Goal: Task Accomplishment & Management: Use online tool/utility

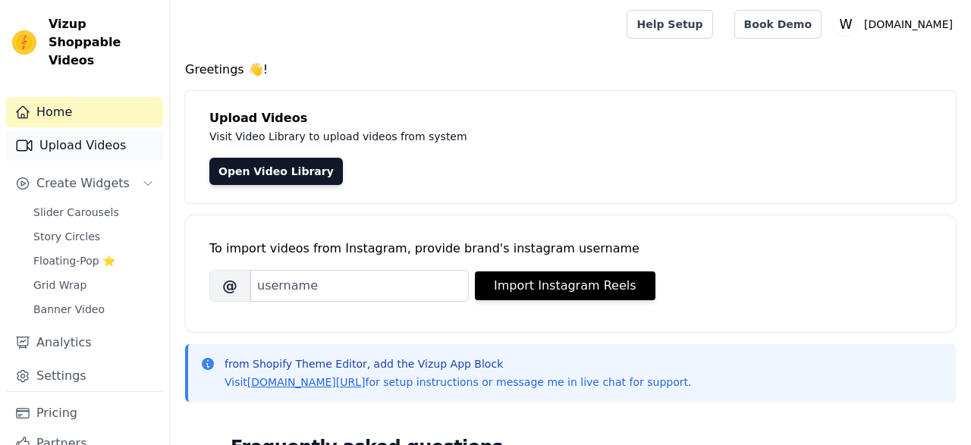
click at [105, 130] on link "Upload Videos" at bounding box center [84, 145] width 157 height 30
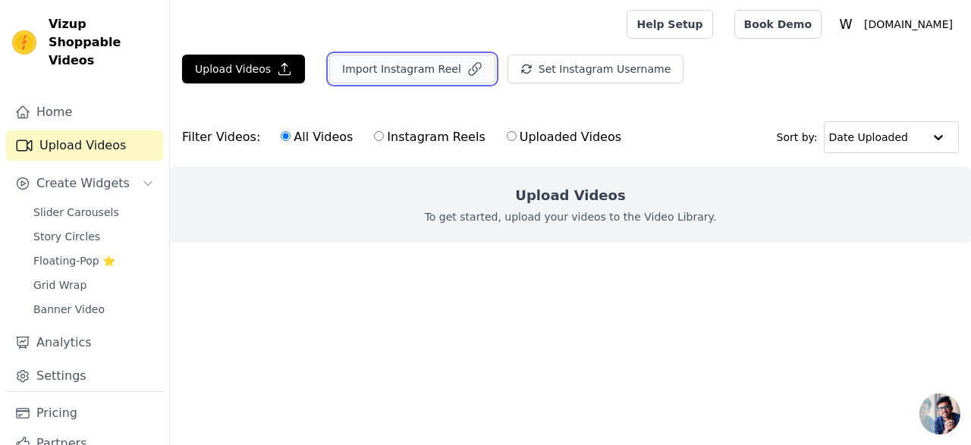
click at [394, 74] on button "Import Instagram Reel" at bounding box center [412, 69] width 166 height 29
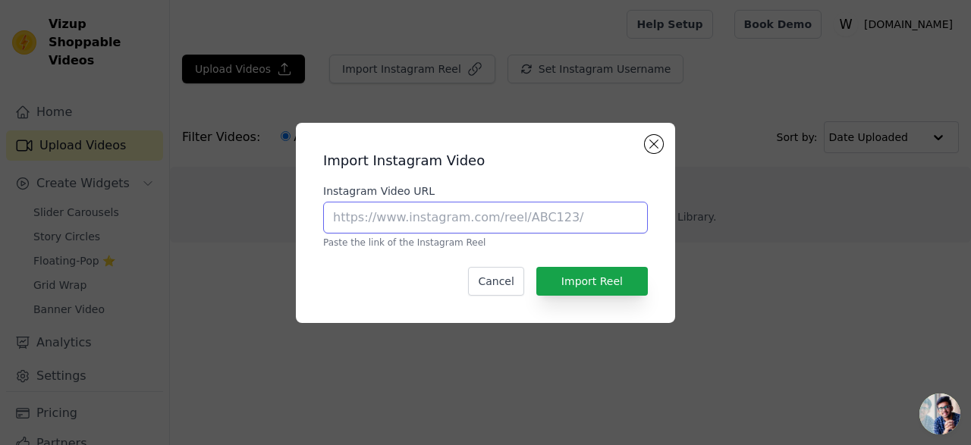
click at [470, 215] on input "Instagram Video URL" at bounding box center [485, 218] width 325 height 32
paste input "[URL][DOMAIN_NAME][DOMAIN_NAME]"
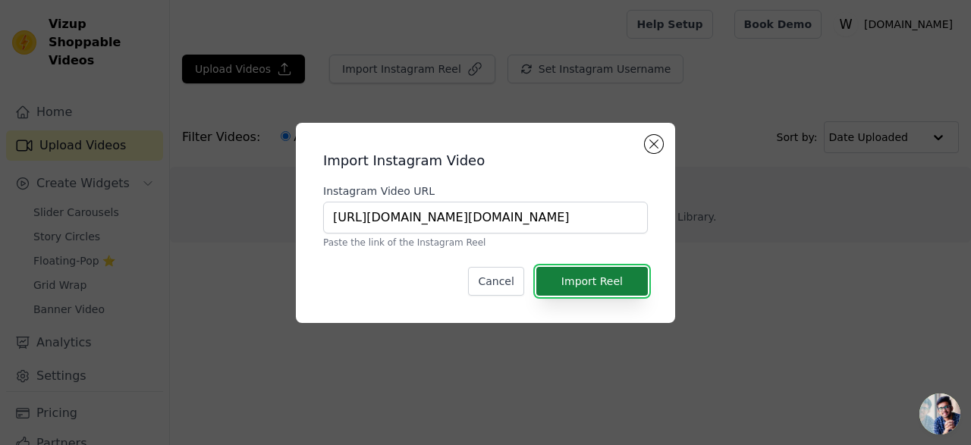
click at [589, 279] on button "Import Reel" at bounding box center [592, 281] width 112 height 29
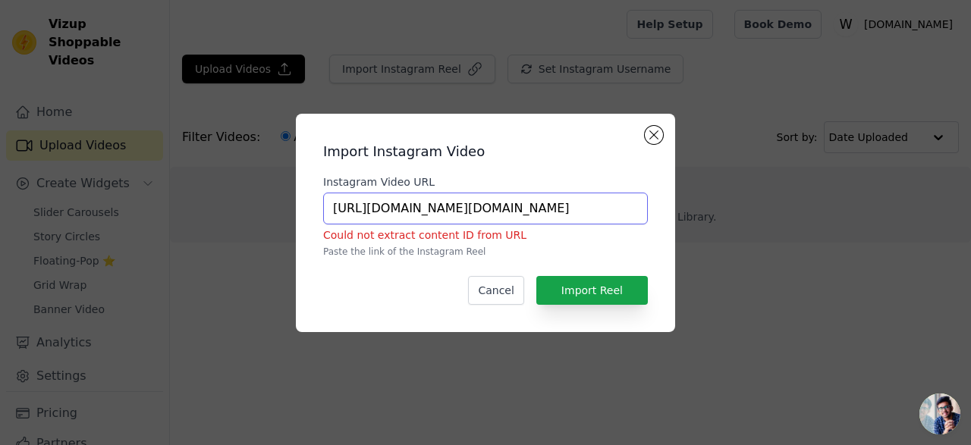
drag, startPoint x: 545, startPoint y: 207, endPoint x: 589, endPoint y: 216, distance: 44.9
click at [589, 216] on input "[URL][DOMAIN_NAME][DOMAIN_NAME]" at bounding box center [485, 209] width 325 height 32
click at [605, 291] on button "Import Reel" at bounding box center [592, 290] width 112 height 29
click at [539, 210] on input "[URL][DOMAIN_NAME][DOMAIN_NAME]" at bounding box center [485, 209] width 325 height 32
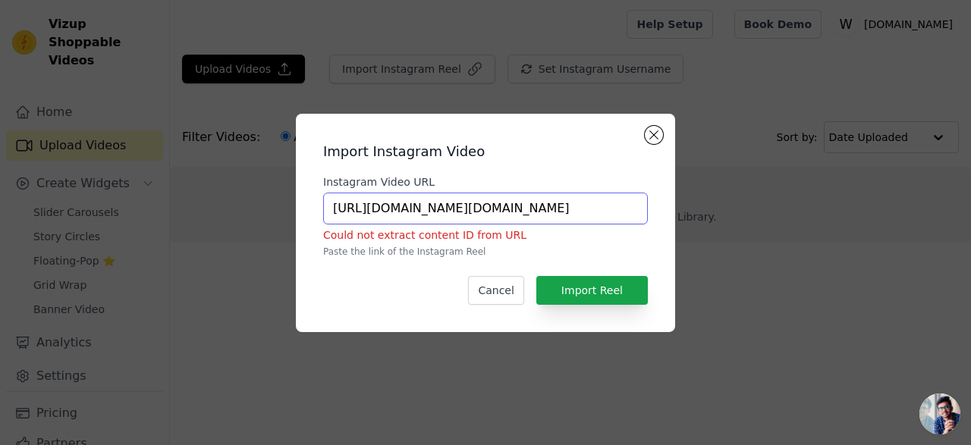
click at [539, 210] on input "[URL][DOMAIN_NAME][DOMAIN_NAME]" at bounding box center [485, 209] width 325 height 32
paste input "reel/DJL7WDvI5QV/"
type input "[URL][DOMAIN_NAME]"
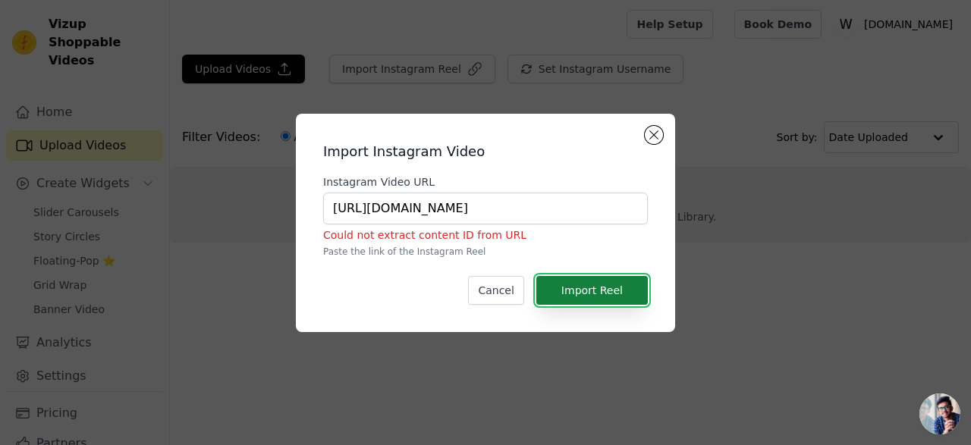
click at [587, 294] on button "Import Reel" at bounding box center [592, 290] width 112 height 29
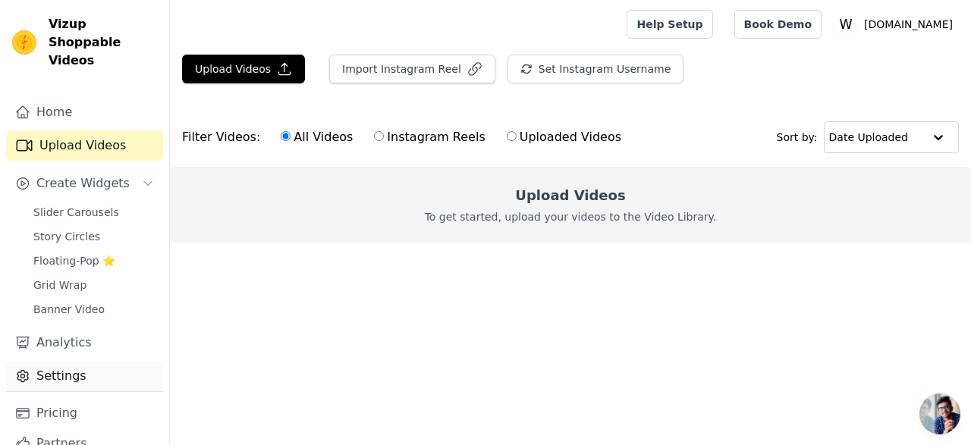
scroll to position [38, 0]
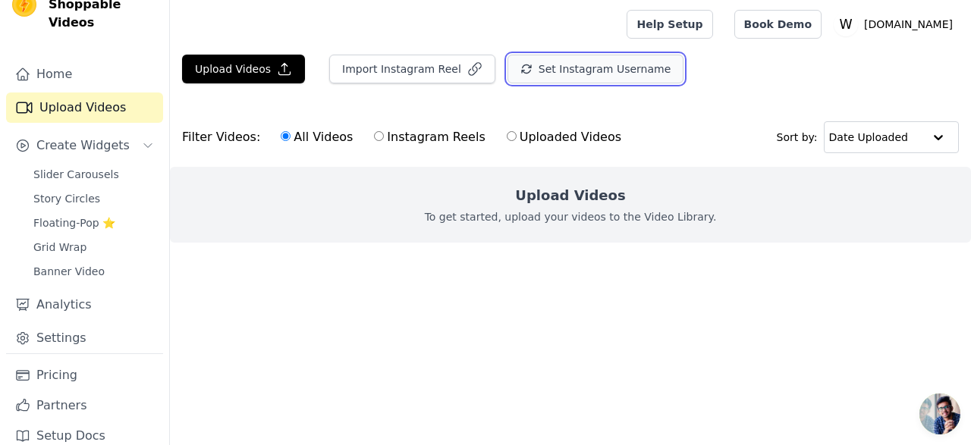
click at [583, 64] on button "Set Instagram Username" at bounding box center [595, 69] width 176 height 29
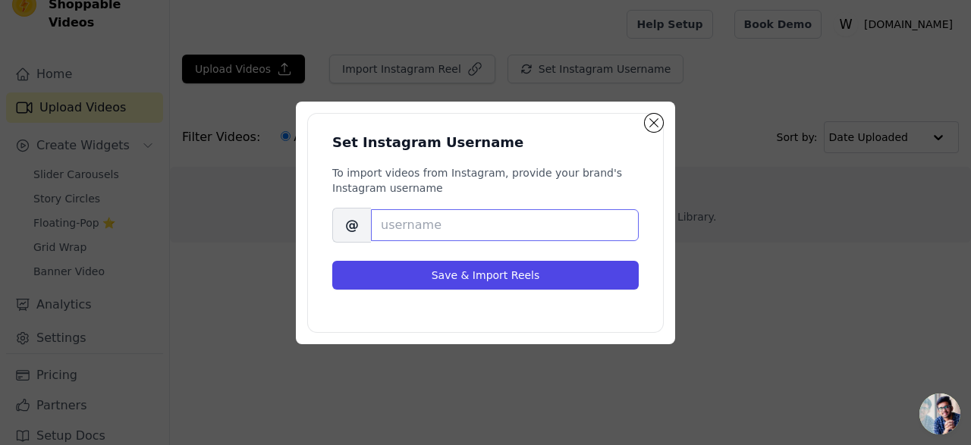
click at [483, 235] on input "Brand's Instagram Username" at bounding box center [505, 225] width 268 height 32
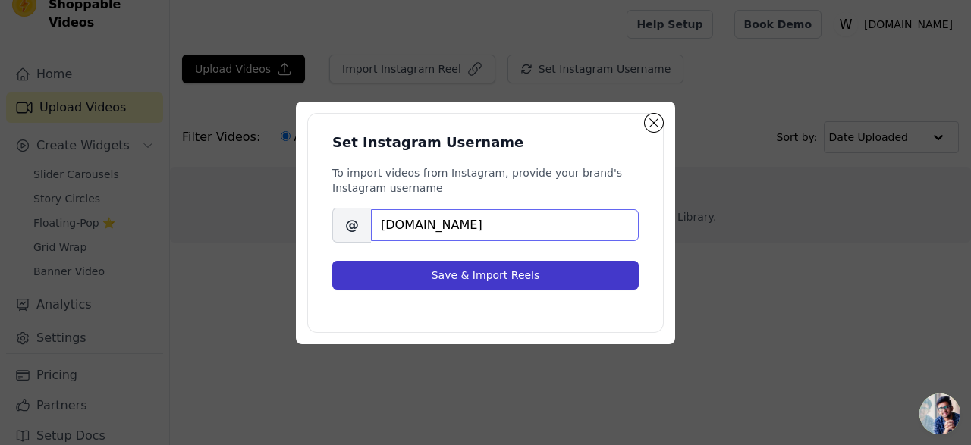
type input "[DOMAIN_NAME]"
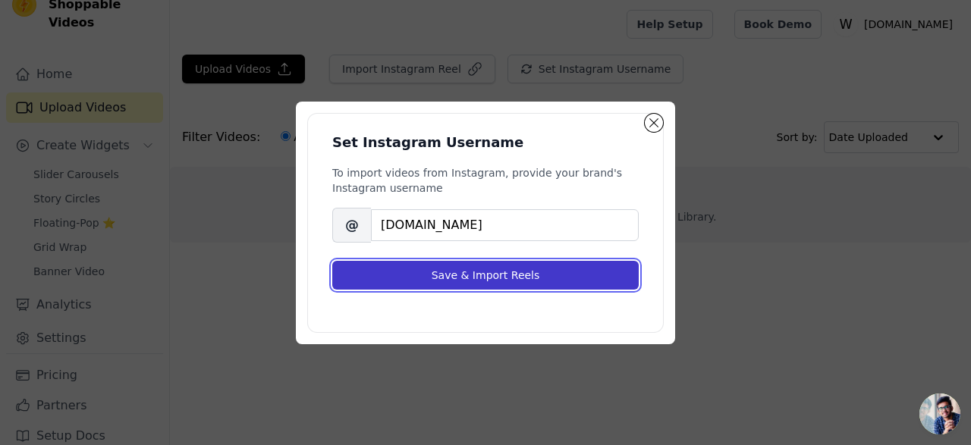
click at [512, 282] on button "Save & Import Reels" at bounding box center [485, 275] width 306 height 29
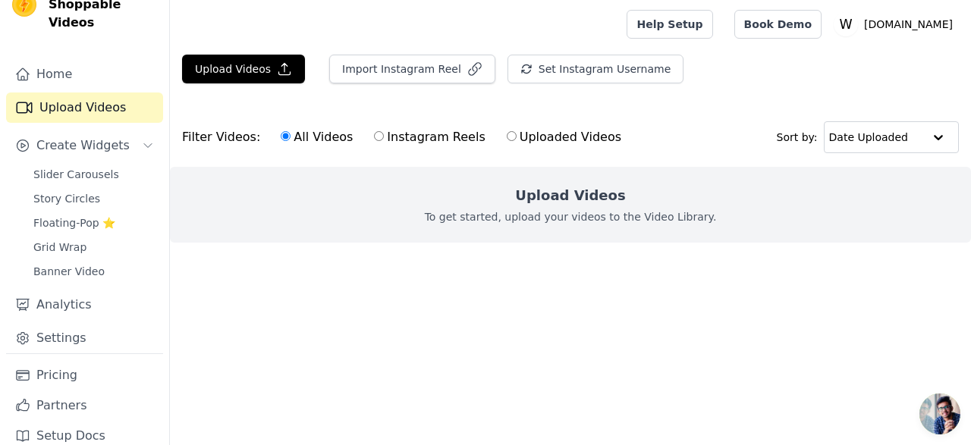
click at [376, 139] on label "Instagram Reels" at bounding box center [429, 137] width 112 height 20
click at [376, 139] on input "Instagram Reels" at bounding box center [379, 136] width 10 height 10
radio input "true"
click at [281, 136] on input "All Videos" at bounding box center [286, 136] width 10 height 10
radio input "true"
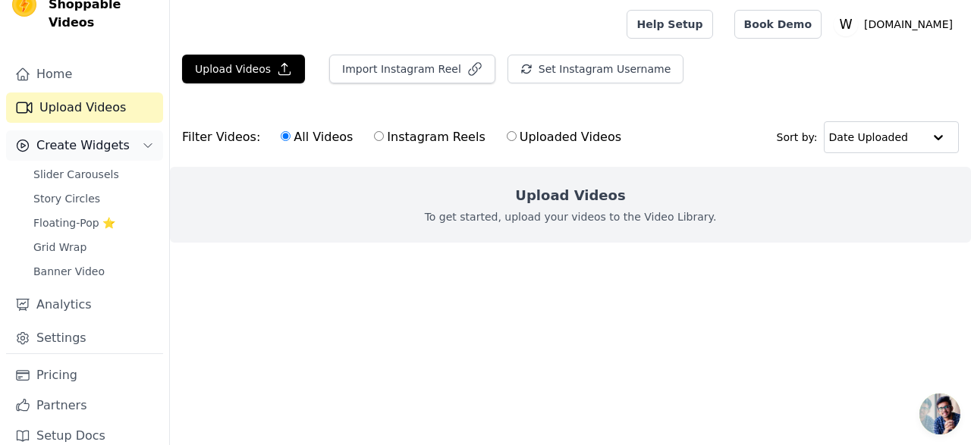
click at [140, 131] on button "Create Widgets" at bounding box center [84, 145] width 157 height 30
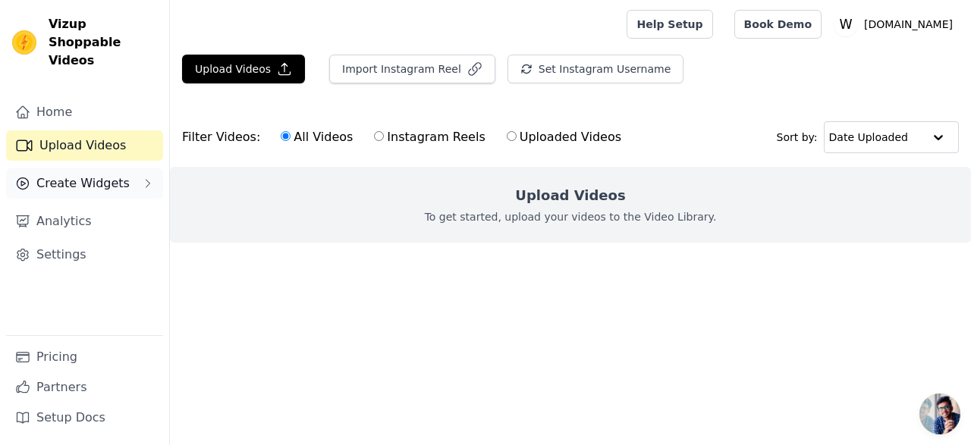
scroll to position [0, 0]
click at [140, 131] on link "Upload Videos" at bounding box center [84, 145] width 157 height 30
click at [129, 168] on button "Create Widgets" at bounding box center [84, 183] width 157 height 30
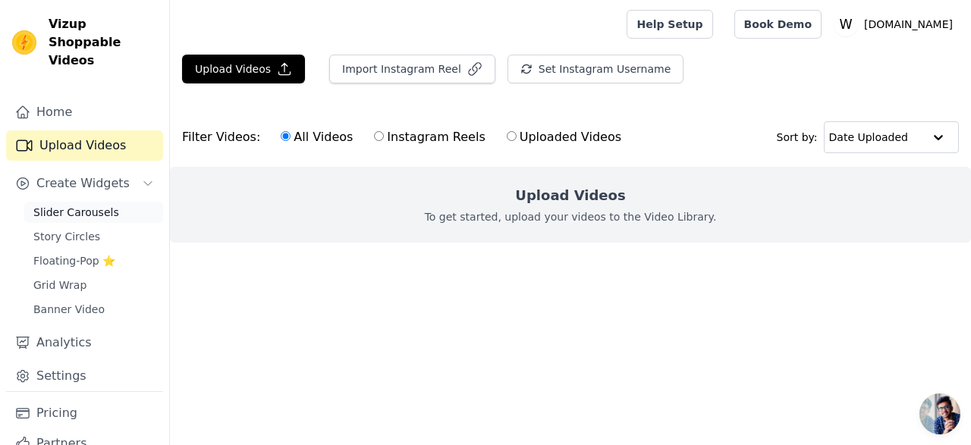
click at [110, 205] on span "Slider Carousels" at bounding box center [76, 212] width 86 height 15
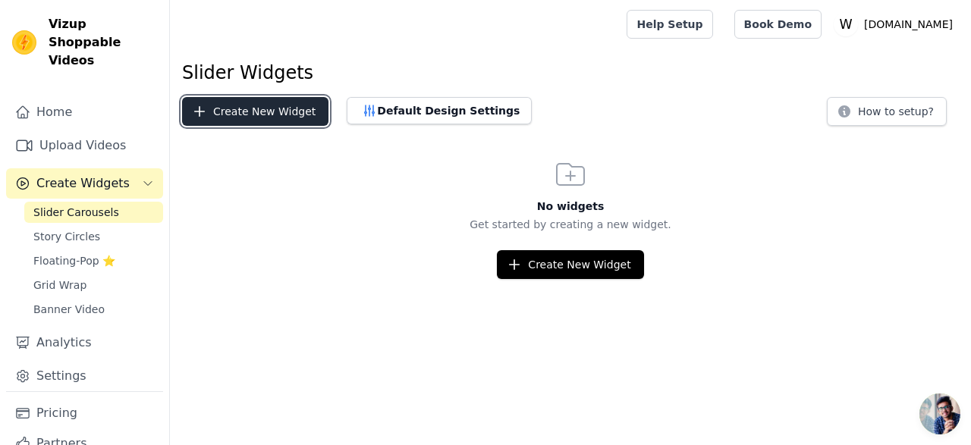
click at [268, 111] on button "Create New Widget" at bounding box center [255, 111] width 146 height 29
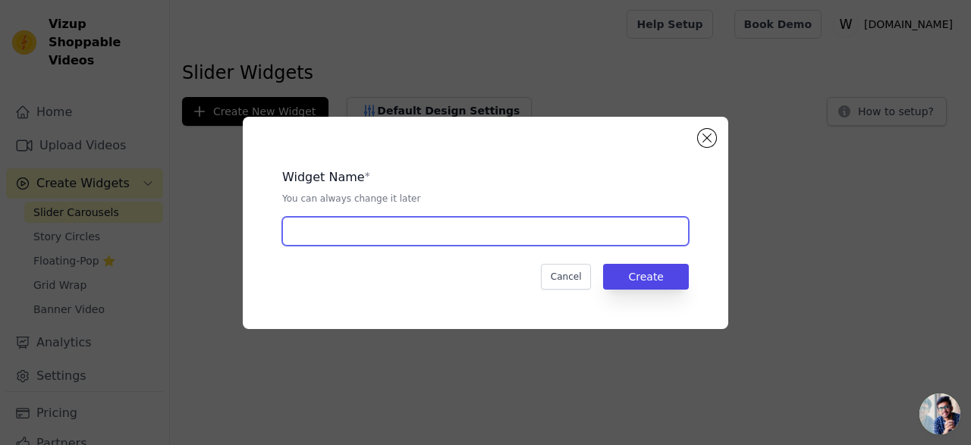
click at [467, 232] on input "text" at bounding box center [485, 231] width 407 height 29
type input "Watch & Buy"
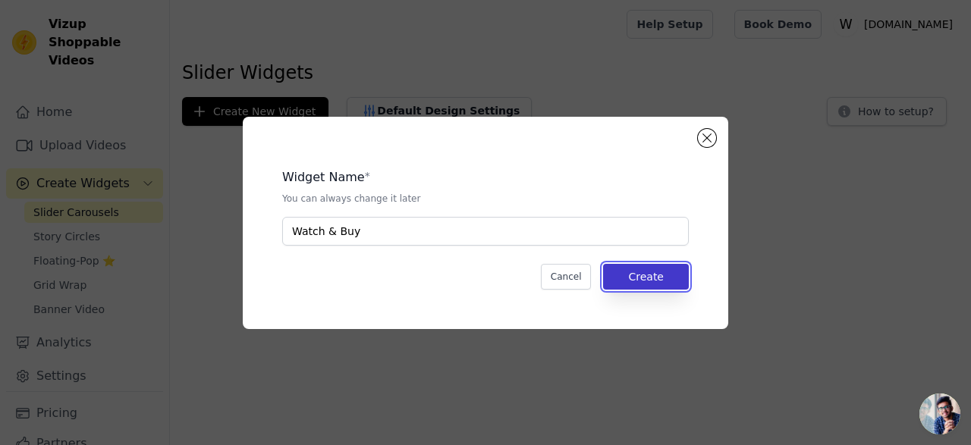
click at [658, 282] on button "Create" at bounding box center [646, 277] width 86 height 26
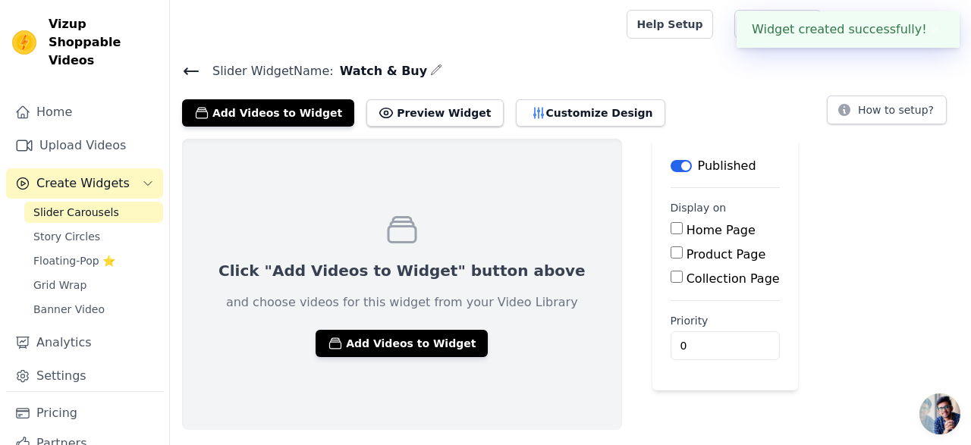
click at [671, 231] on input "Home Page" at bounding box center [677, 228] width 12 height 12
checkbox input "true"
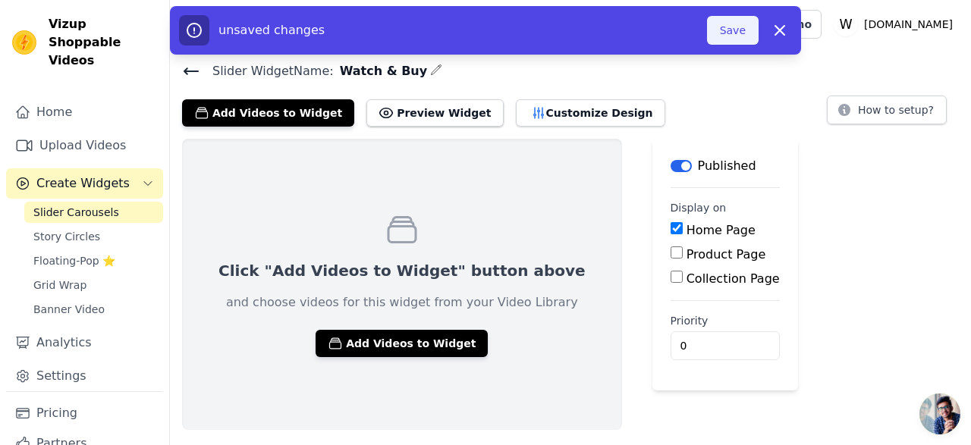
click at [734, 36] on button "Save" at bounding box center [733, 30] width 52 height 29
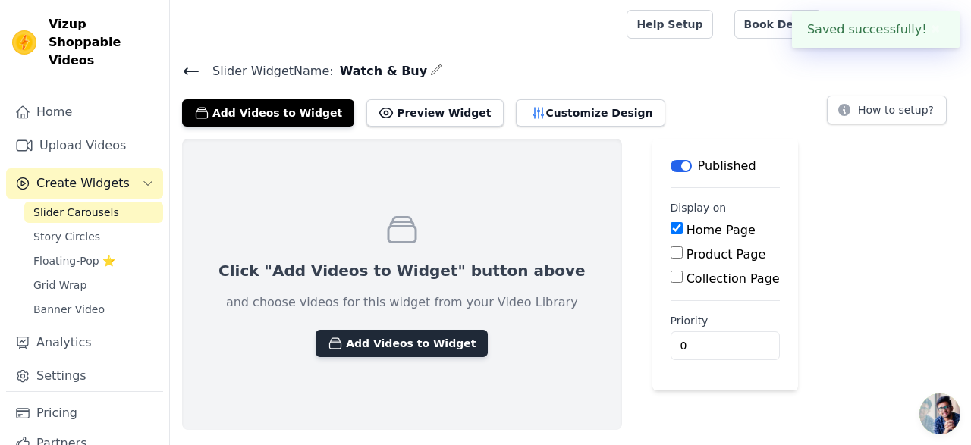
click at [417, 351] on button "Add Videos to Widget" at bounding box center [402, 343] width 172 height 27
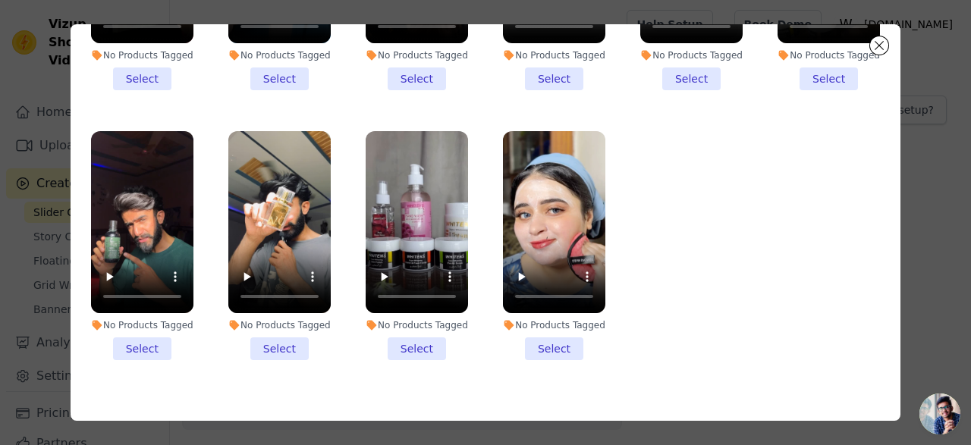
scroll to position [121, 0]
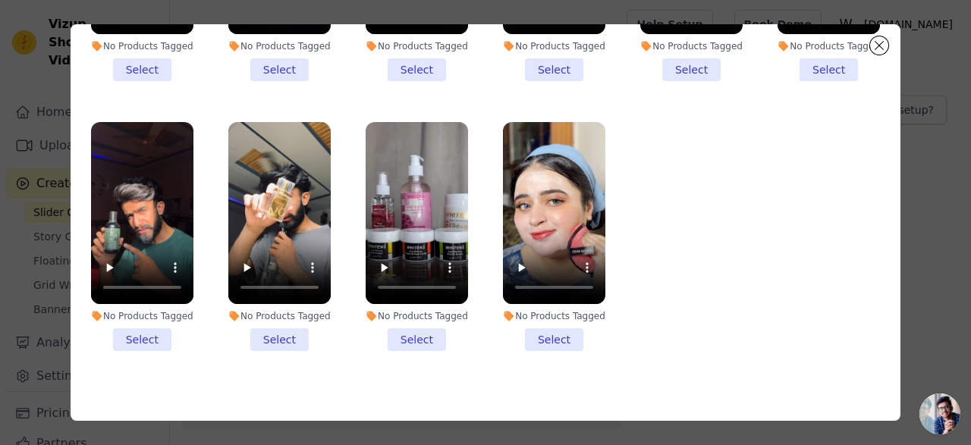
click at [561, 343] on li "No Products Tagged Select" at bounding box center [554, 236] width 102 height 229
click at [0, 0] on input "No Products Tagged Select" at bounding box center [0, 0] width 0 height 0
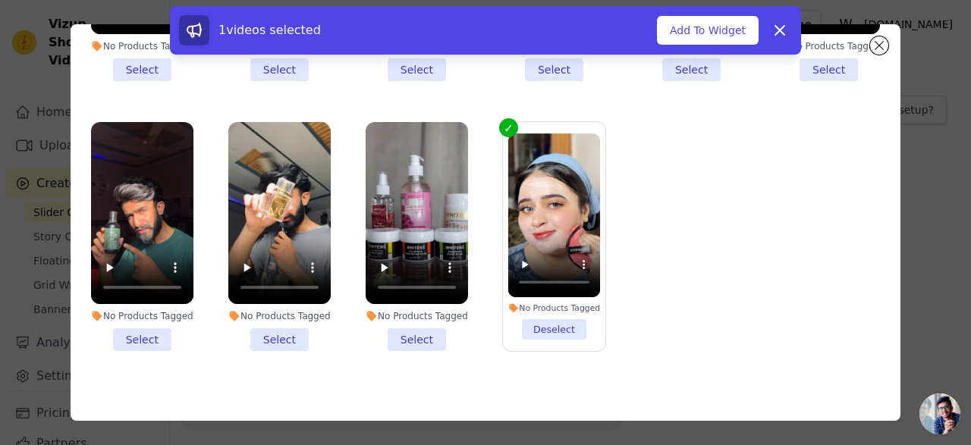
click at [280, 348] on li "No Products Tagged Select" at bounding box center [279, 236] width 102 height 229
click at [0, 0] on input "No Products Tagged Select" at bounding box center [0, 0] width 0 height 0
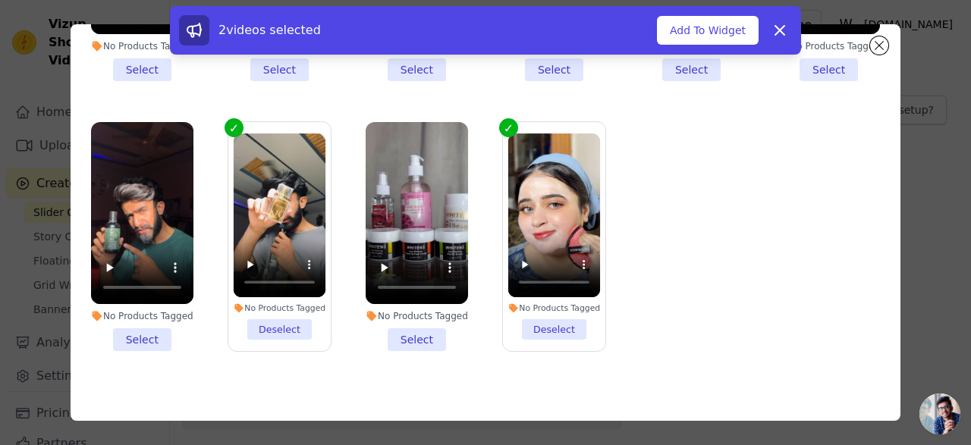
click at [149, 339] on li "No Products Tagged Select" at bounding box center [142, 236] width 102 height 229
click at [0, 0] on input "No Products Tagged Select" at bounding box center [0, 0] width 0 height 0
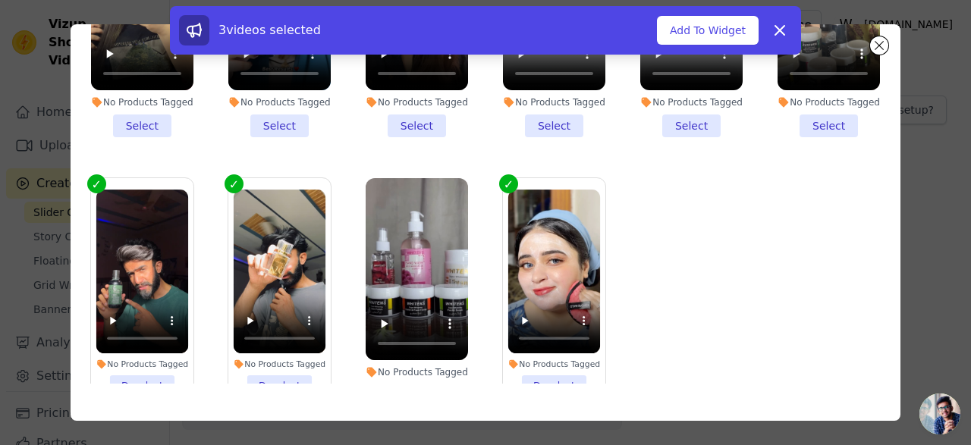
scroll to position [98, 0]
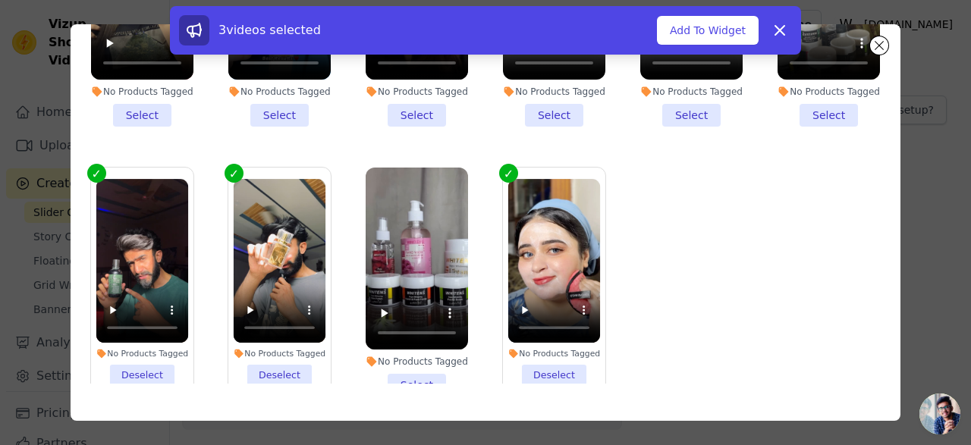
click at [414, 378] on li "No Products Tagged Select" at bounding box center [417, 282] width 102 height 229
click at [0, 0] on input "No Products Tagged Select" at bounding box center [0, 0] width 0 height 0
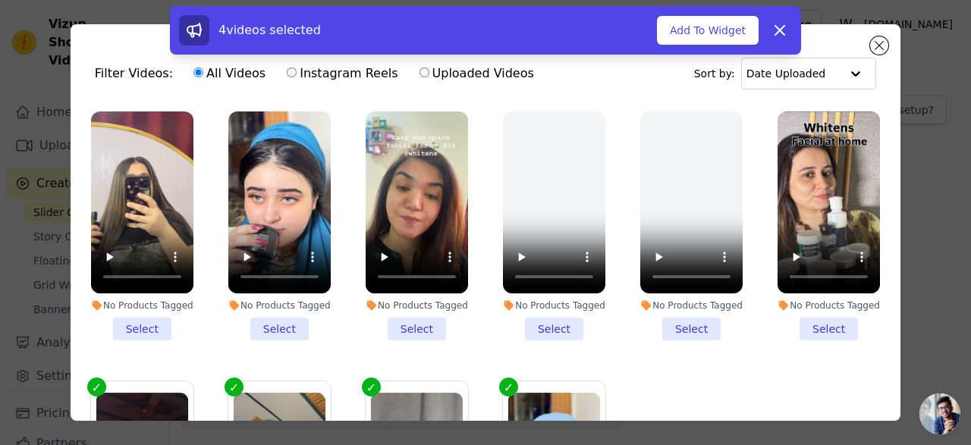
scroll to position [0, 0]
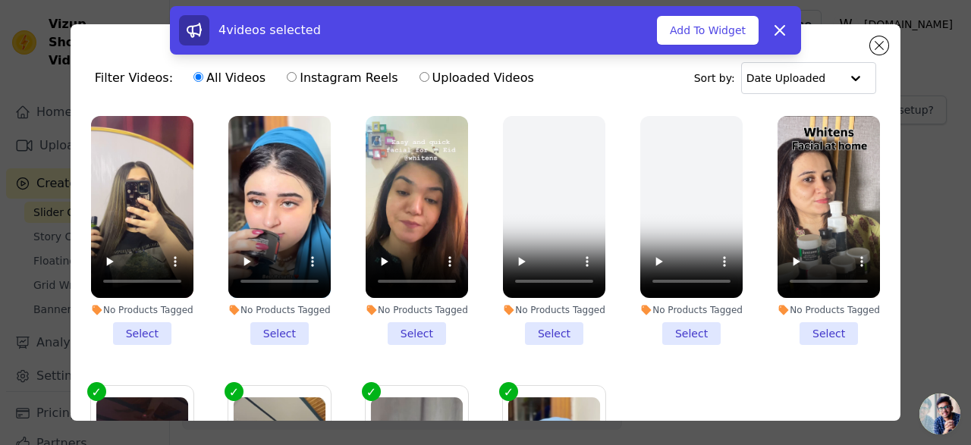
click at [815, 333] on li "No Products Tagged Select" at bounding box center [829, 230] width 102 height 229
click at [0, 0] on input "No Products Tagged Select" at bounding box center [0, 0] width 0 height 0
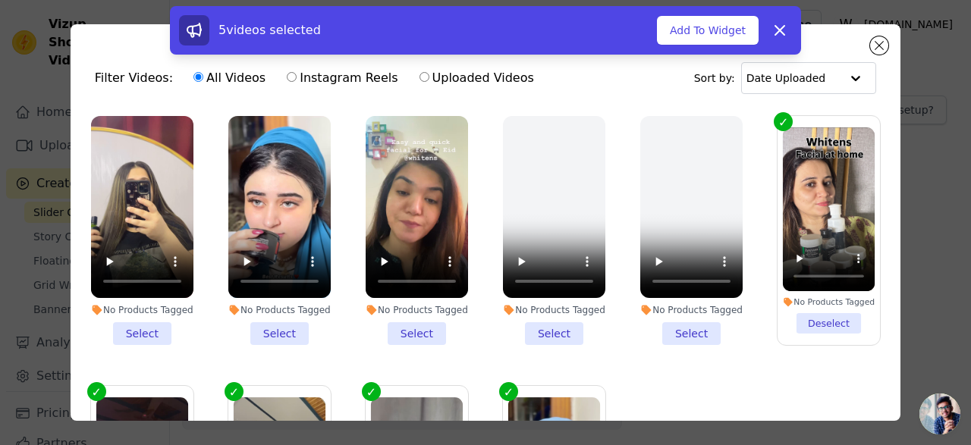
click at [422, 332] on li "No Products Tagged Select" at bounding box center [417, 230] width 102 height 229
click at [0, 0] on input "No Products Tagged Select" at bounding box center [0, 0] width 0 height 0
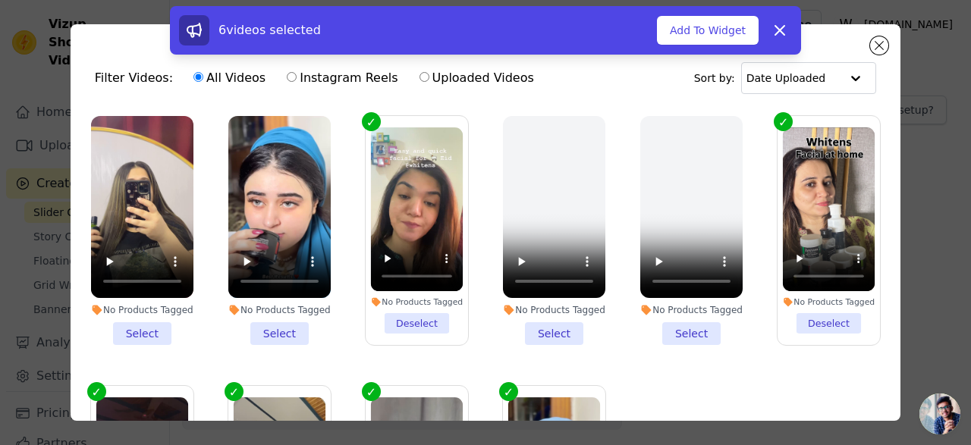
click at [286, 336] on li "No Products Tagged Select" at bounding box center [279, 230] width 102 height 229
click at [0, 0] on input "No Products Tagged Select" at bounding box center [0, 0] width 0 height 0
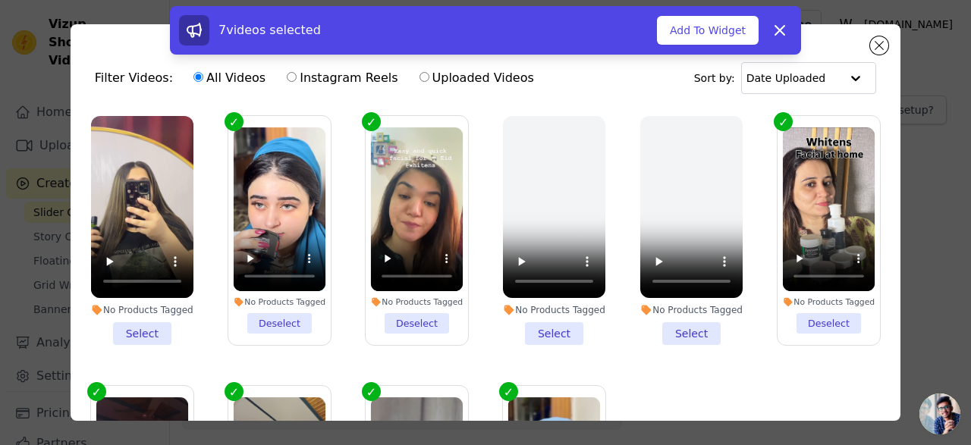
click at [152, 335] on li "No Products Tagged Select" at bounding box center [142, 230] width 102 height 229
click at [0, 0] on input "No Products Tagged Select" at bounding box center [0, 0] width 0 height 0
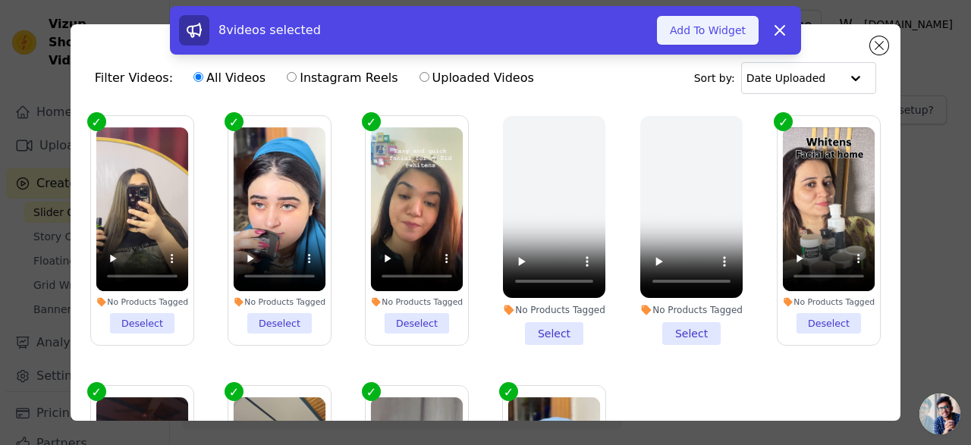
click at [718, 34] on button "Add To Widget" at bounding box center [708, 30] width 102 height 29
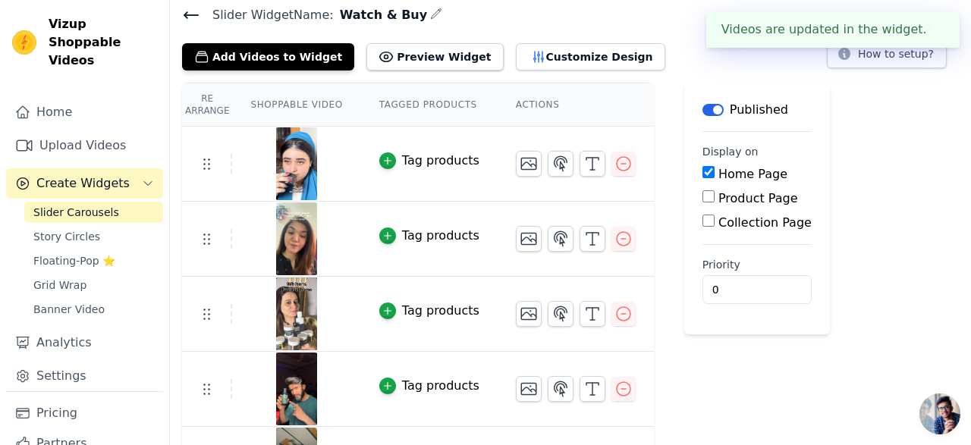
scroll to position [68, 0]
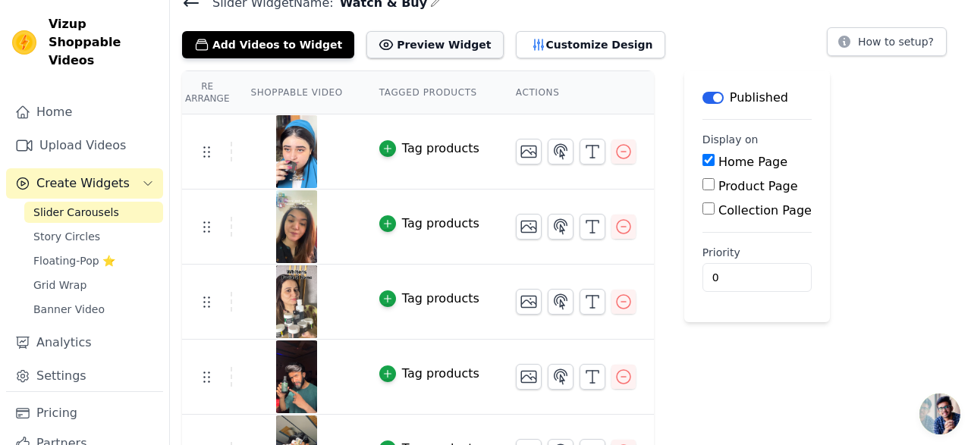
click at [430, 49] on button "Preview Widget" at bounding box center [434, 44] width 137 height 27
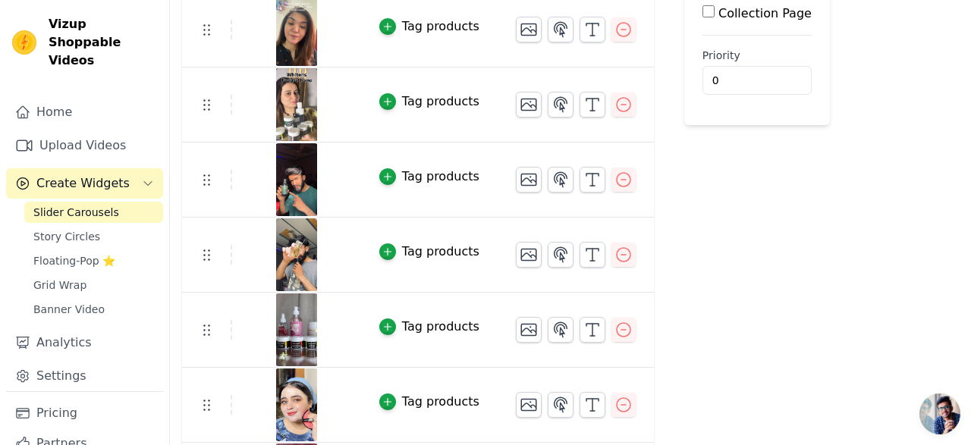
scroll to position [271, 0]
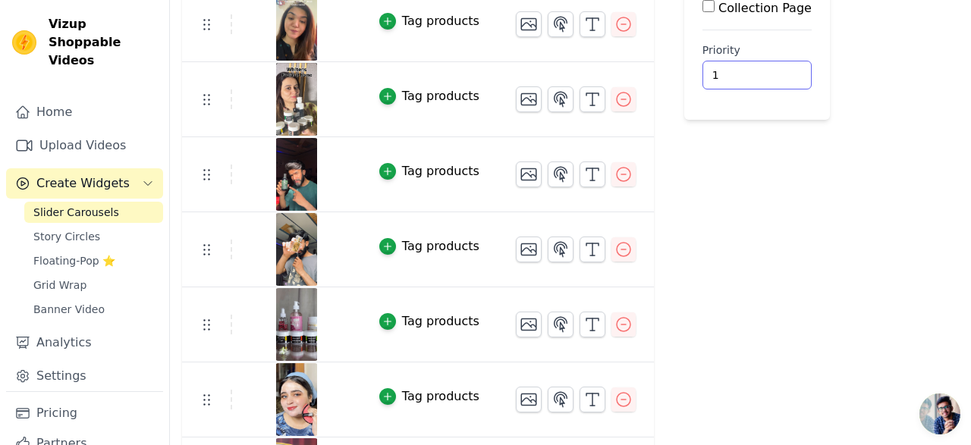
click at [763, 70] on input "1" at bounding box center [756, 75] width 109 height 29
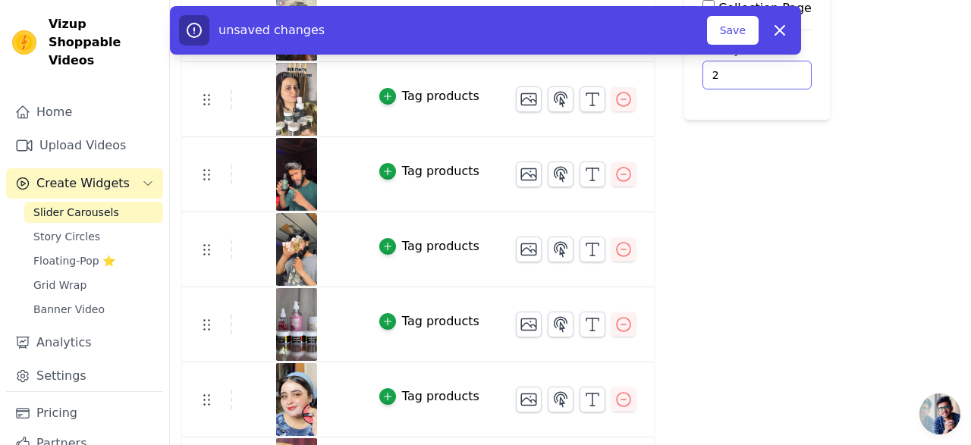
click at [763, 70] on input "2" at bounding box center [756, 75] width 109 height 29
click at [764, 74] on input "3" at bounding box center [756, 75] width 109 height 29
click at [765, 72] on input "4" at bounding box center [756, 75] width 109 height 29
click at [765, 77] on input "3" at bounding box center [756, 75] width 109 height 29
click at [765, 77] on input "2" at bounding box center [756, 75] width 109 height 29
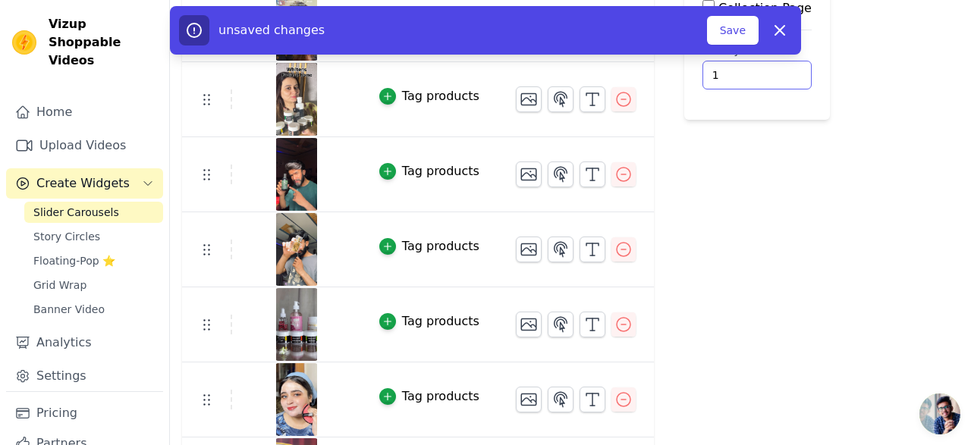
click at [765, 77] on input "1" at bounding box center [756, 75] width 109 height 29
type input "0"
click at [765, 77] on input "0" at bounding box center [756, 75] width 109 height 29
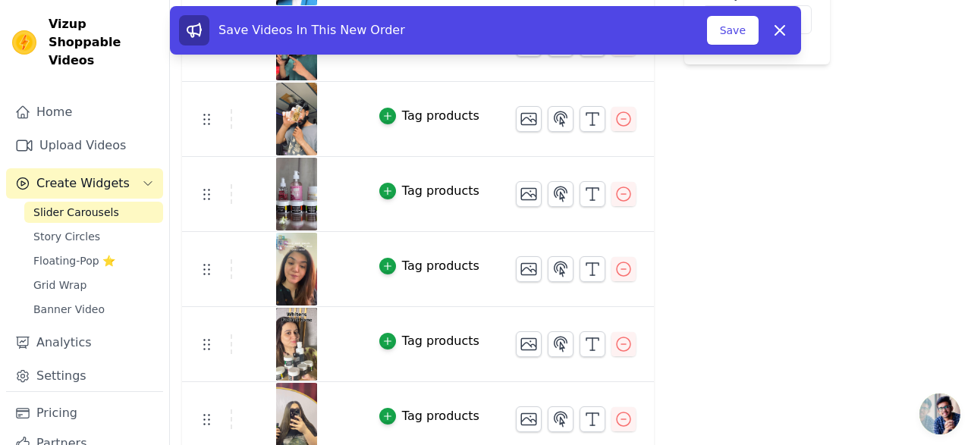
scroll to position [338, 0]
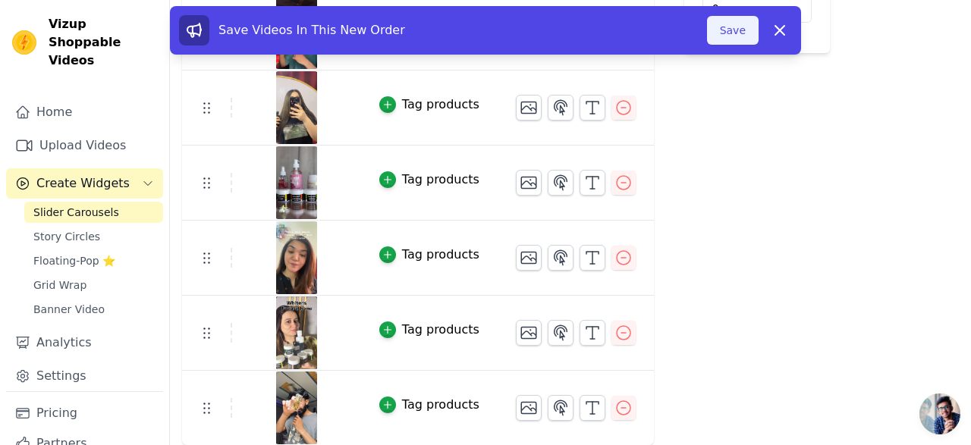
click at [727, 30] on button "Save" at bounding box center [733, 30] width 52 height 29
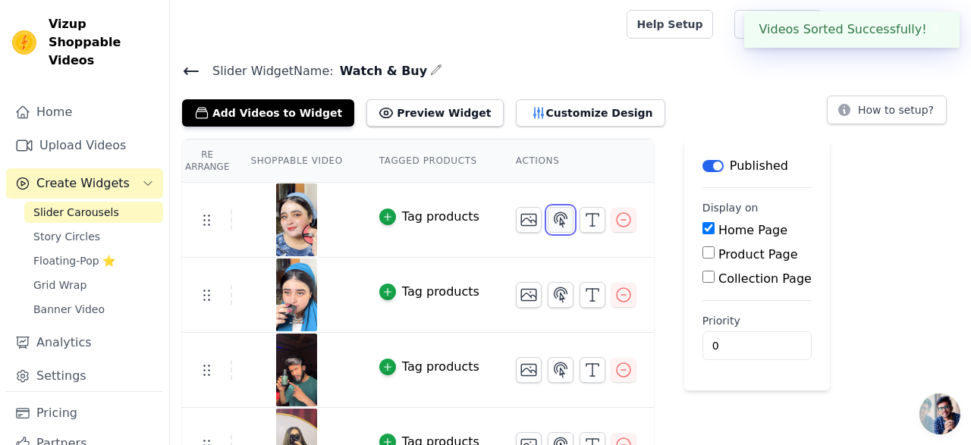
click at [558, 220] on icon "button" at bounding box center [561, 219] width 13 height 14
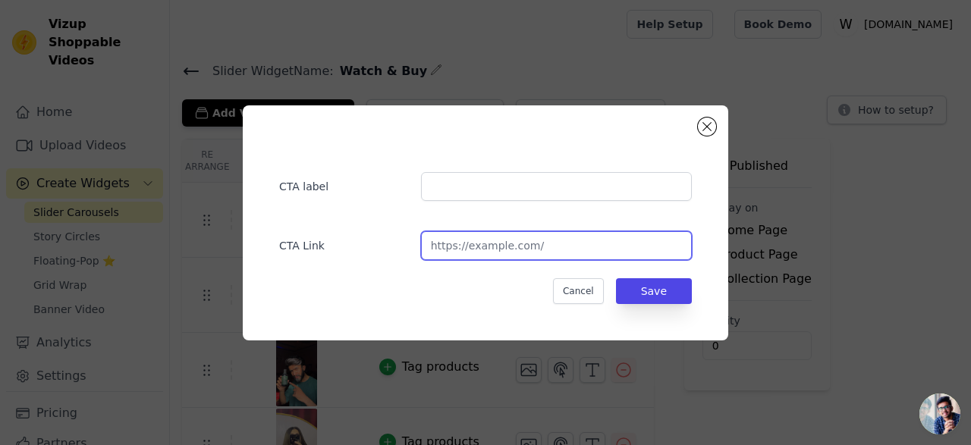
click at [517, 246] on input "url" at bounding box center [556, 245] width 271 height 29
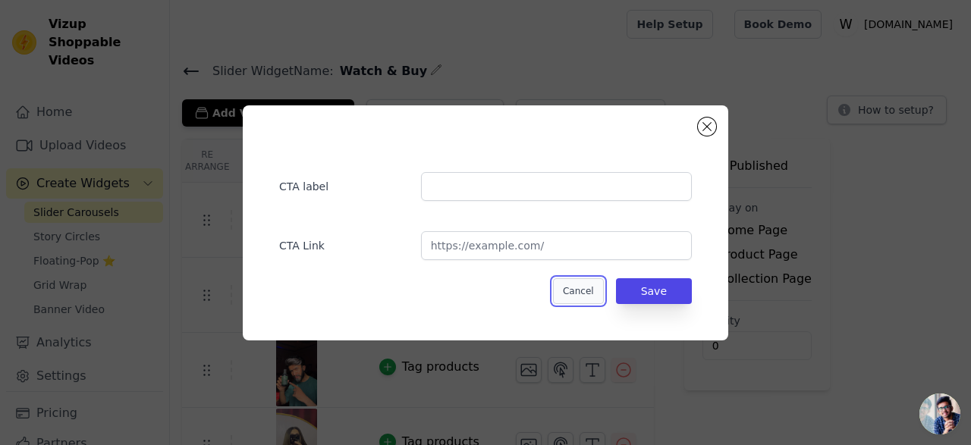
click at [585, 284] on button "Cancel" at bounding box center [578, 291] width 51 height 26
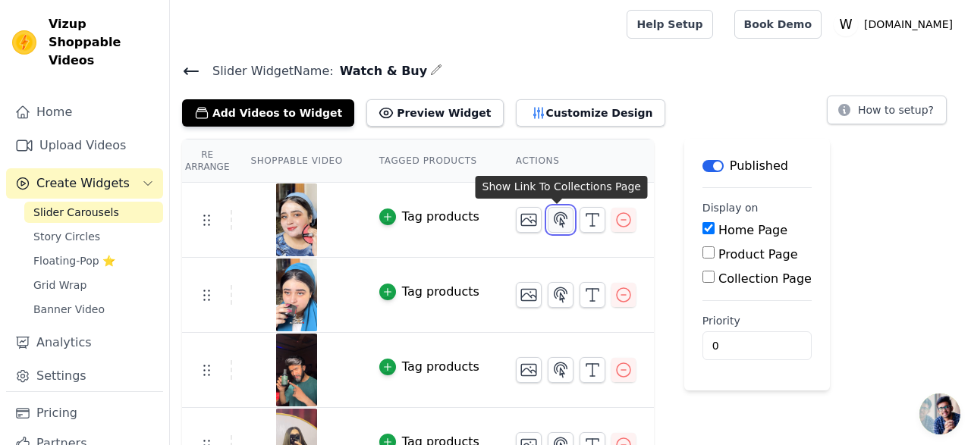
click at [554, 218] on icon "button" at bounding box center [560, 220] width 18 height 18
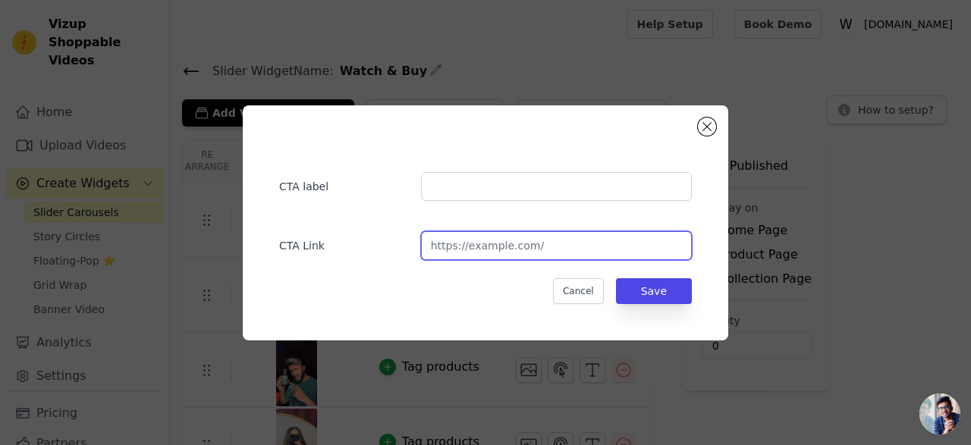
click at [533, 249] on input "url" at bounding box center [556, 245] width 271 height 29
paste input "[URL][DOMAIN_NAME]"
type input "[URL][DOMAIN_NAME]"
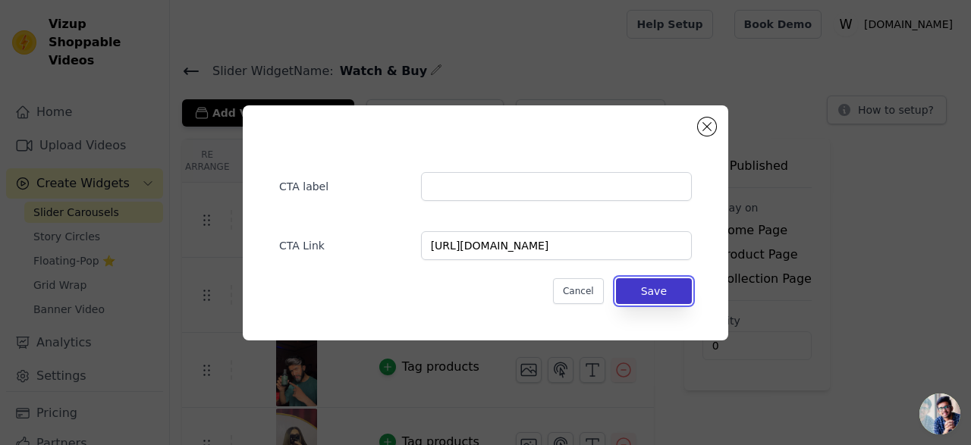
click at [646, 298] on button "Save" at bounding box center [654, 291] width 76 height 26
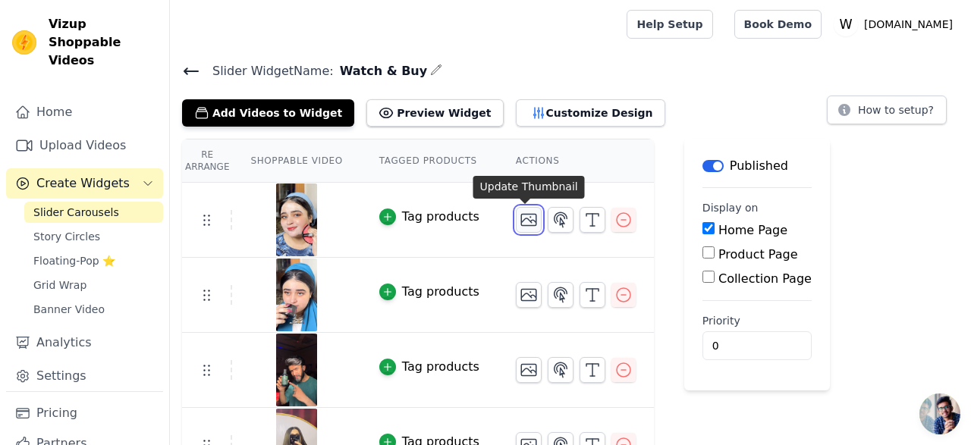
click at [521, 220] on icon "button" at bounding box center [529, 220] width 18 height 18
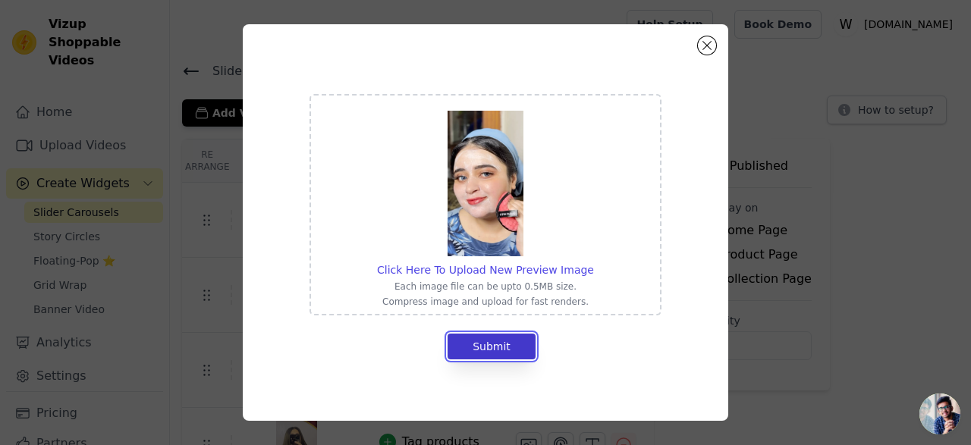
click at [497, 344] on button "Submit" at bounding box center [492, 347] width 88 height 26
click at [520, 346] on button "Submit" at bounding box center [492, 347] width 88 height 26
click at [533, 269] on span "Click Here To Upload New Preview Image" at bounding box center [485, 270] width 217 height 12
click at [593, 262] on input "Click Here To Upload New Preview Image Each image file can be upto 0.5MB size. …" at bounding box center [593, 262] width 1 height 1
click at [711, 45] on button "Close modal" at bounding box center [707, 45] width 18 height 18
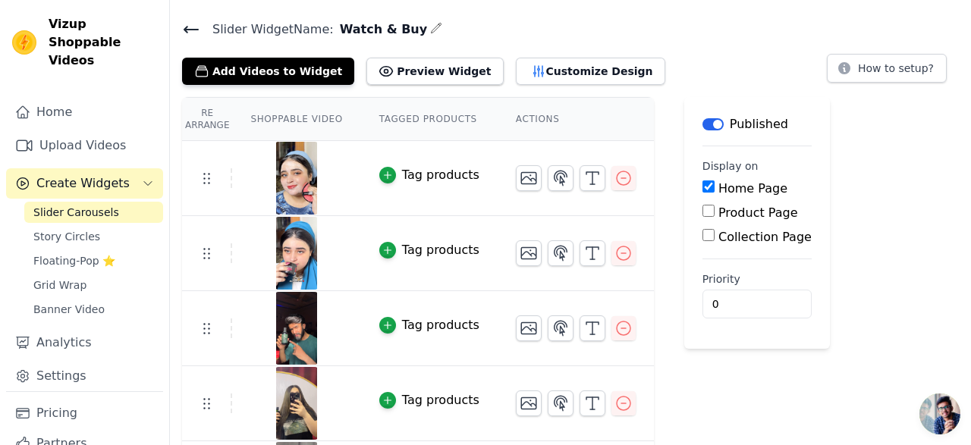
scroll to position [42, 0]
click at [297, 119] on th "Shoppable Video" at bounding box center [296, 118] width 128 height 43
click at [405, 116] on th "Tagged Products" at bounding box center [429, 118] width 137 height 43
click at [535, 70] on button "Customize Design" at bounding box center [590, 70] width 149 height 27
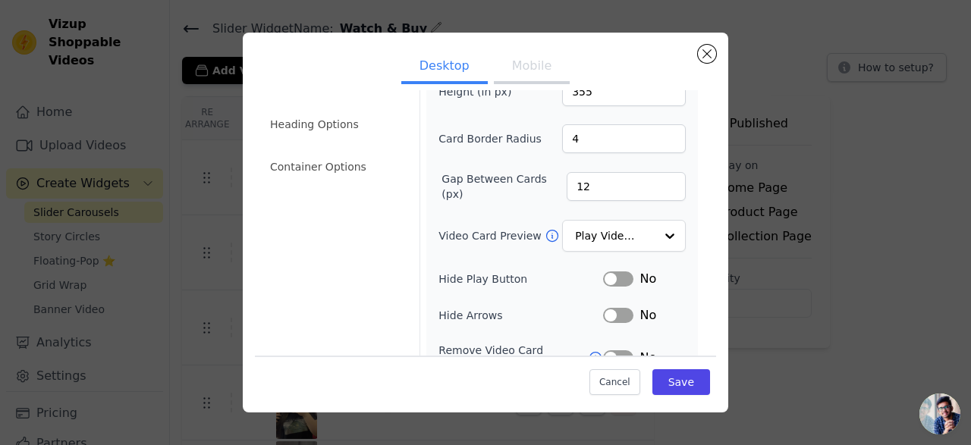
scroll to position [94, 0]
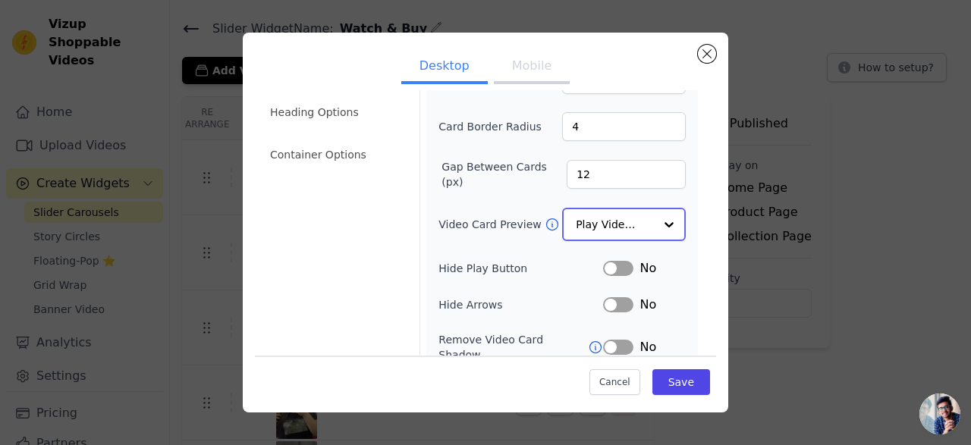
click at [623, 225] on input "Video Card Preview" at bounding box center [615, 224] width 78 height 30
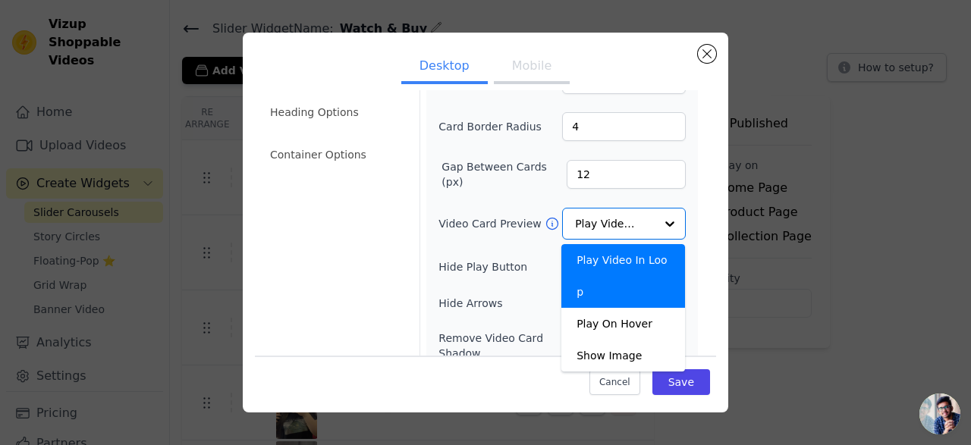
click at [418, 226] on div "Video Card Options Tagged Product Options Heading Options Container Options Wid…" at bounding box center [485, 240] width 461 height 483
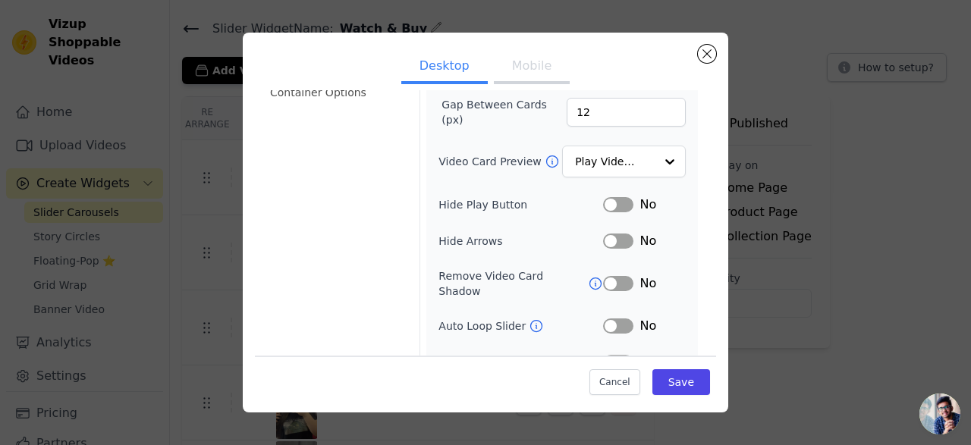
scroll to position [172, 0]
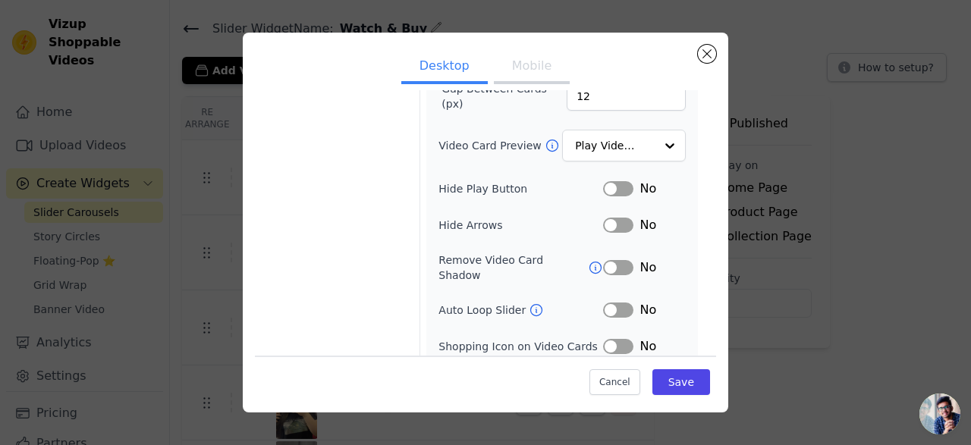
click at [626, 184] on button "Label" at bounding box center [618, 188] width 30 height 15
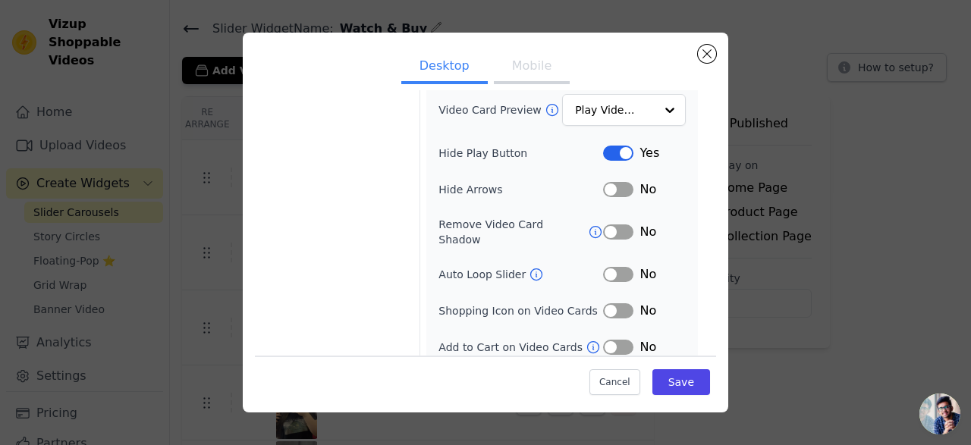
scroll to position [209, 0]
click at [624, 228] on button "Label" at bounding box center [618, 231] width 30 height 15
click at [624, 266] on button "Label" at bounding box center [618, 273] width 30 height 15
click at [623, 303] on button "Label" at bounding box center [618, 310] width 30 height 15
click at [623, 339] on button "Label" at bounding box center [618, 346] width 30 height 15
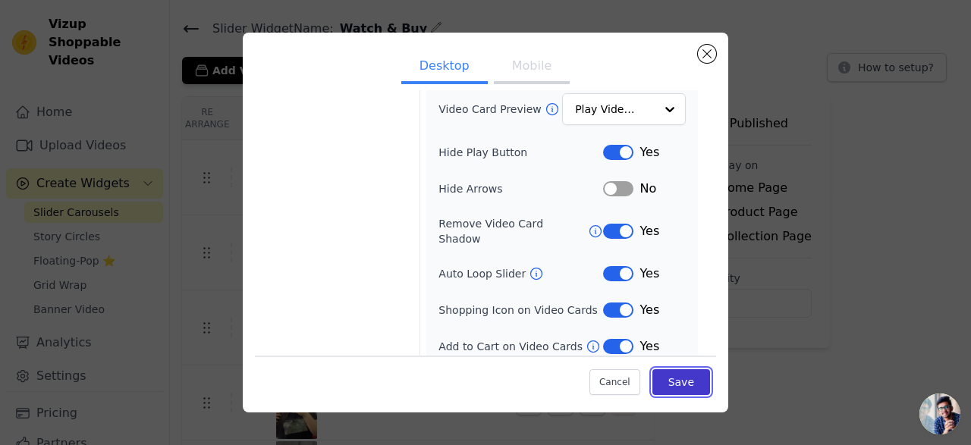
click at [674, 379] on button "Save" at bounding box center [681, 382] width 58 height 26
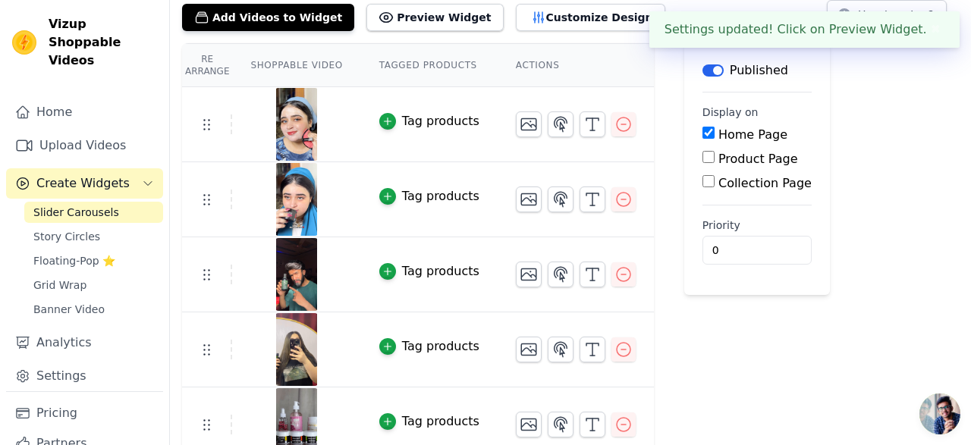
scroll to position [108, 0]
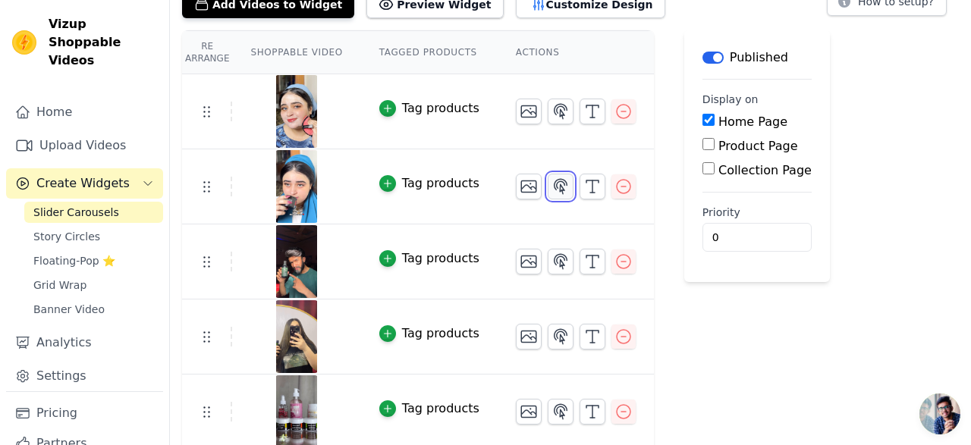
click at [558, 190] on icon "button" at bounding box center [561, 186] width 13 height 14
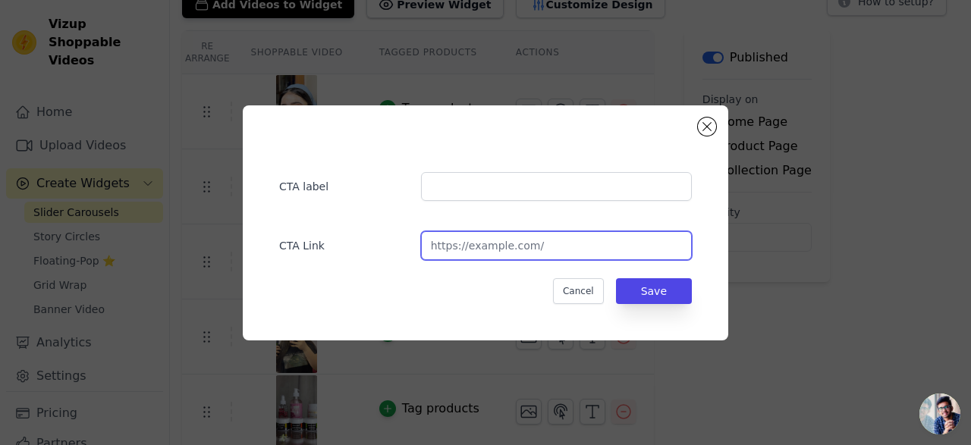
click at [554, 250] on input "url" at bounding box center [556, 245] width 271 height 29
paste input "[URL][DOMAIN_NAME]"
type input "[URL][DOMAIN_NAME]"
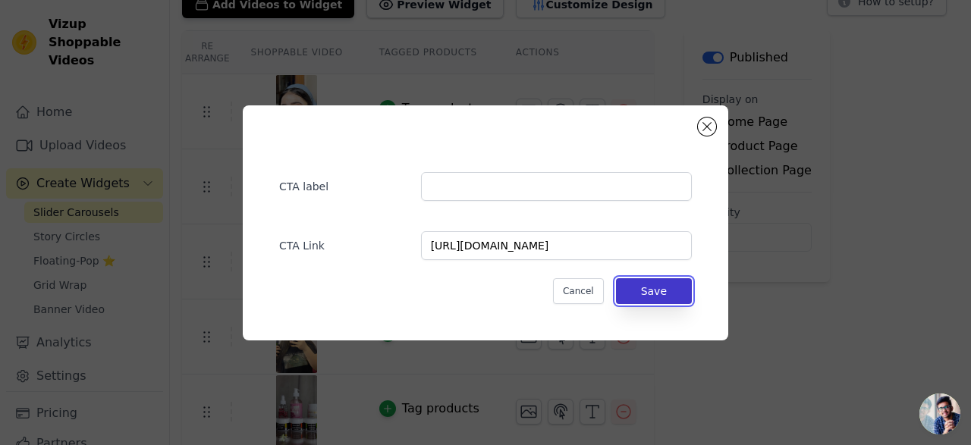
click at [648, 293] on button "Save" at bounding box center [654, 291] width 76 height 26
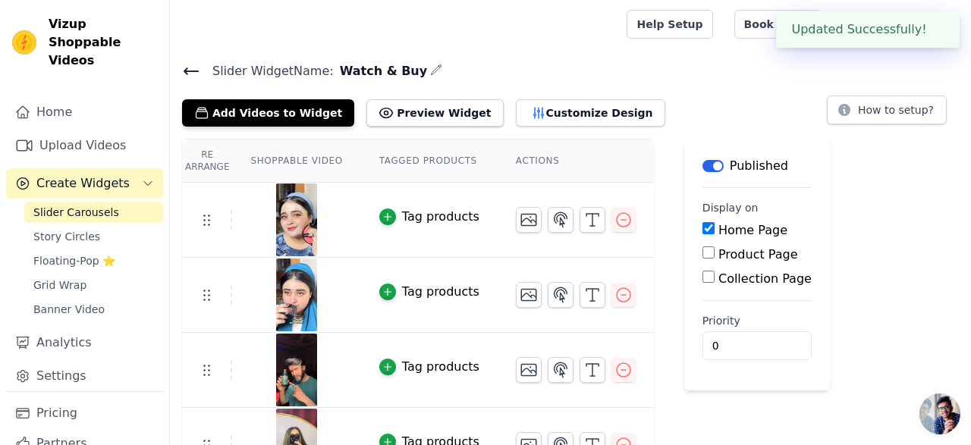
scroll to position [108, 0]
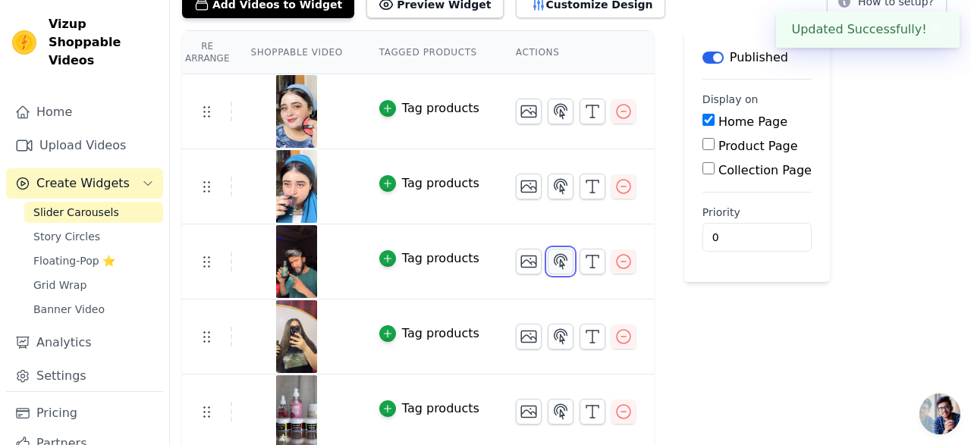
click at [557, 256] on icon "button" at bounding box center [560, 262] width 18 height 18
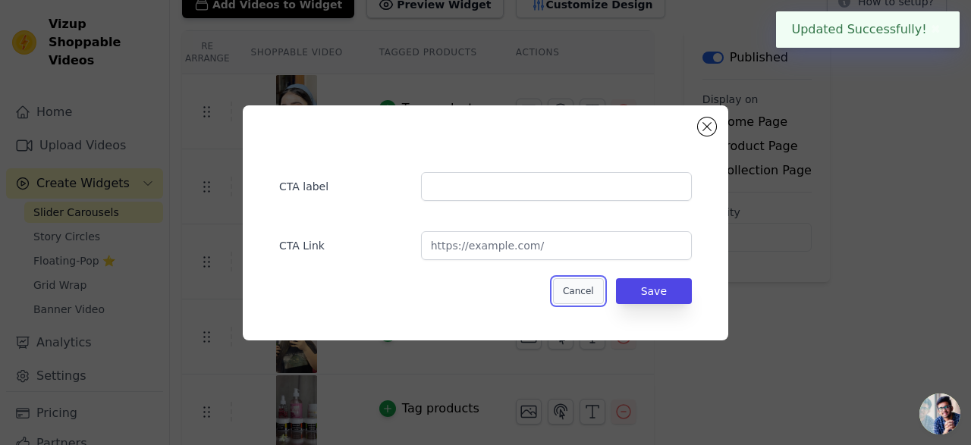
click at [573, 294] on button "Cancel" at bounding box center [578, 291] width 51 height 26
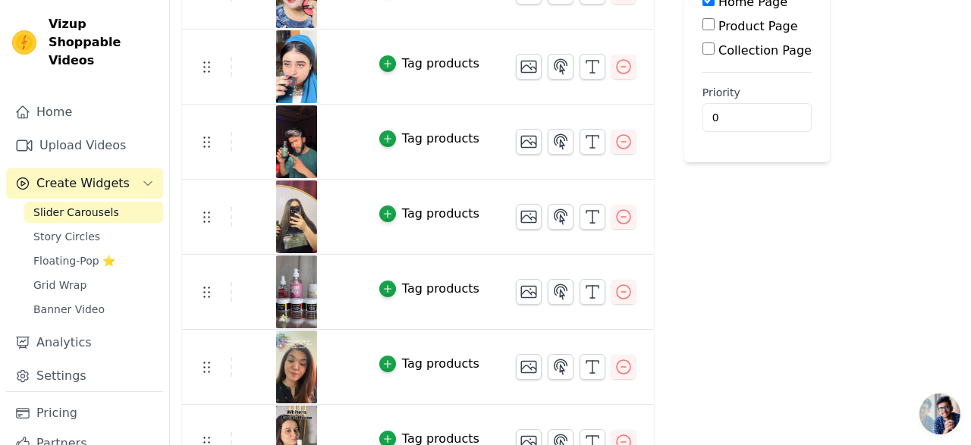
scroll to position [240, 0]
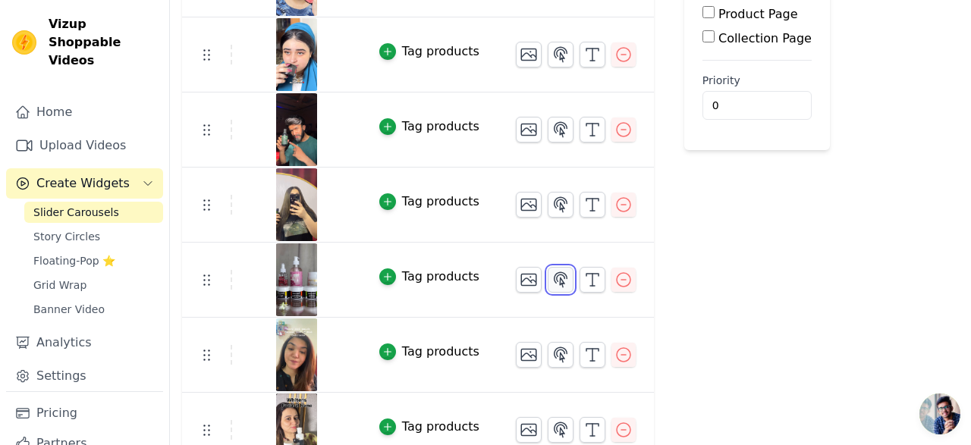
click at [558, 278] on icon "button" at bounding box center [561, 279] width 13 height 14
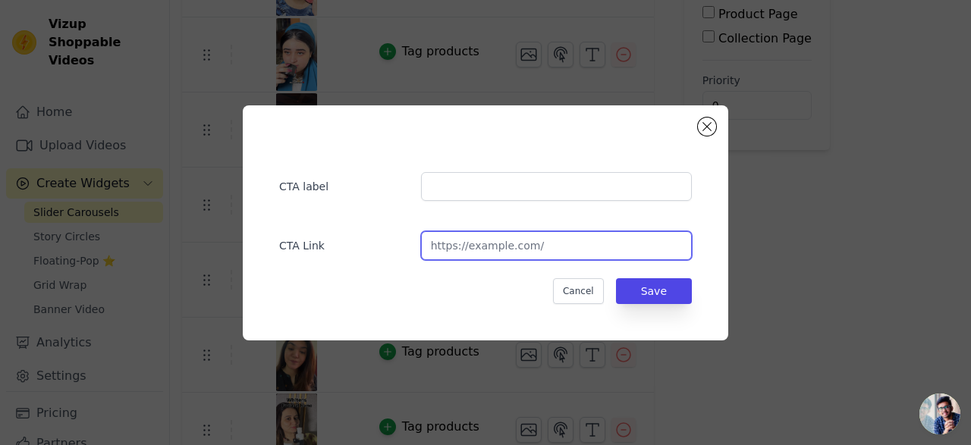
click at [569, 248] on input "url" at bounding box center [556, 245] width 271 height 29
paste input "[URL][DOMAIN_NAME]"
type input "[URL][DOMAIN_NAME]"
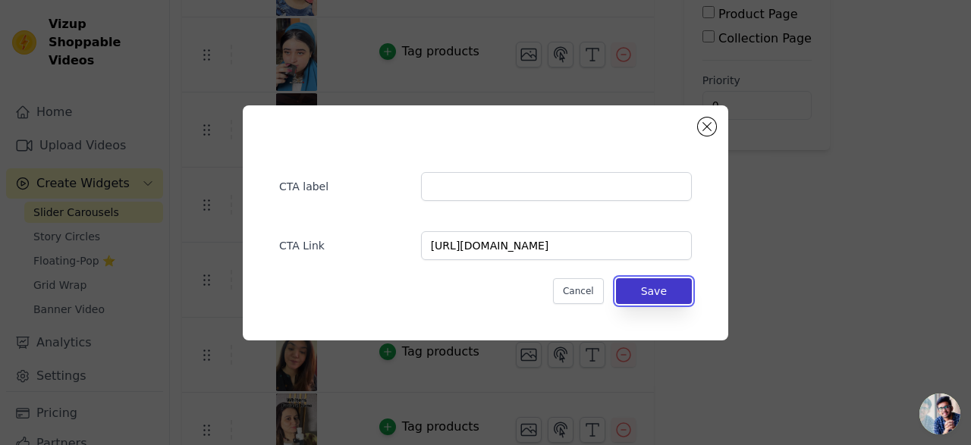
click at [646, 291] on button "Save" at bounding box center [654, 291] width 76 height 26
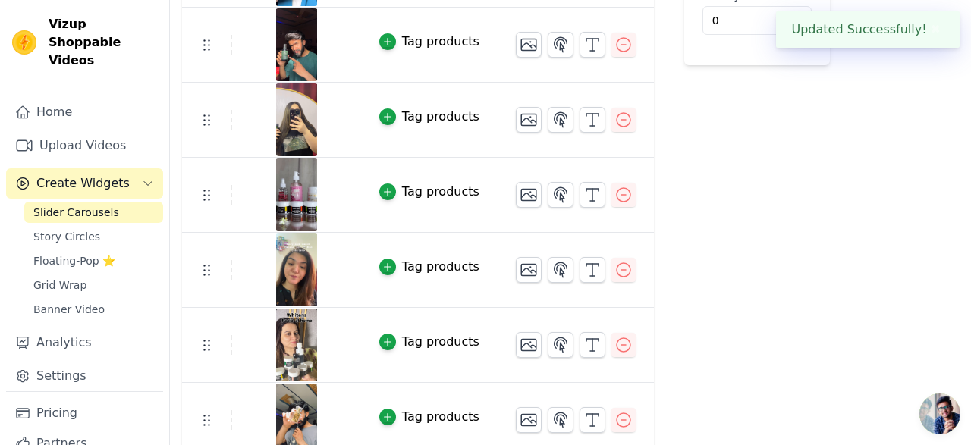
scroll to position [329, 0]
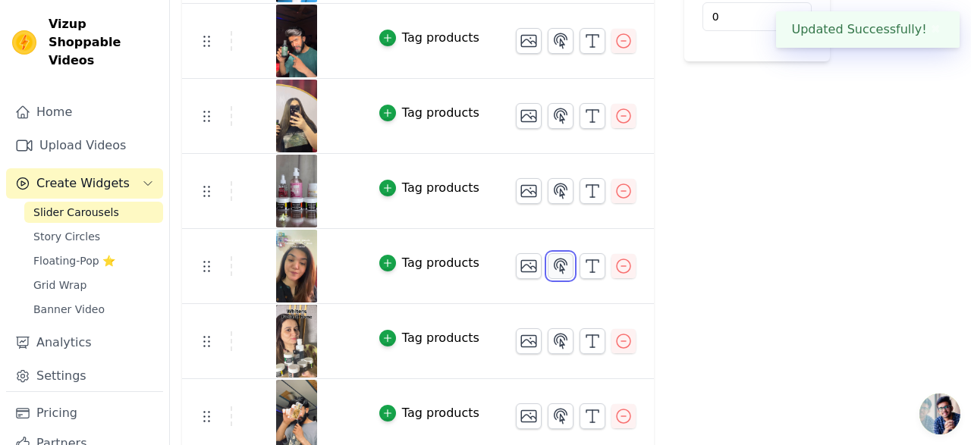
click at [557, 269] on icon "button" at bounding box center [561, 266] width 13 height 14
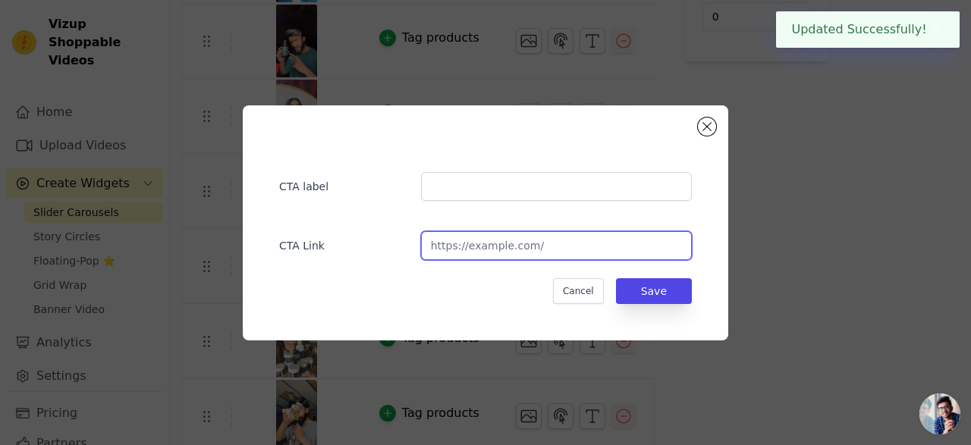
click at [564, 250] on input "url" at bounding box center [556, 245] width 271 height 29
paste input "[URL][DOMAIN_NAME]"
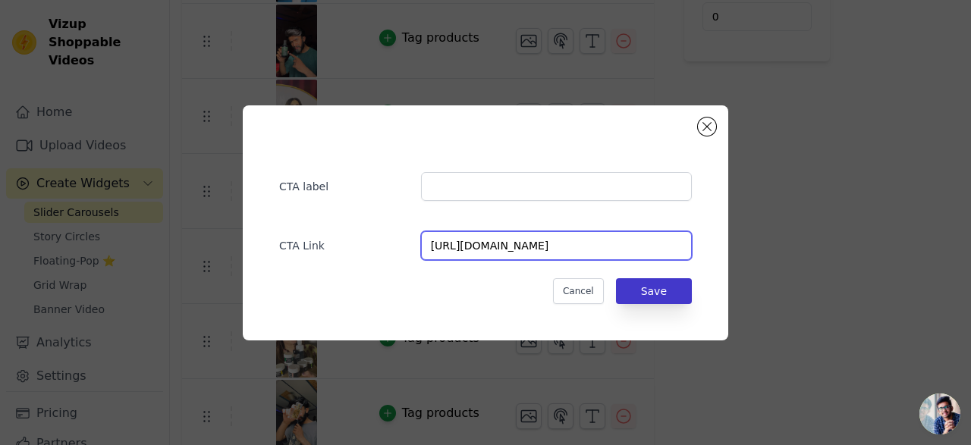
type input "[URL][DOMAIN_NAME]"
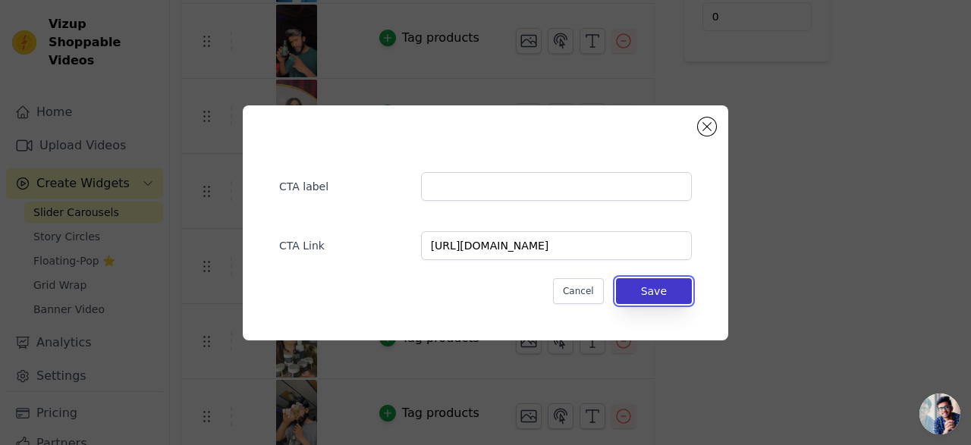
click at [637, 291] on button "Save" at bounding box center [654, 291] width 76 height 26
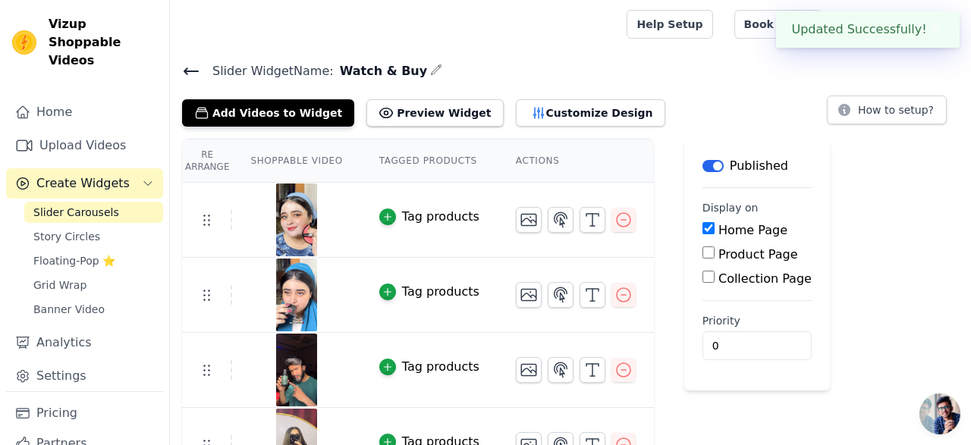
scroll to position [329, 0]
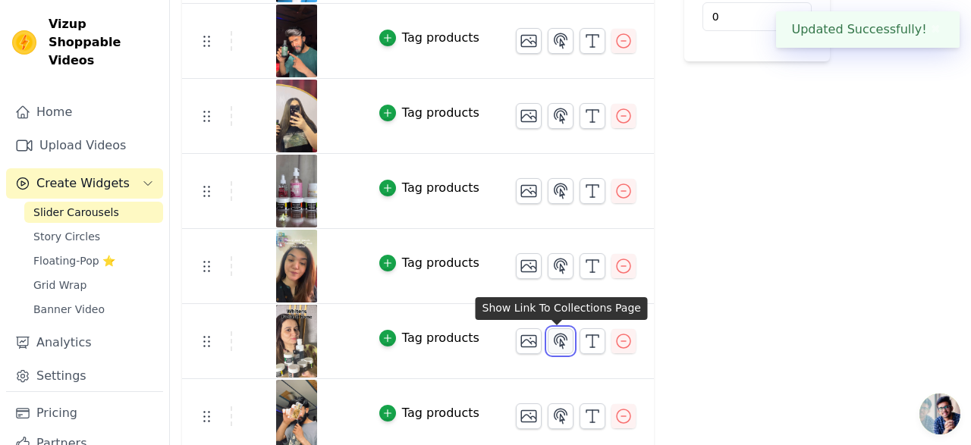
click at [558, 341] on icon "button" at bounding box center [561, 341] width 13 height 14
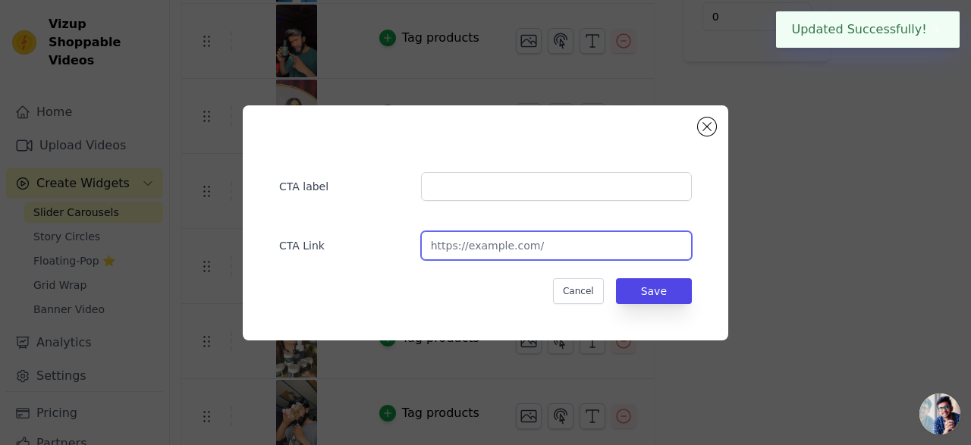
click at [566, 247] on input "url" at bounding box center [556, 245] width 271 height 29
paste input "[URL][DOMAIN_NAME]"
type input "[URL][DOMAIN_NAME]"
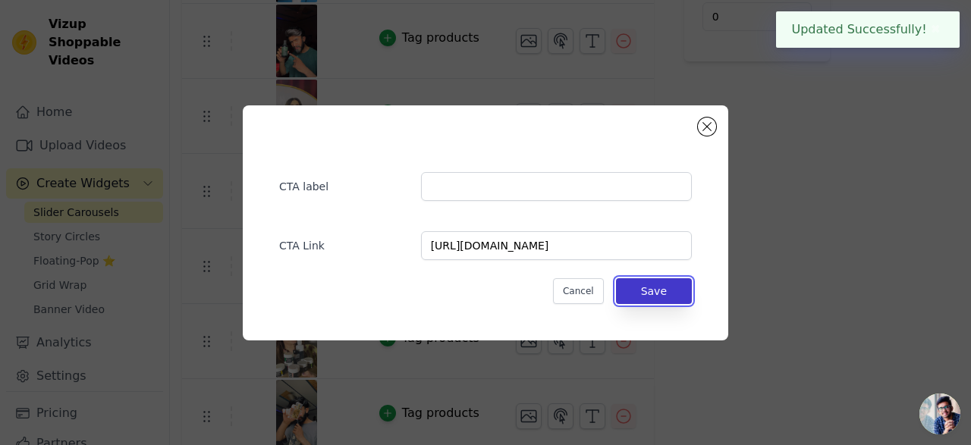
click at [646, 287] on button "Save" at bounding box center [654, 291] width 76 height 26
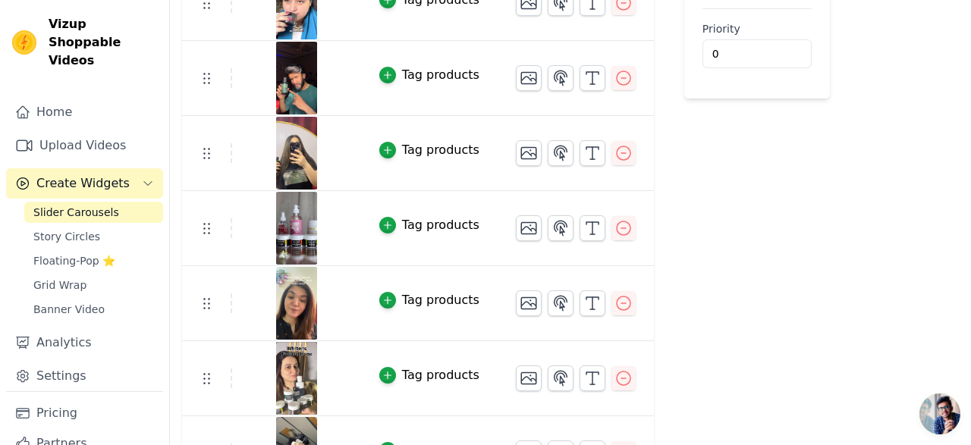
scroll to position [282, 0]
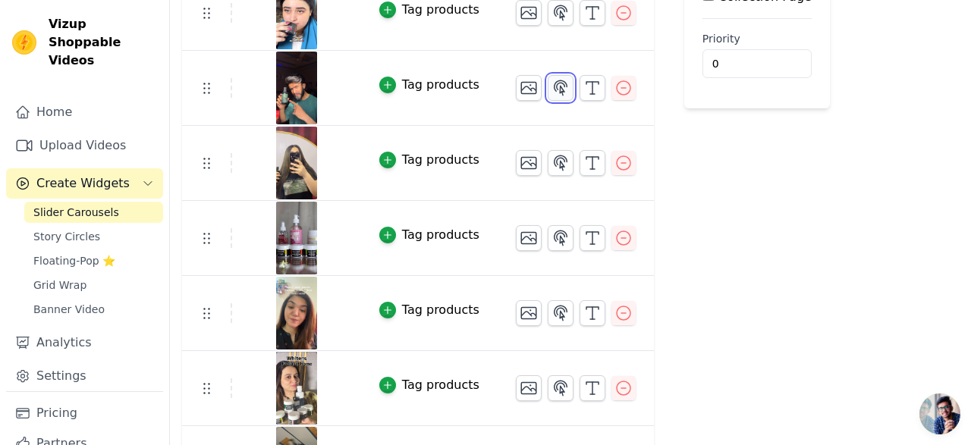
click at [558, 86] on icon "button" at bounding box center [561, 87] width 13 height 14
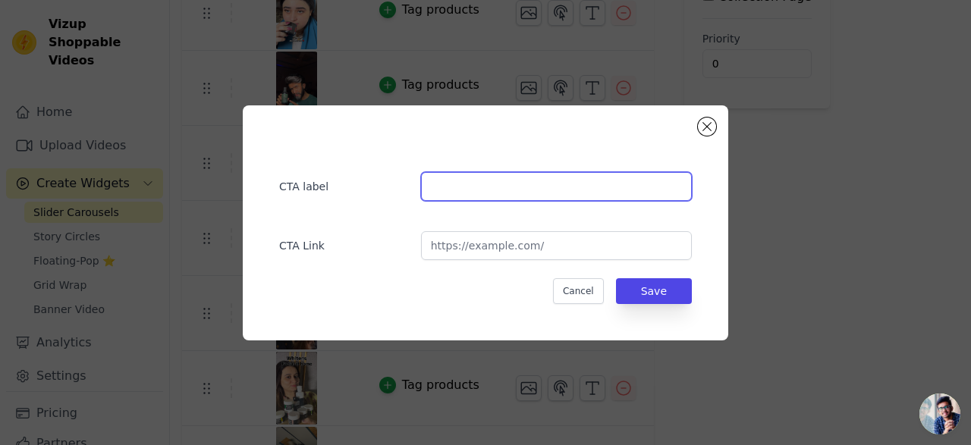
click at [530, 187] on input "text" at bounding box center [556, 186] width 271 height 29
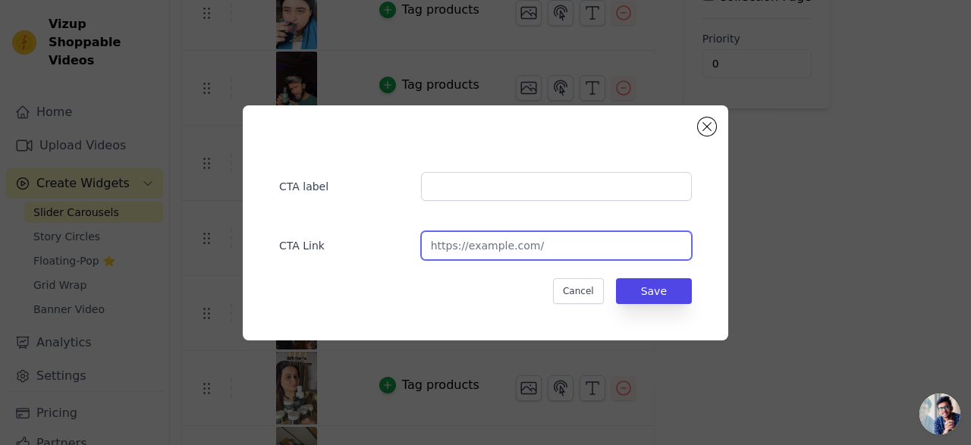
click at [535, 242] on input "url" at bounding box center [556, 245] width 271 height 29
paste input "[URL][DOMAIN_NAME]"
type input "[URL][DOMAIN_NAME]"
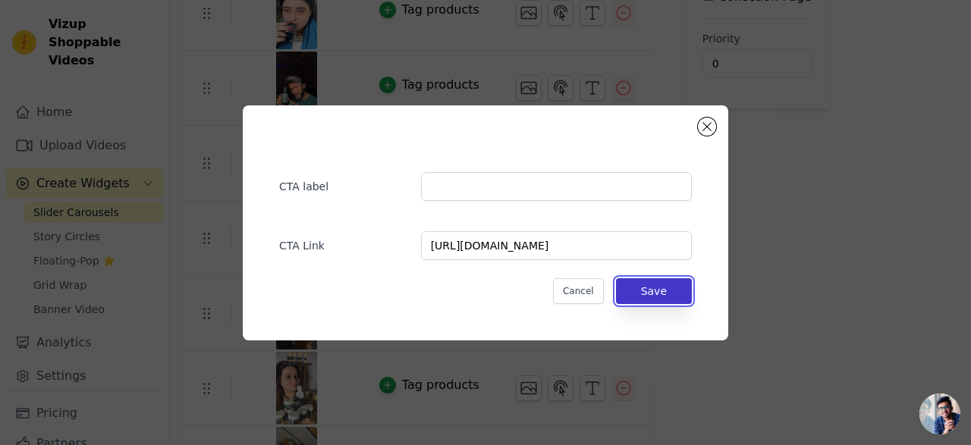
click at [634, 290] on button "Save" at bounding box center [654, 291] width 76 height 26
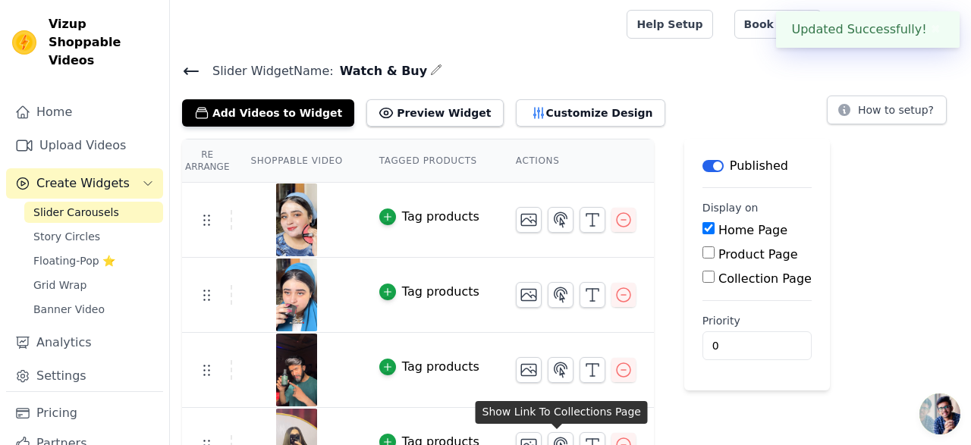
scroll to position [282, 0]
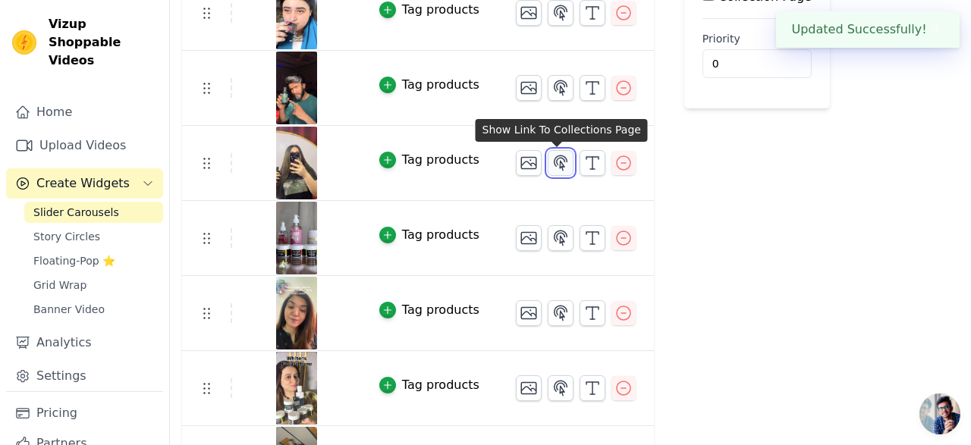
click at [559, 165] on icon "button" at bounding box center [561, 163] width 13 height 14
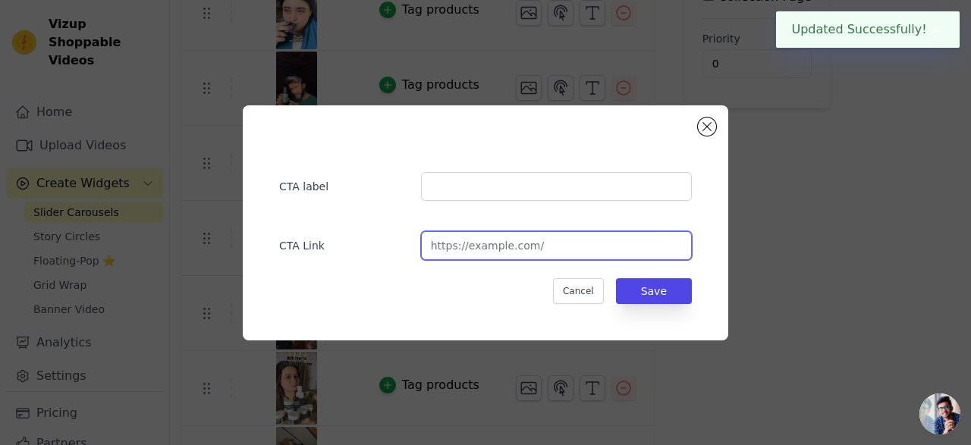
click at [567, 240] on input "url" at bounding box center [556, 245] width 271 height 29
paste input "[URL][DOMAIN_NAME]"
type input "[URL][DOMAIN_NAME]"
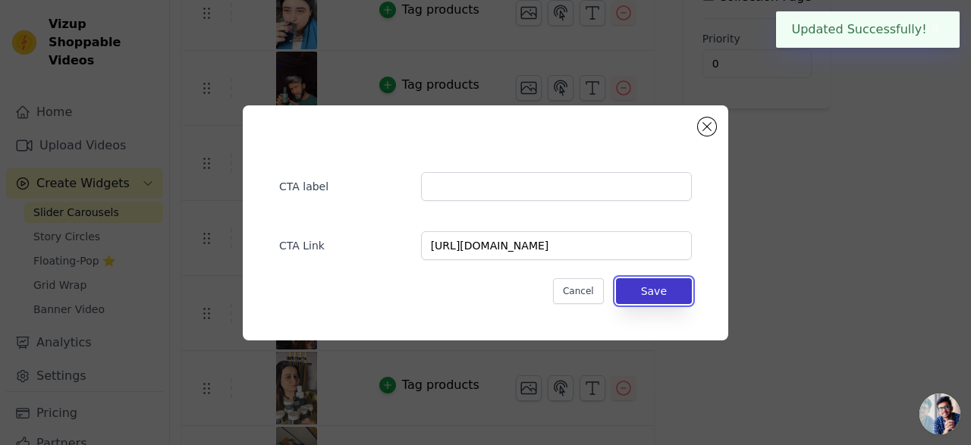
click at [652, 291] on button "Save" at bounding box center [654, 291] width 76 height 26
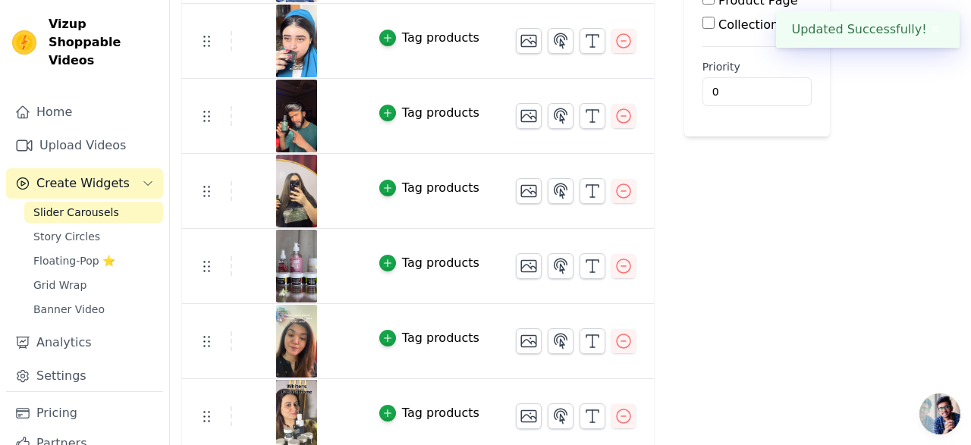
scroll to position [338, 0]
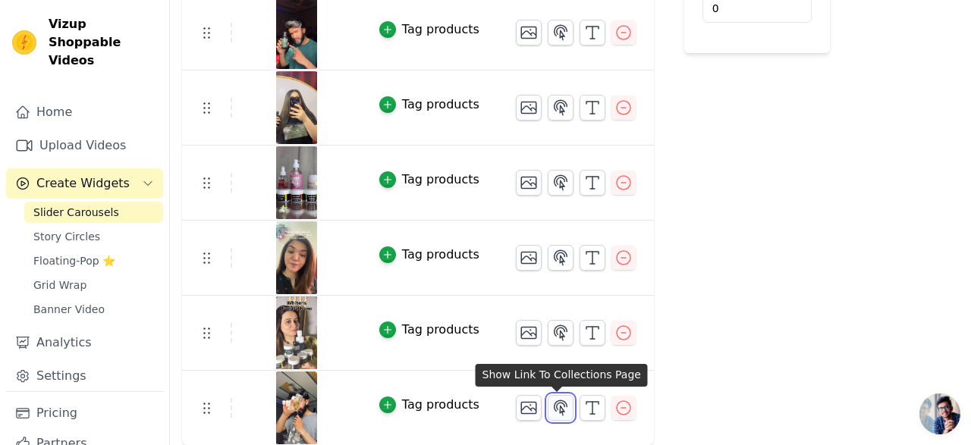
click at [554, 411] on icon "button" at bounding box center [560, 408] width 18 height 18
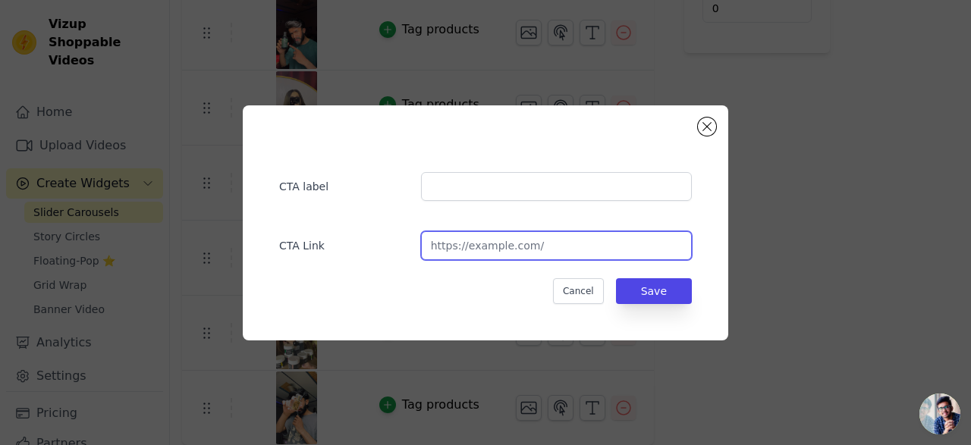
click at [555, 240] on input "url" at bounding box center [556, 245] width 271 height 29
paste input "[URL][DOMAIN_NAME]"
type input "[URL][DOMAIN_NAME]"
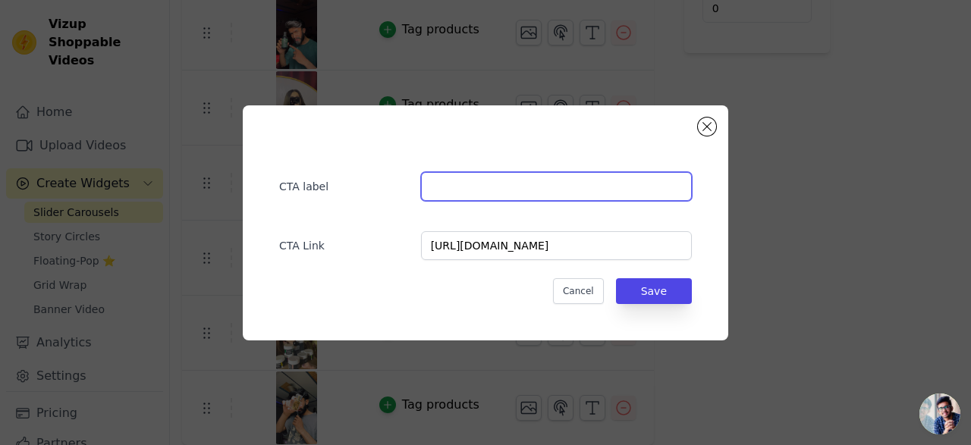
scroll to position [0, 0]
click at [577, 190] on input "text" at bounding box center [556, 186] width 271 height 29
type input "F"
type input "White Oud"
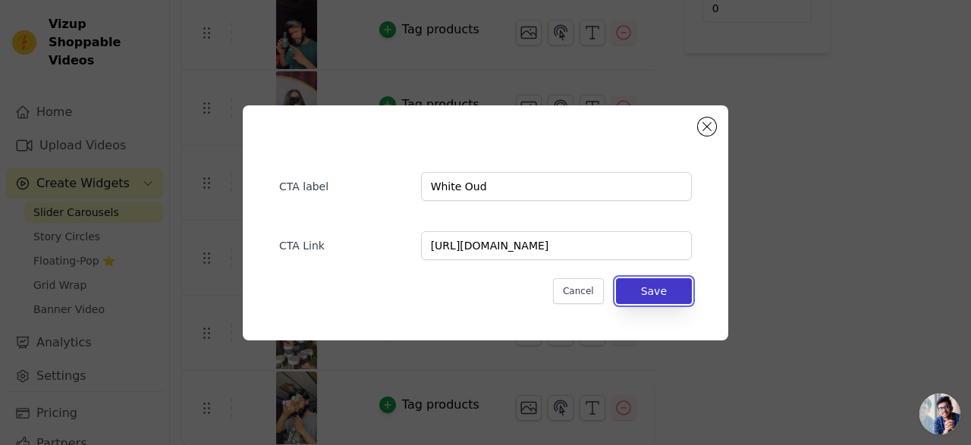
click at [652, 297] on button "Save" at bounding box center [654, 291] width 76 height 26
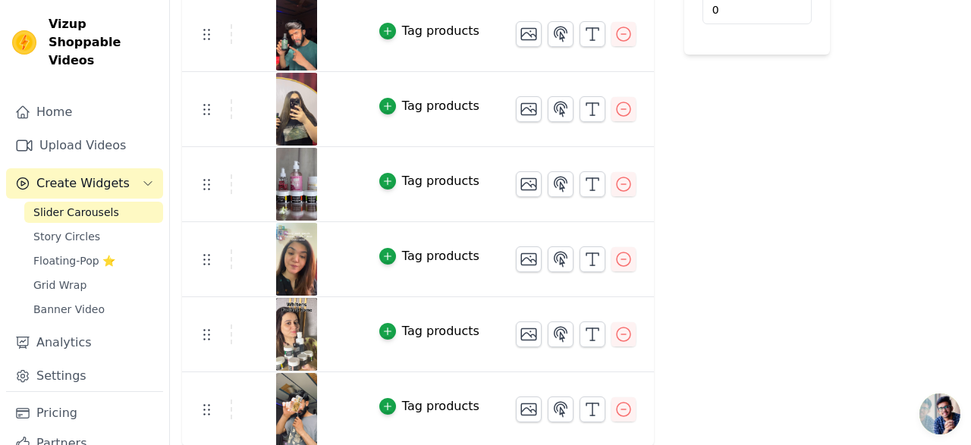
scroll to position [338, 0]
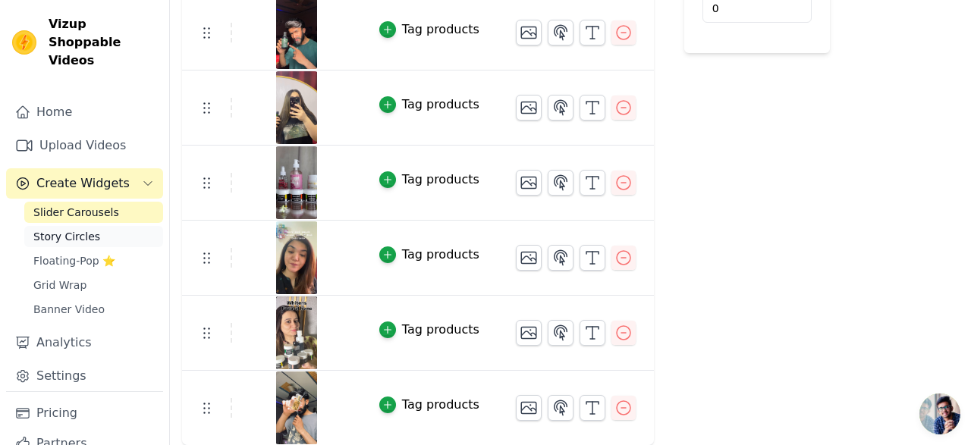
click at [98, 226] on link "Story Circles" at bounding box center [93, 236] width 139 height 21
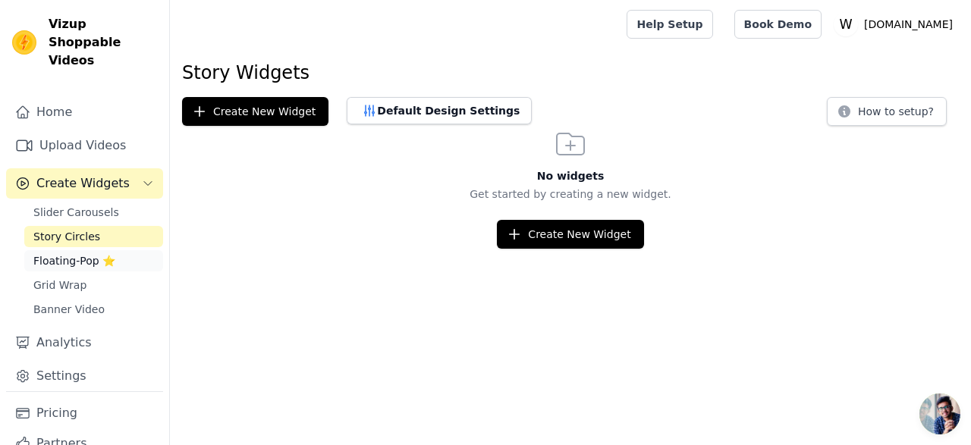
click at [115, 250] on link "Floating-Pop ⭐" at bounding box center [93, 260] width 139 height 21
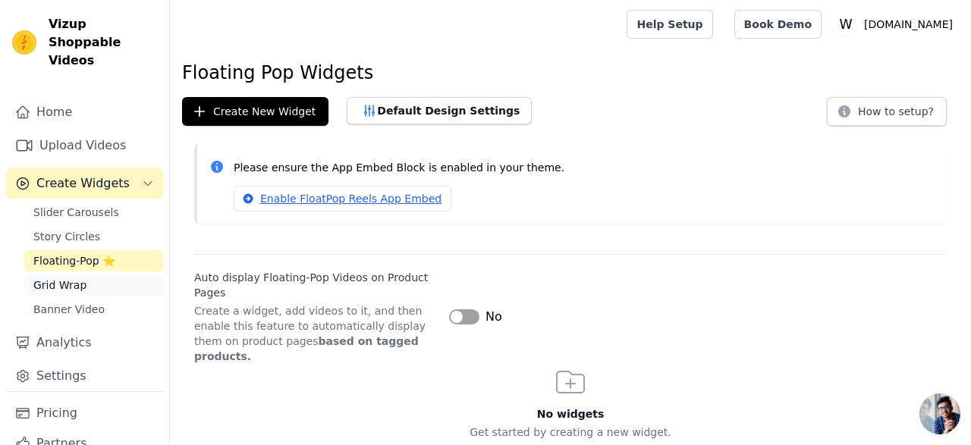
click at [115, 275] on link "Grid Wrap" at bounding box center [93, 285] width 139 height 21
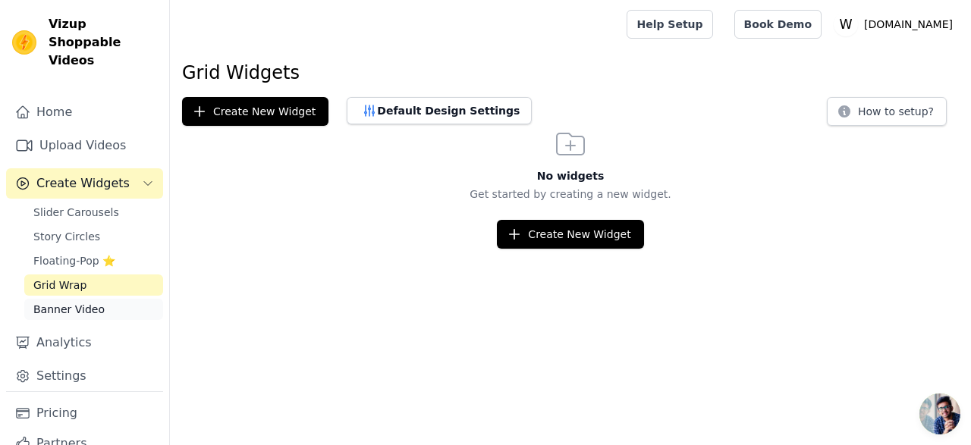
click at [116, 299] on link "Banner Video" at bounding box center [93, 309] width 139 height 21
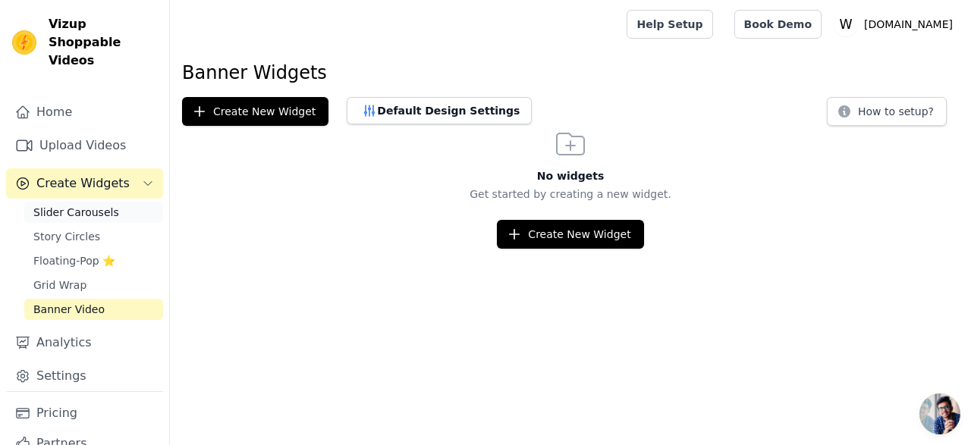
click at [119, 202] on link "Slider Carousels" at bounding box center [93, 212] width 139 height 21
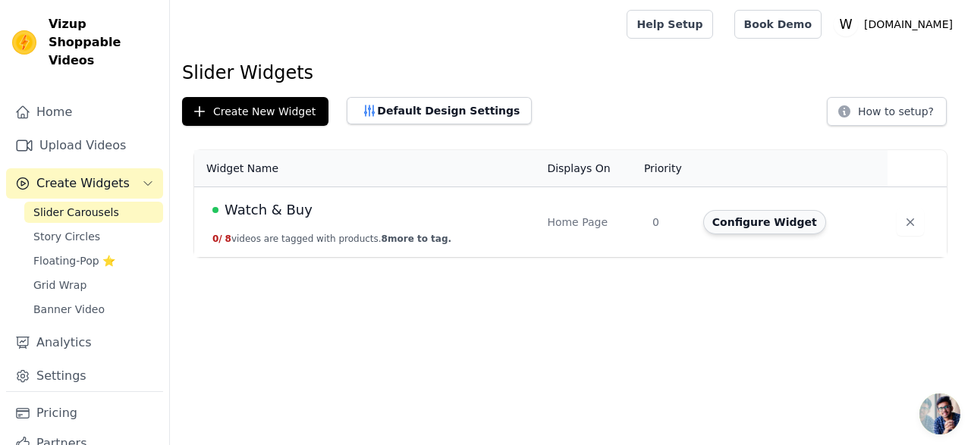
click at [740, 219] on button "Configure Widget" at bounding box center [764, 222] width 123 height 24
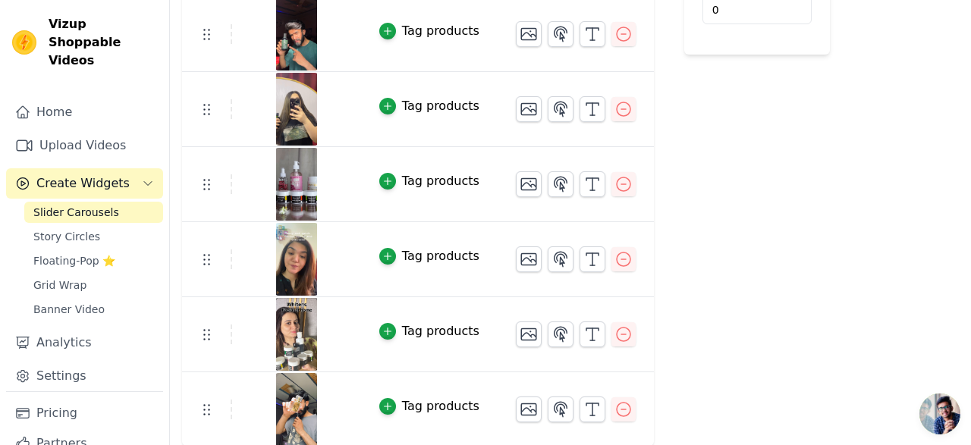
scroll to position [338, 0]
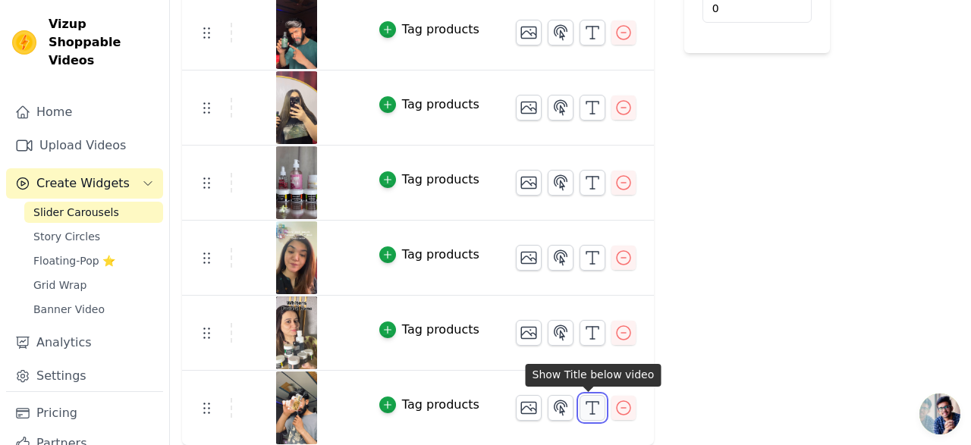
click at [586, 407] on icon "button" at bounding box center [592, 408] width 18 height 18
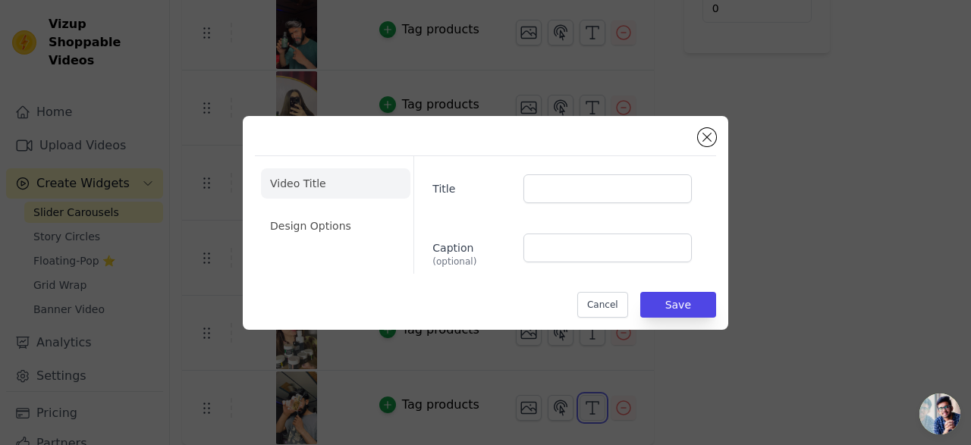
scroll to position [0, 0]
click at [335, 227] on li "Design Options" at bounding box center [335, 226] width 149 height 30
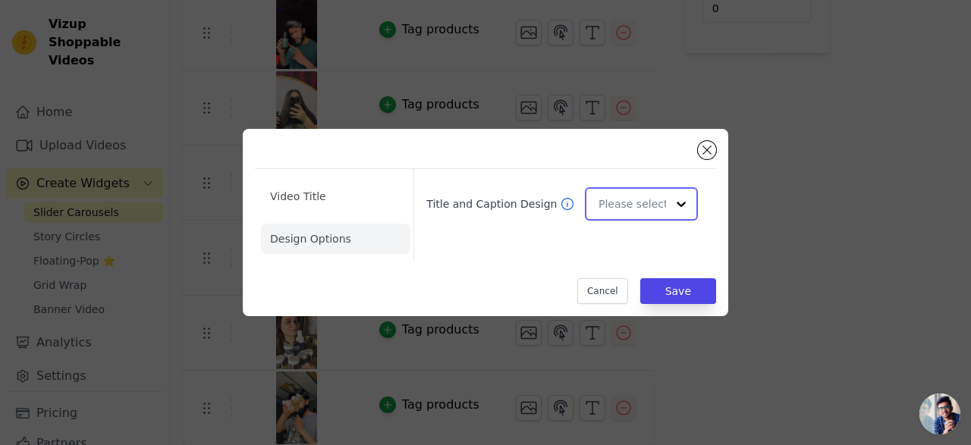
click at [618, 200] on input "Title and Caption Design" at bounding box center [633, 204] width 68 height 30
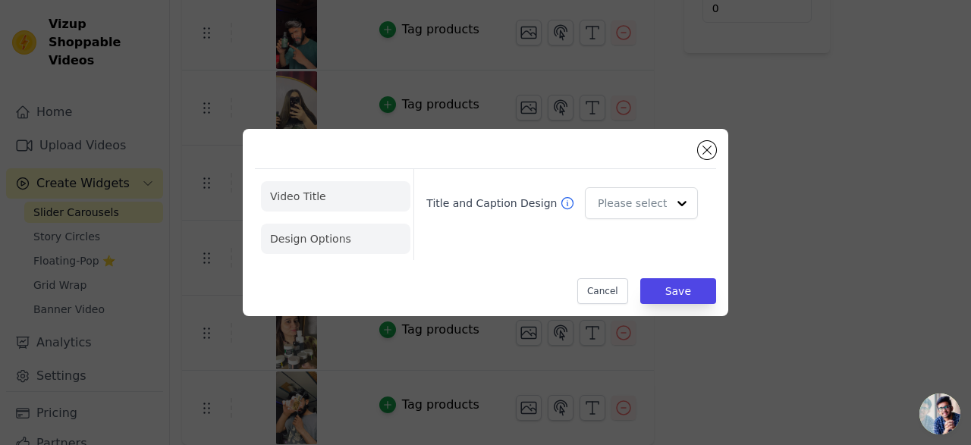
click at [325, 187] on li "Video Title" at bounding box center [335, 196] width 149 height 30
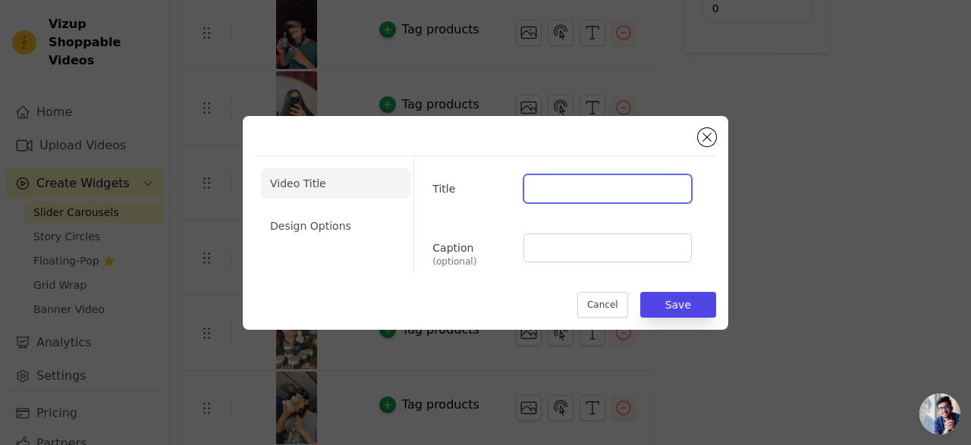
click at [570, 192] on input "Title" at bounding box center [607, 188] width 168 height 29
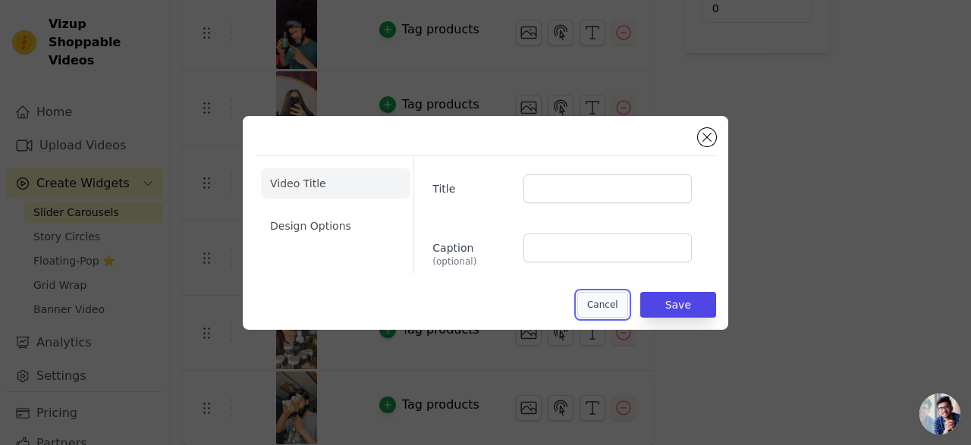
click at [599, 303] on button "Cancel" at bounding box center [602, 305] width 51 height 26
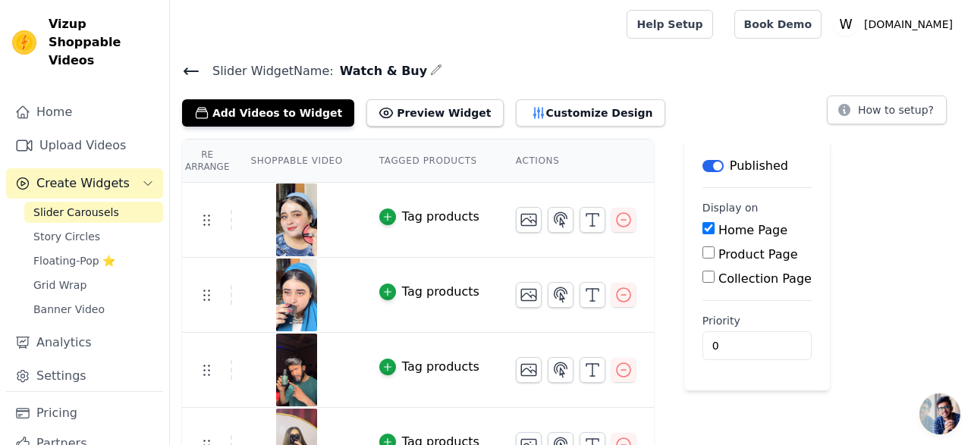
scroll to position [338, 0]
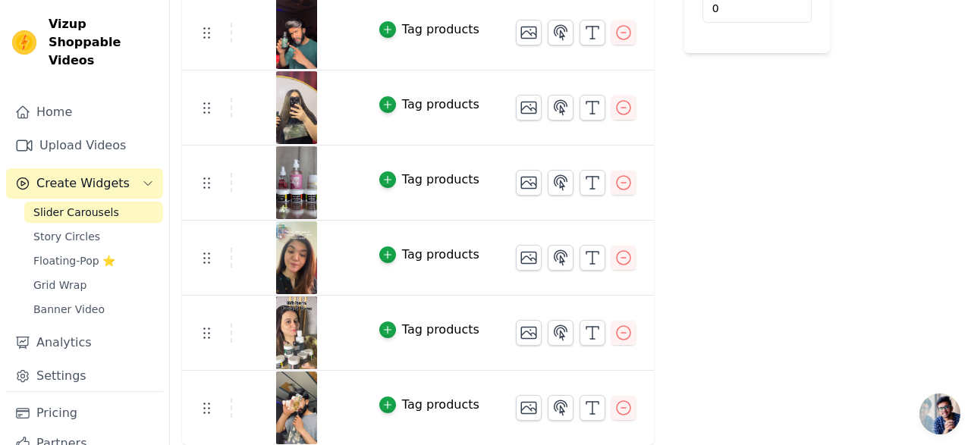
click at [458, 402] on div "Tag products" at bounding box center [440, 405] width 77 height 18
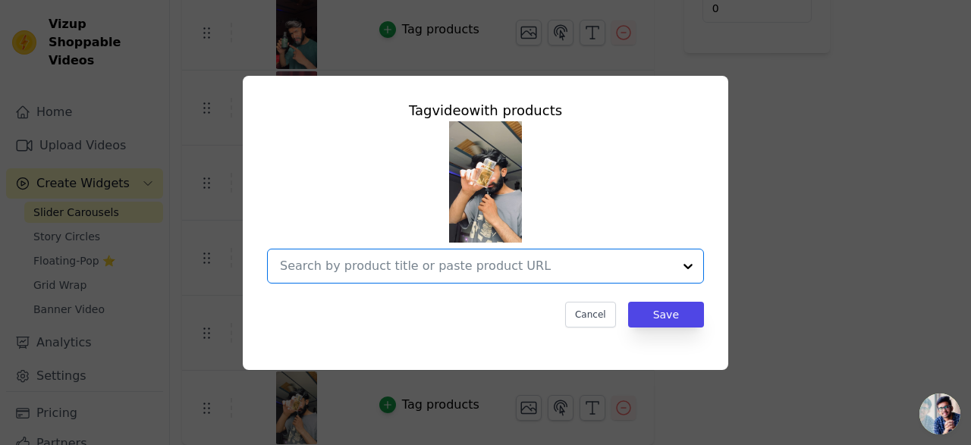
click at [536, 259] on input "text" at bounding box center [476, 266] width 393 height 18
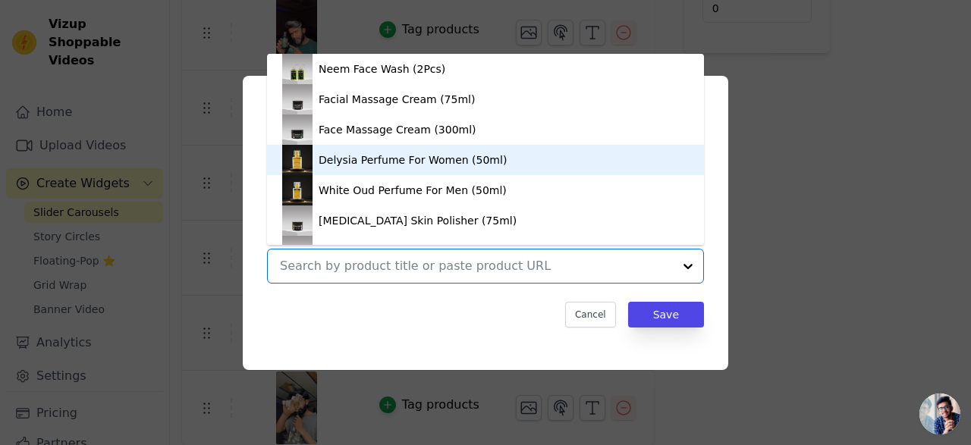
scroll to position [1629, 0]
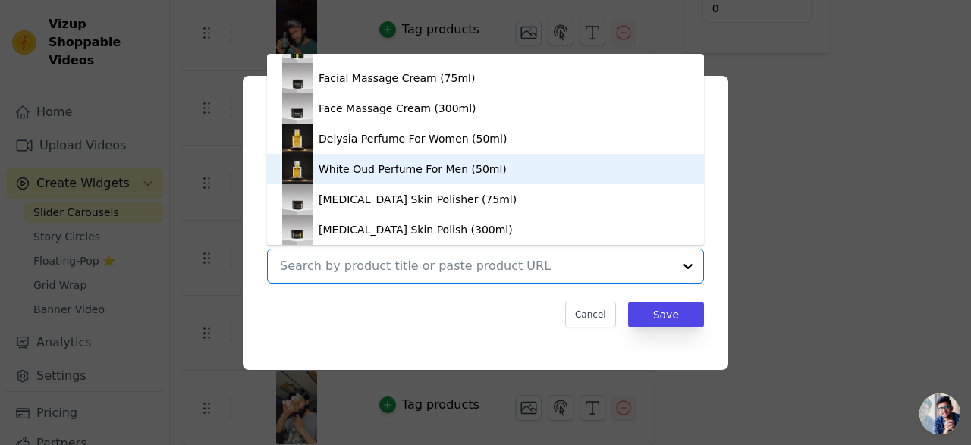
click at [414, 170] on div "White Oud Perfume For Men (50ml)" at bounding box center [413, 169] width 188 height 15
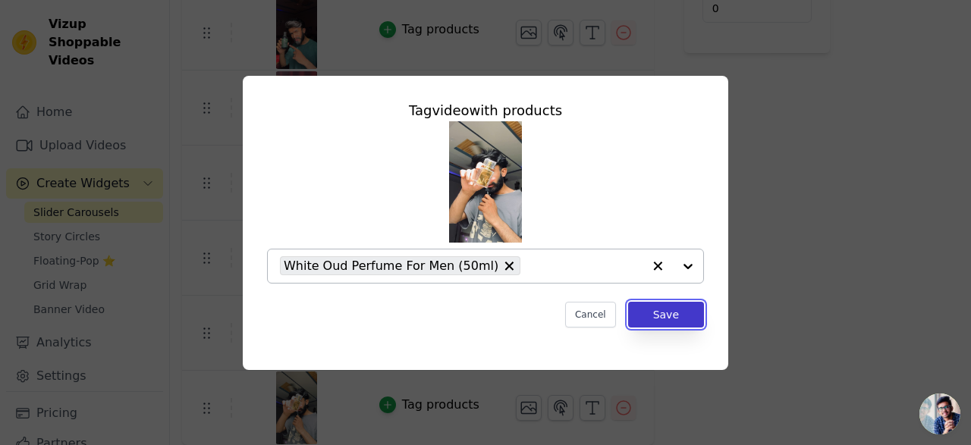
click at [661, 319] on button "Save" at bounding box center [666, 315] width 76 height 26
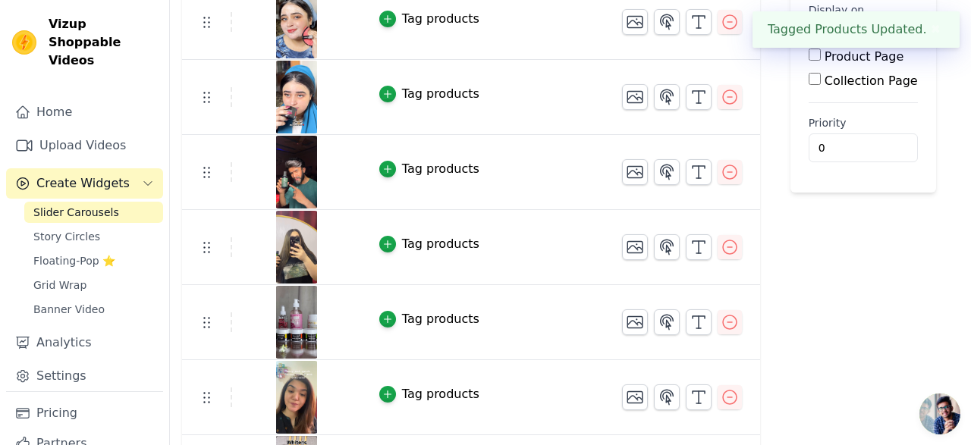
scroll to position [339, 0]
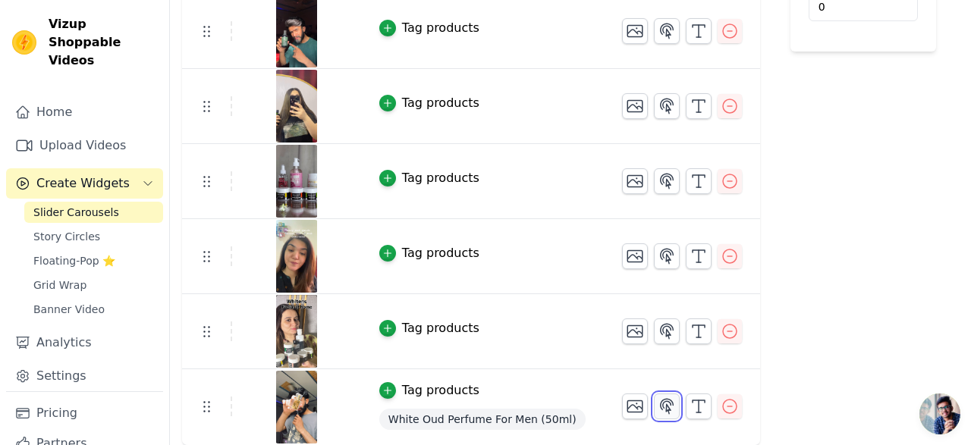
click at [658, 404] on icon "button" at bounding box center [667, 406] width 18 height 18
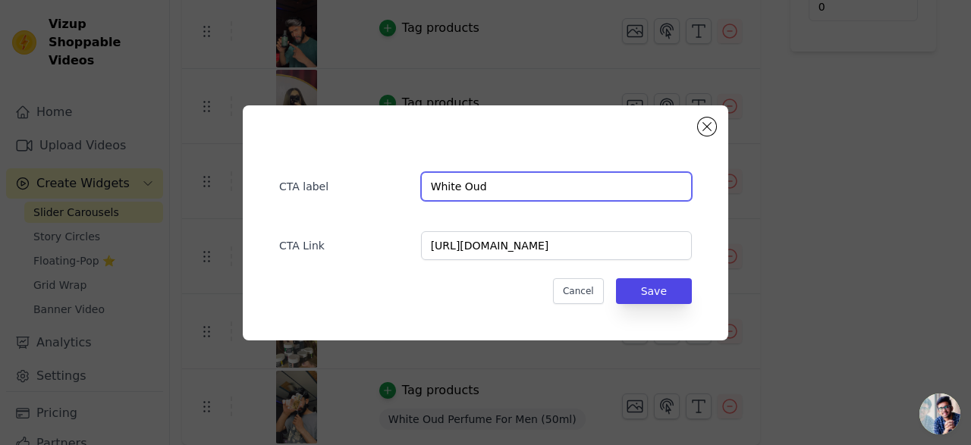
click at [560, 187] on input "White Oud" at bounding box center [556, 186] width 271 height 29
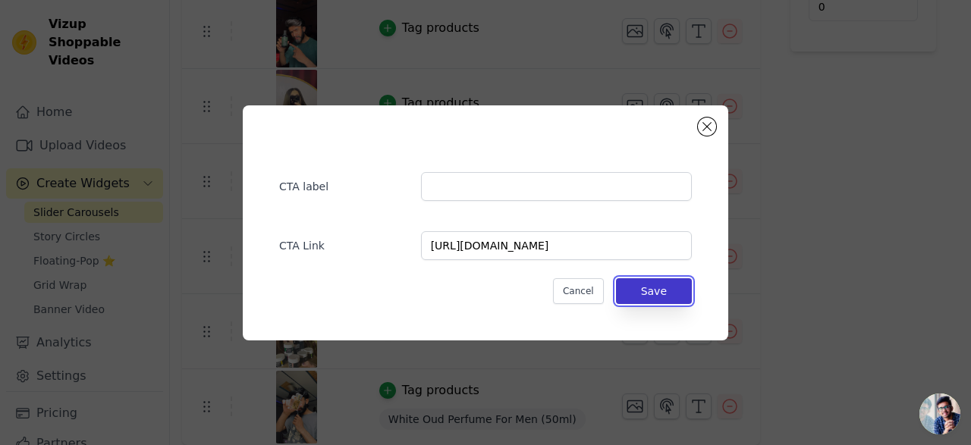
click at [671, 294] on button "Save" at bounding box center [654, 291] width 76 height 26
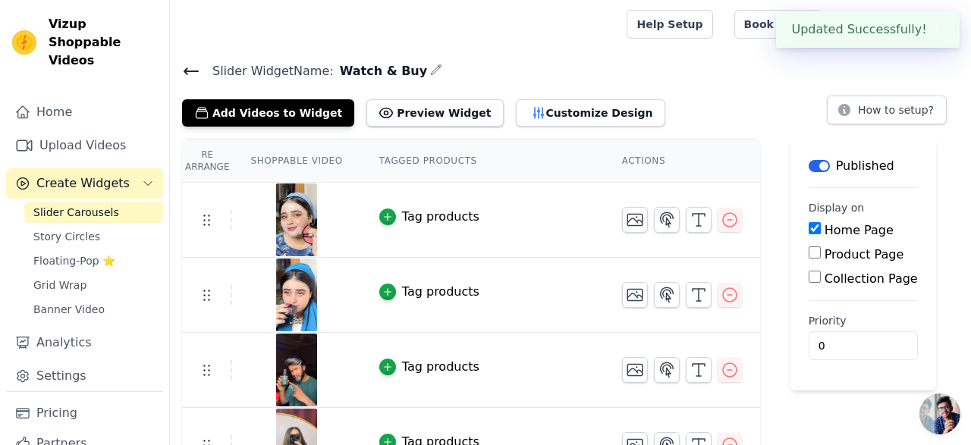
scroll to position [339, 0]
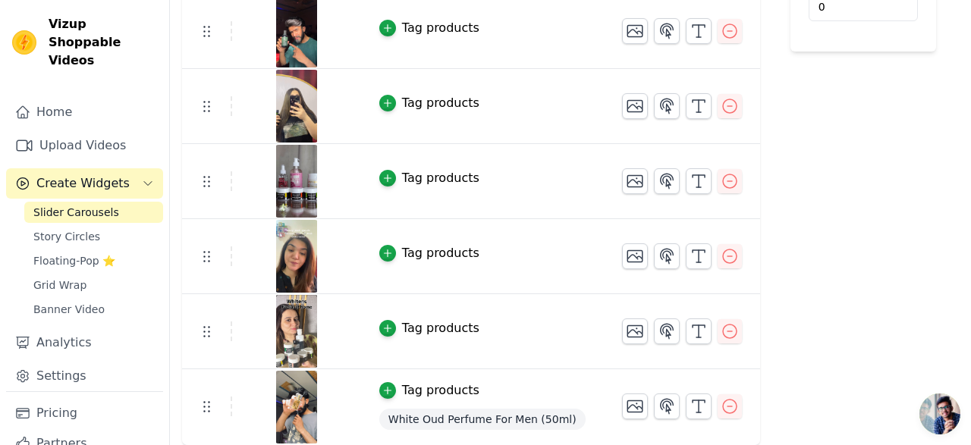
click at [453, 327] on div "Tag products" at bounding box center [440, 328] width 77 height 18
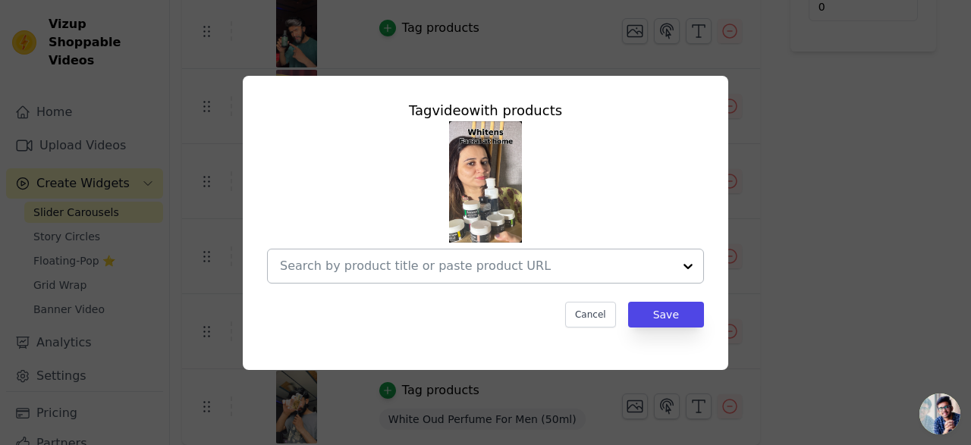
click at [526, 266] on input "text" at bounding box center [476, 266] width 393 height 18
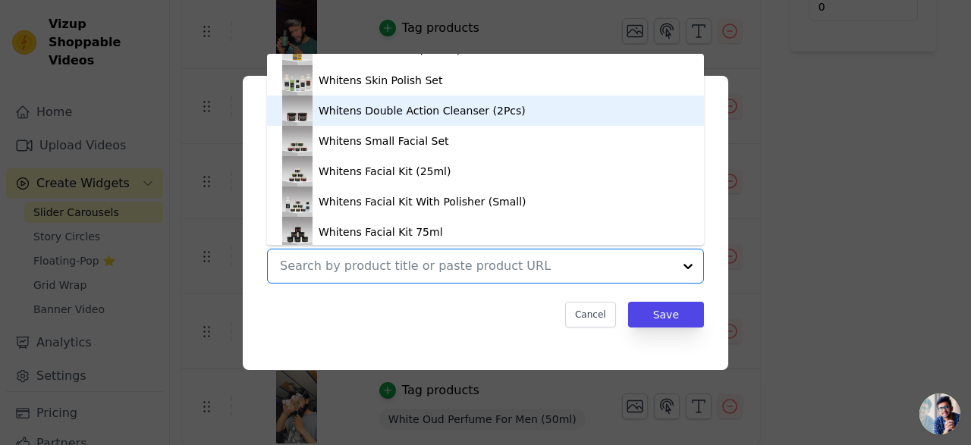
scroll to position [122, 0]
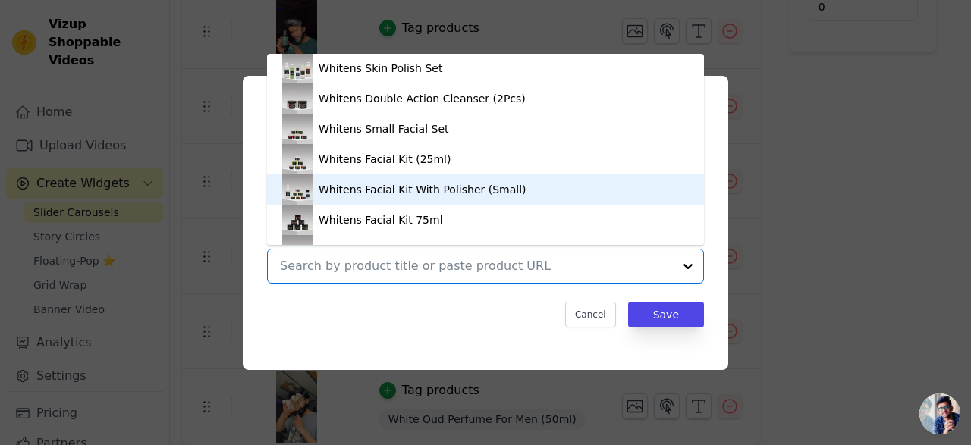
click at [409, 192] on div "Whitens Facial Kit With Polisher (Small)" at bounding box center [423, 189] width 208 height 15
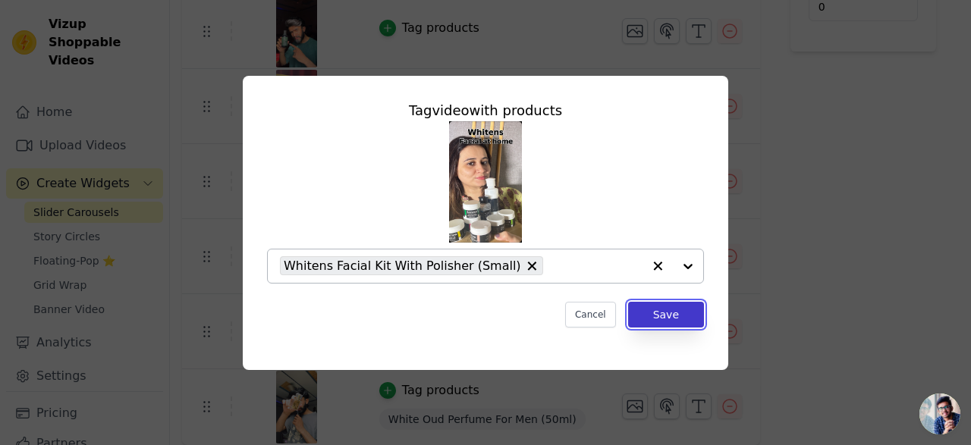
click at [670, 314] on button "Save" at bounding box center [666, 315] width 76 height 26
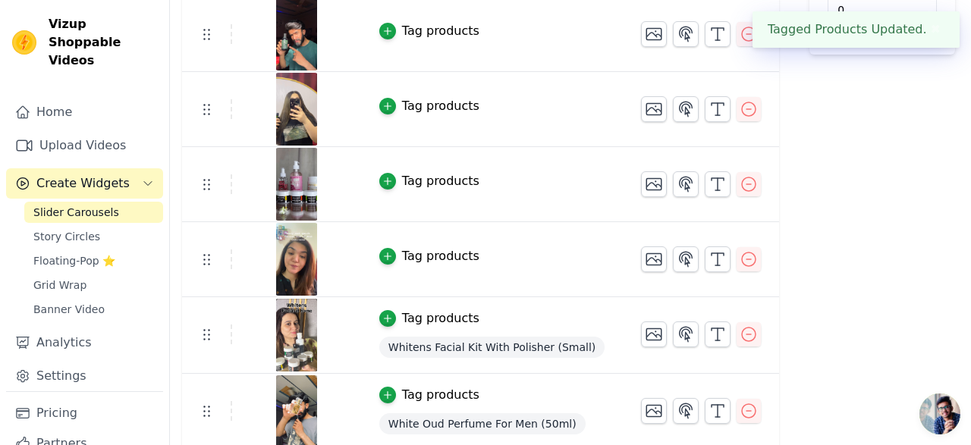
scroll to position [341, 0]
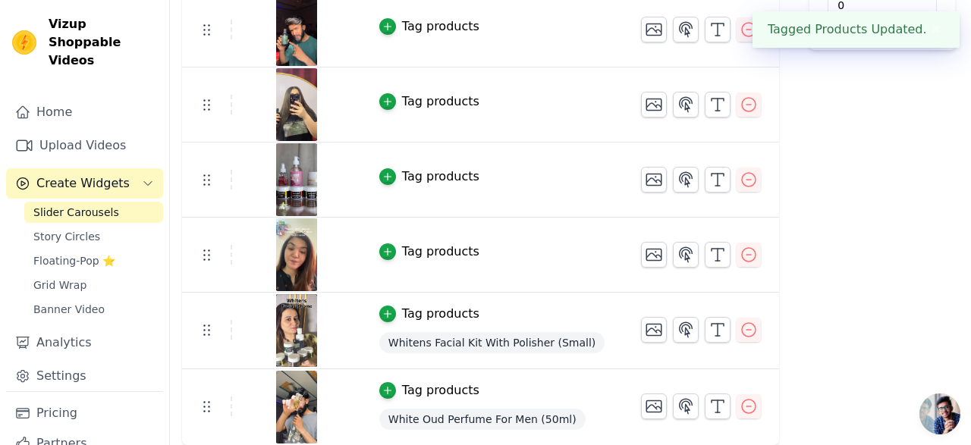
click at [439, 251] on div "Tag products" at bounding box center [440, 252] width 77 height 18
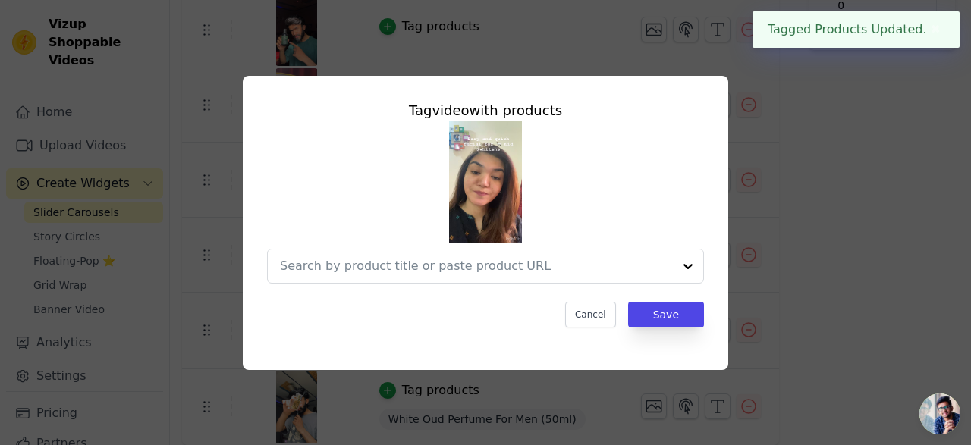
scroll to position [0, 0]
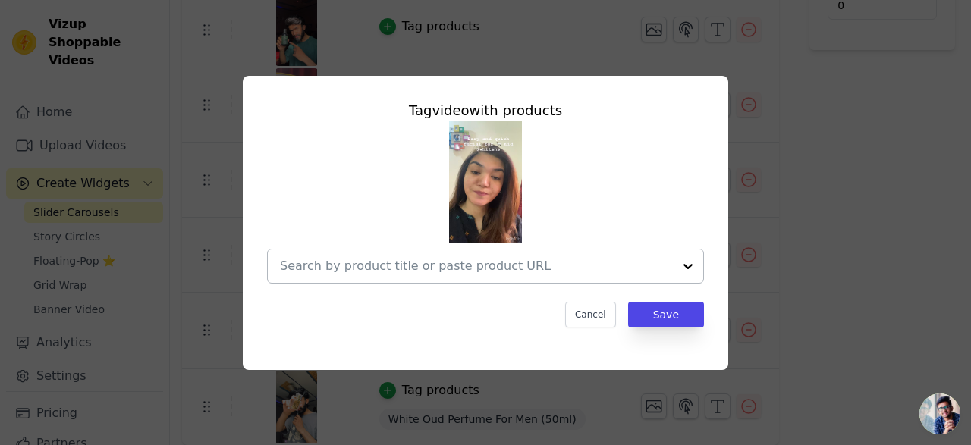
click at [478, 269] on input "text" at bounding box center [476, 266] width 393 height 18
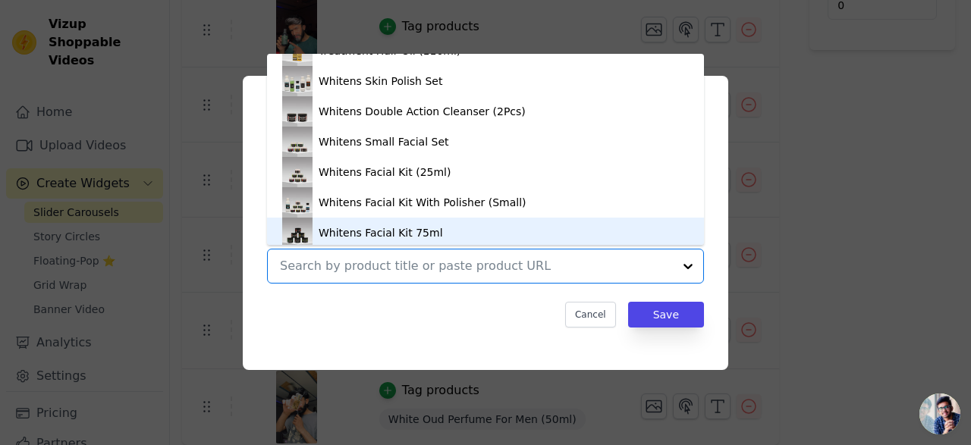
scroll to position [112, 0]
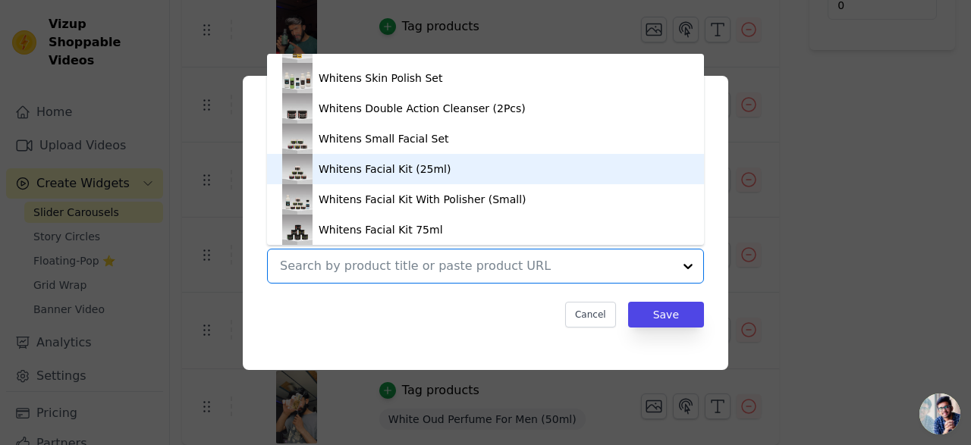
click at [422, 172] on div "Whitens Facial Kit (25ml)" at bounding box center [385, 169] width 132 height 15
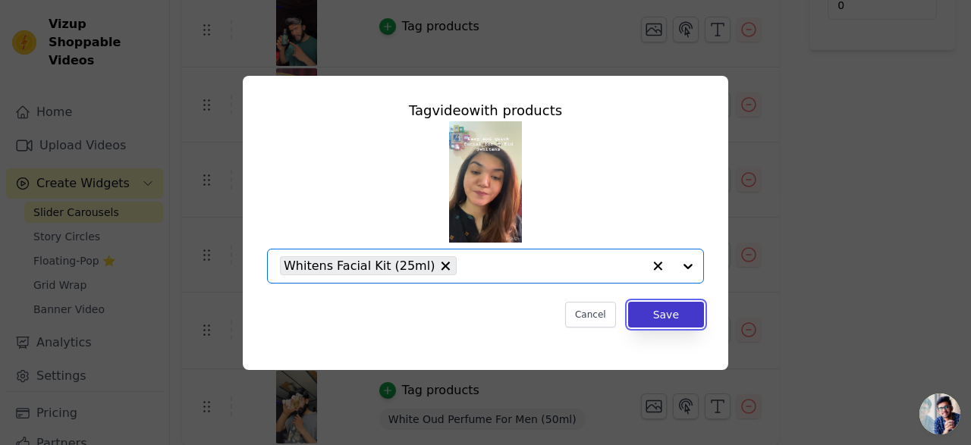
click at [650, 318] on button "Save" at bounding box center [666, 315] width 76 height 26
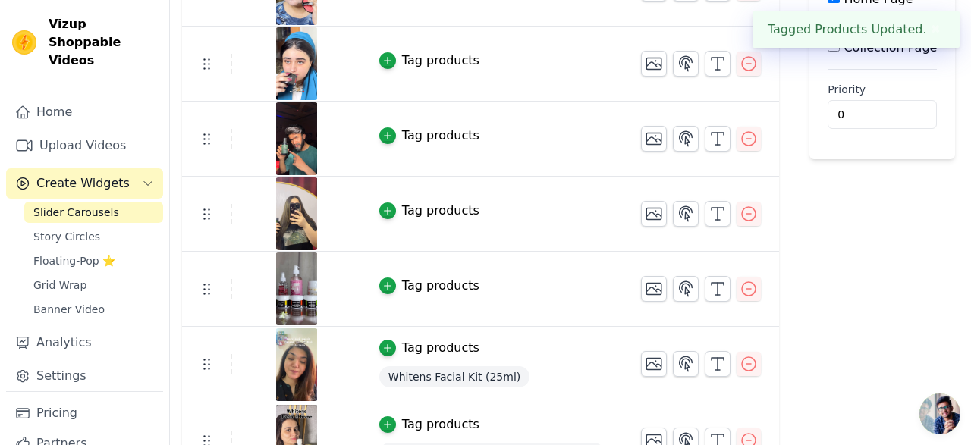
scroll to position [245, 0]
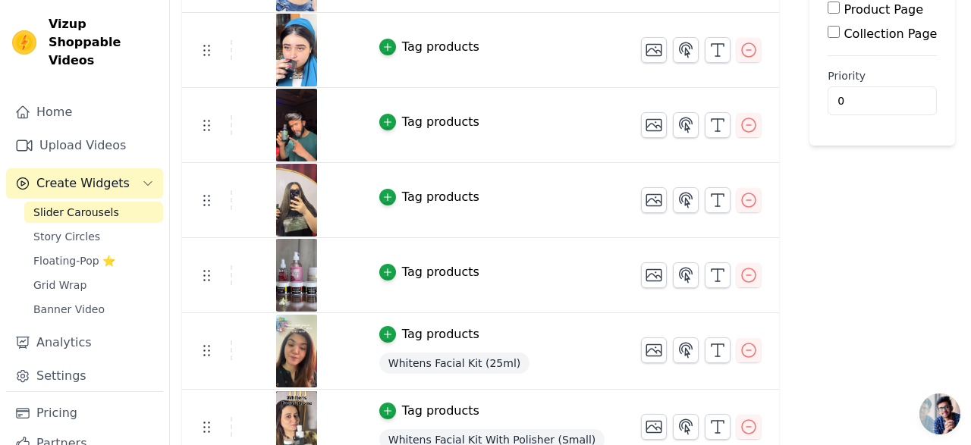
click at [426, 270] on div "Tag products" at bounding box center [440, 272] width 77 height 18
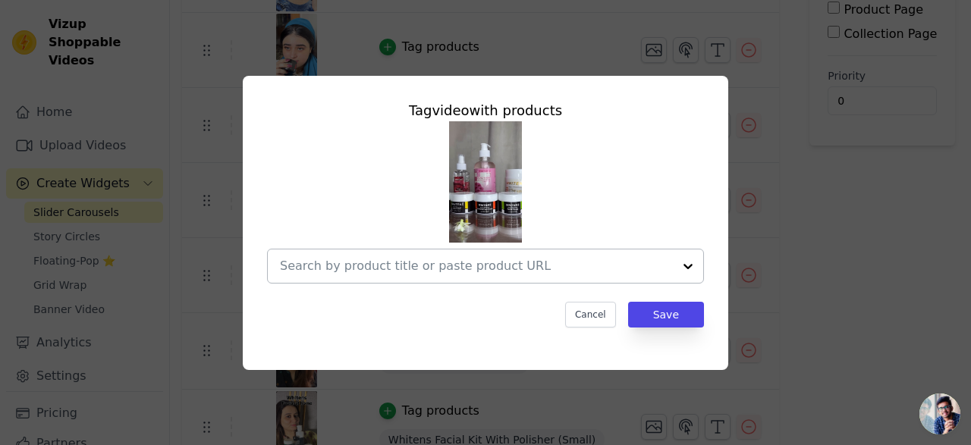
click at [470, 265] on input "text" at bounding box center [476, 266] width 393 height 18
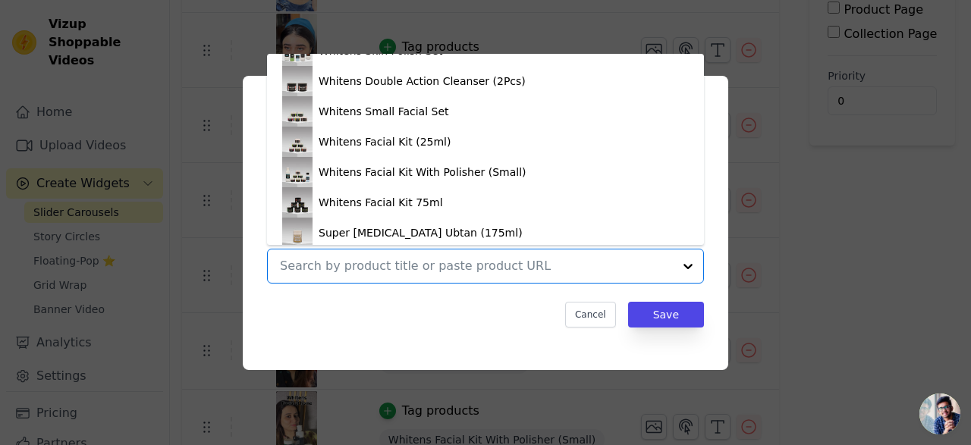
scroll to position [123, 0]
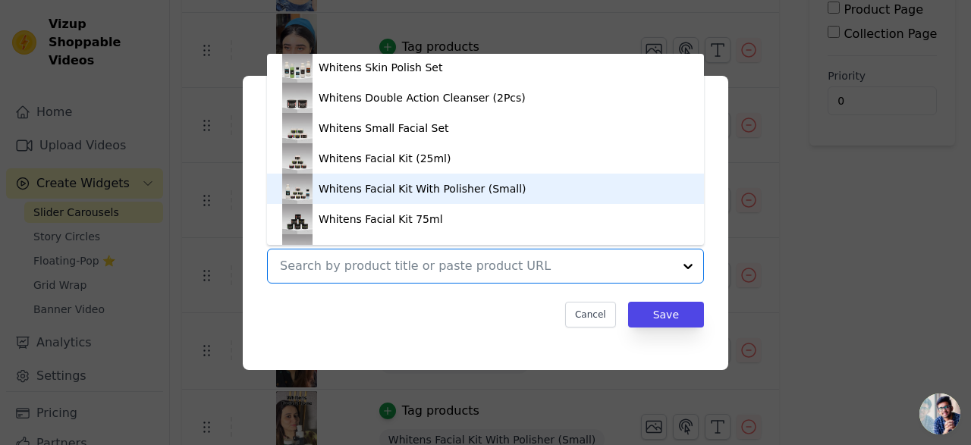
click at [389, 190] on div "Whitens Facial Kit With Polisher (Small)" at bounding box center [423, 188] width 208 height 15
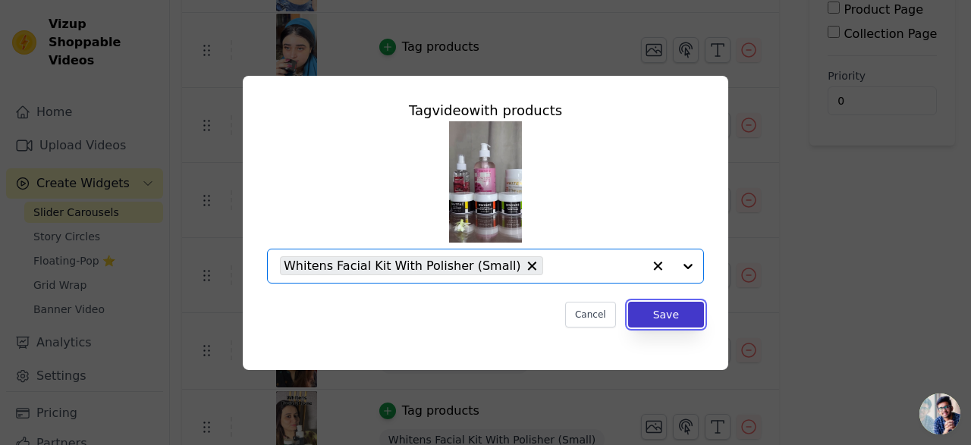
click at [664, 310] on button "Save" at bounding box center [666, 315] width 76 height 26
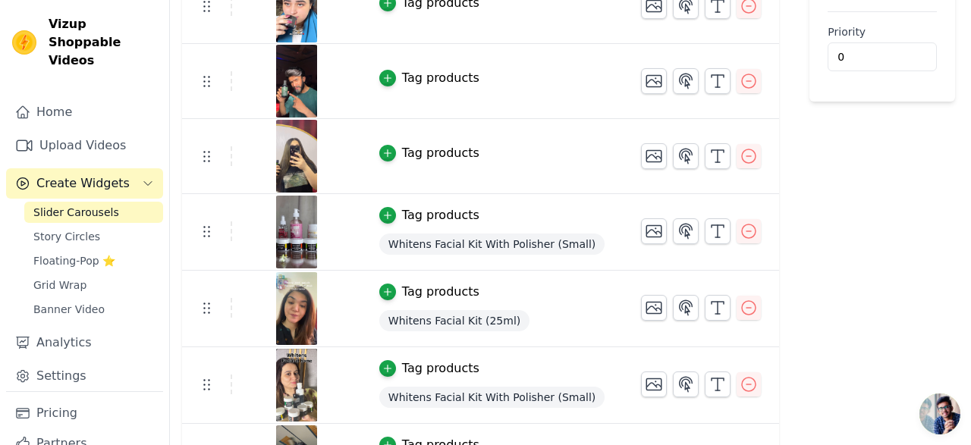
scroll to position [270, 0]
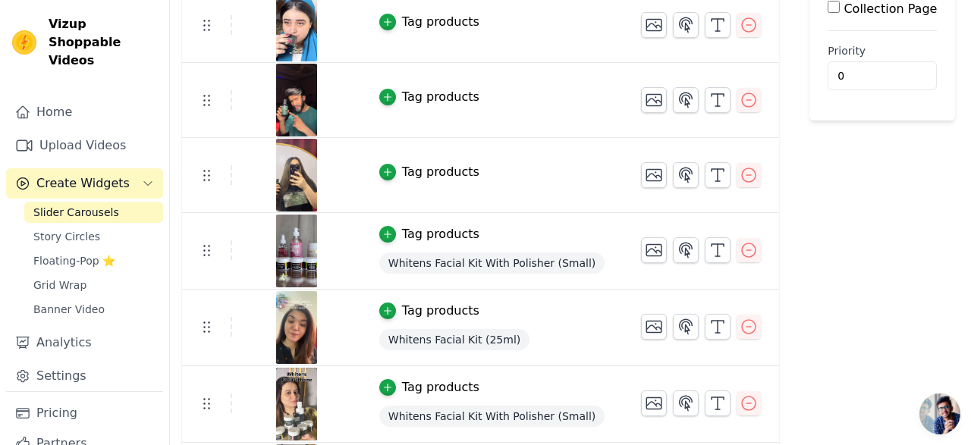
click at [446, 233] on div "Tag products" at bounding box center [440, 234] width 77 height 18
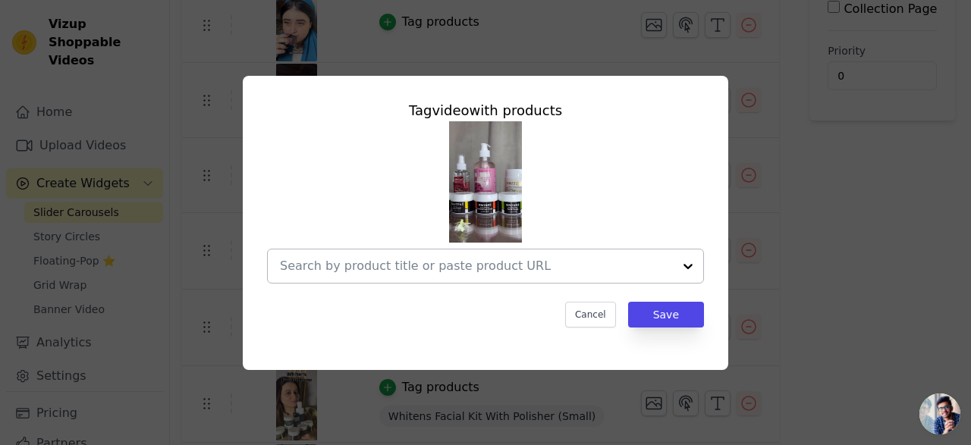
click at [540, 265] on input "text" at bounding box center [476, 266] width 393 height 18
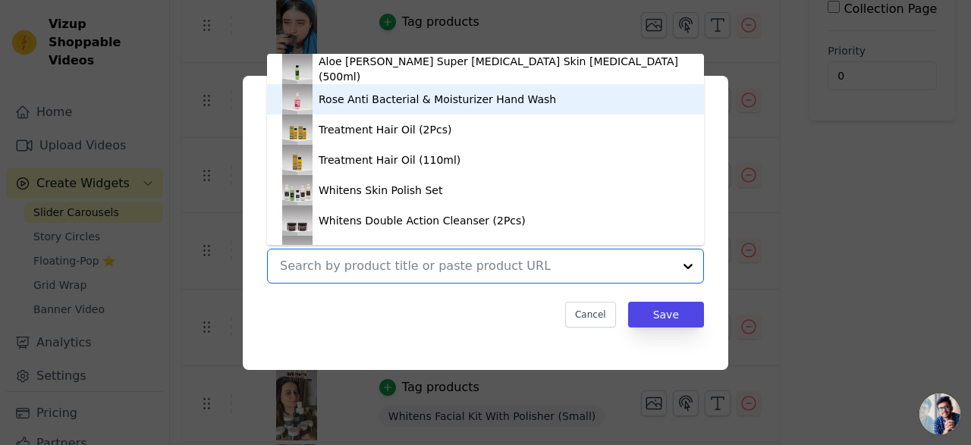
click at [395, 93] on div "Rose Anti Bacterial & Moisturizer Hand Wash" at bounding box center [437, 99] width 237 height 15
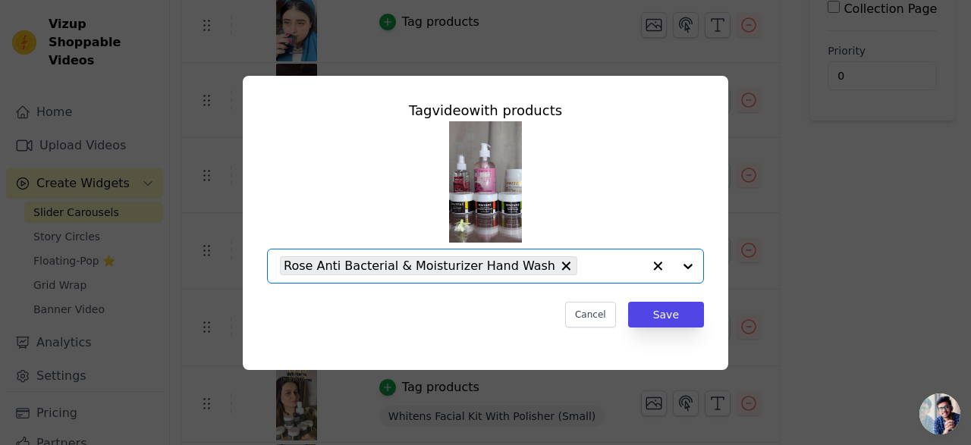
click at [589, 270] on input "text" at bounding box center [614, 266] width 58 height 18
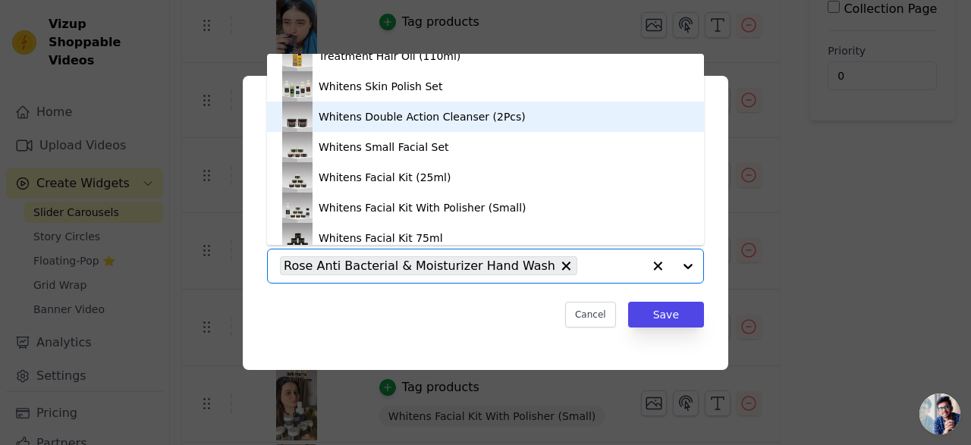
scroll to position [129, 0]
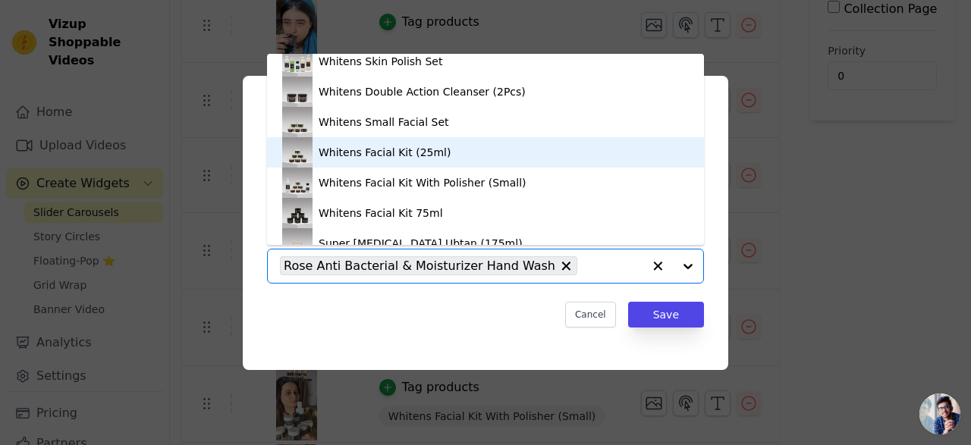
click at [404, 155] on div "Whitens Facial Kit (25ml)" at bounding box center [385, 152] width 132 height 15
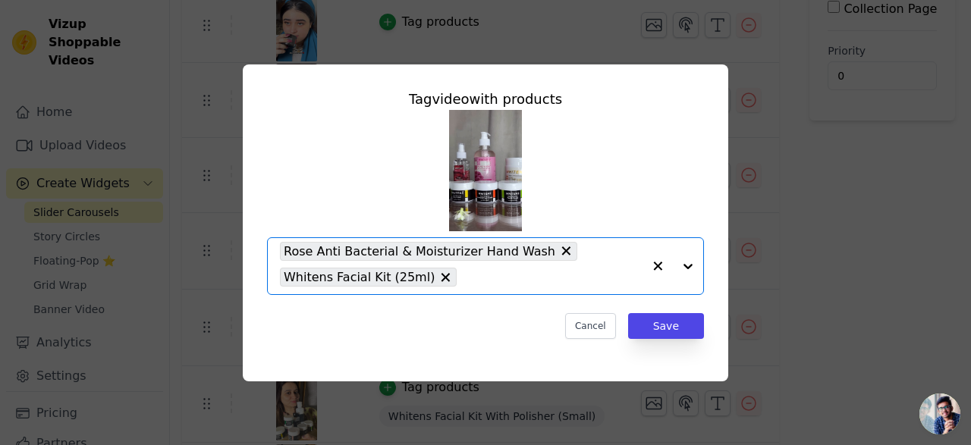
click at [498, 281] on input "text" at bounding box center [553, 278] width 178 height 18
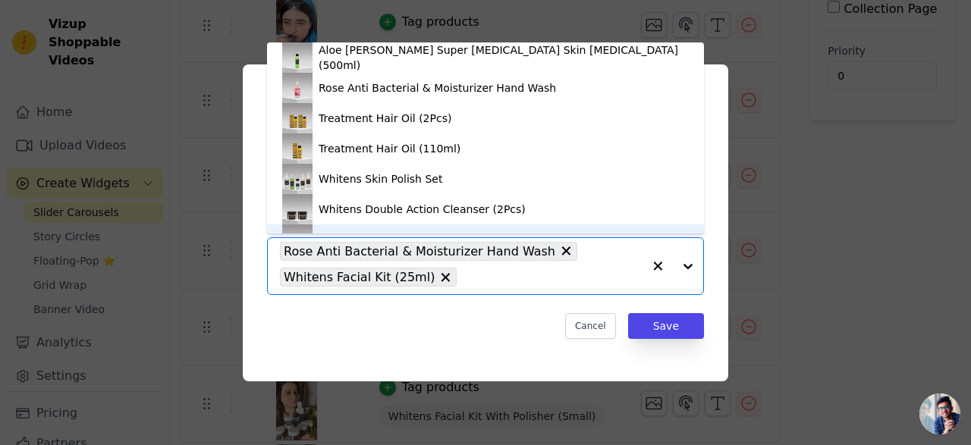
scroll to position [21, 0]
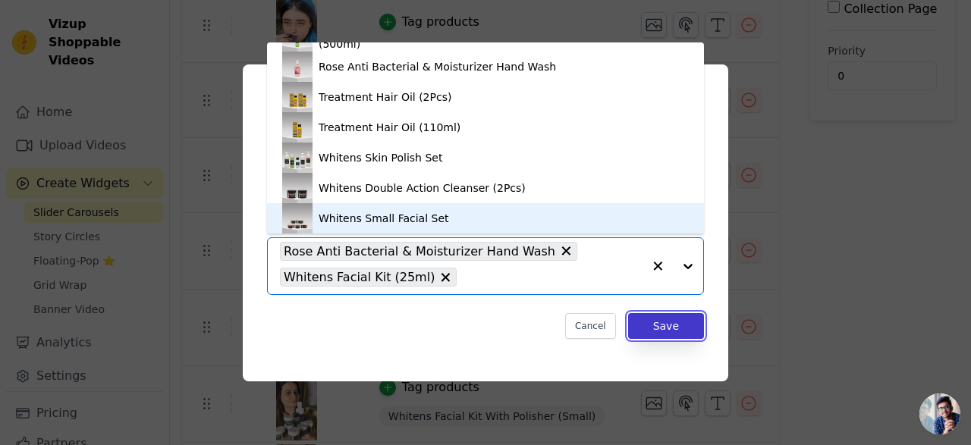
click at [674, 328] on button "Save" at bounding box center [666, 326] width 76 height 26
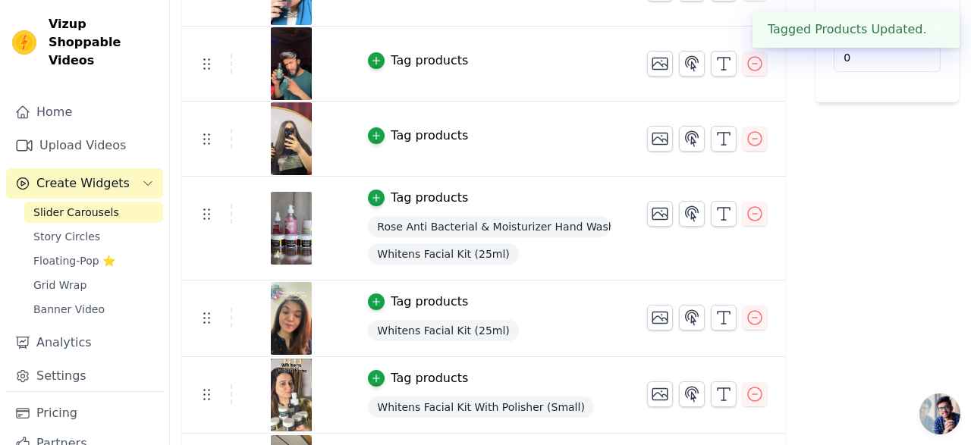
scroll to position [307, 0]
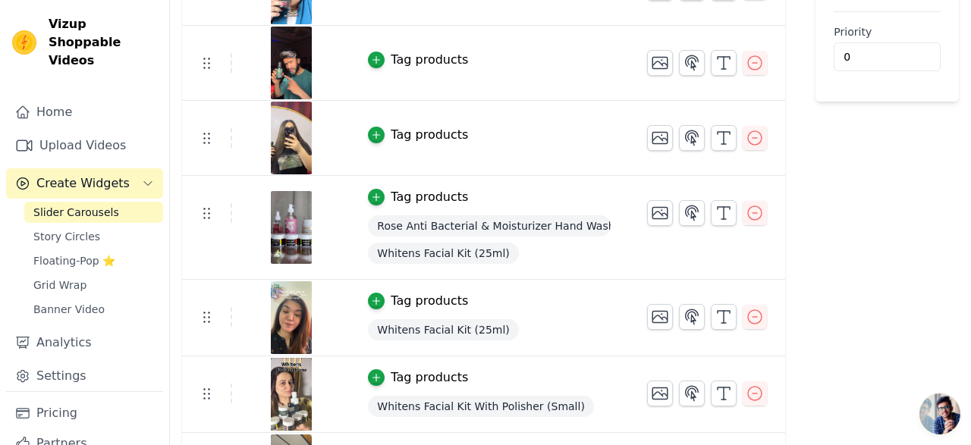
click at [442, 198] on div "Tag products" at bounding box center [429, 197] width 77 height 18
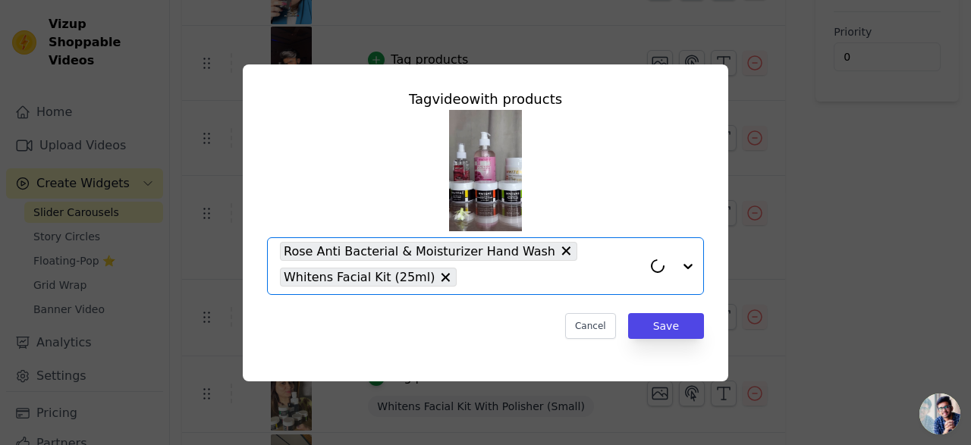
click at [500, 281] on input "text" at bounding box center [553, 278] width 178 height 18
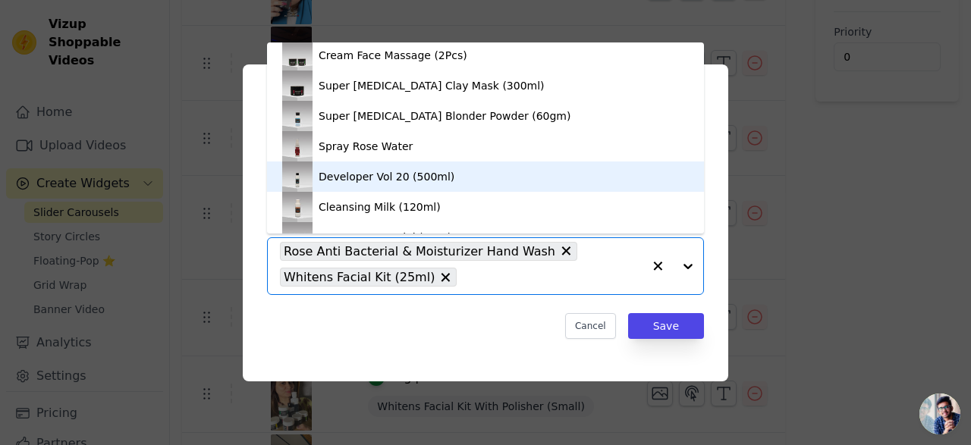
scroll to position [1917, 0]
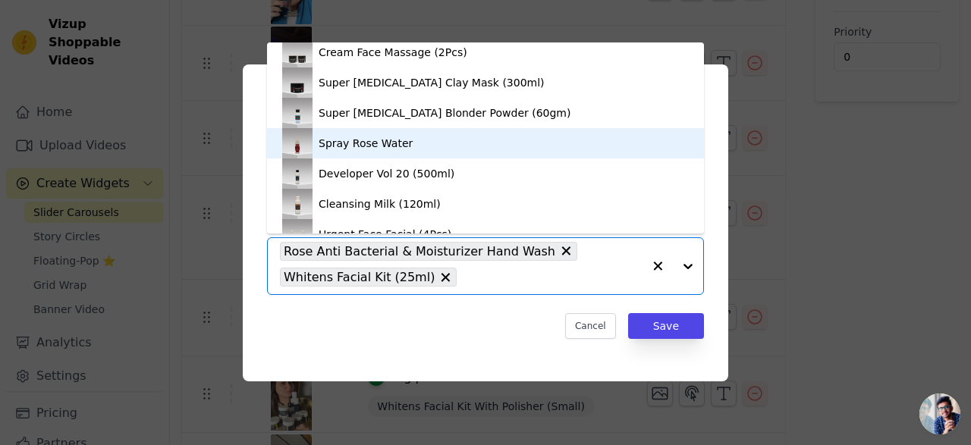
click at [410, 148] on div "Spray Rose Water" at bounding box center [485, 143] width 407 height 30
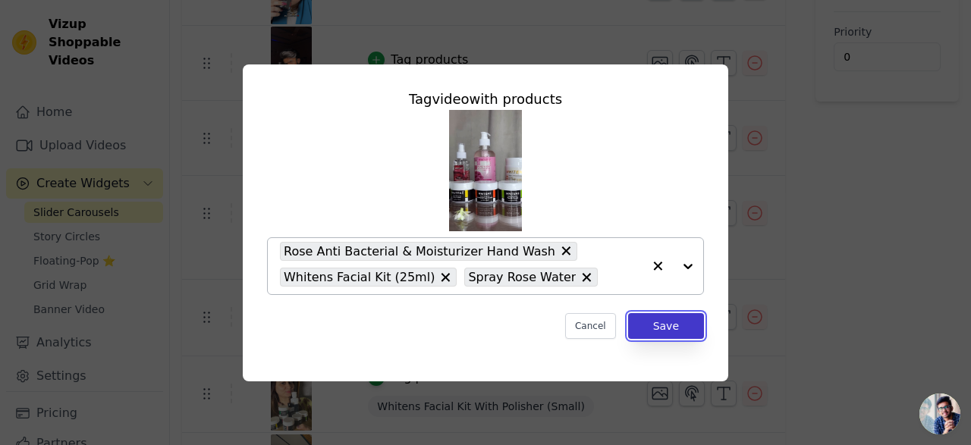
click at [658, 326] on button "Save" at bounding box center [666, 326] width 76 height 26
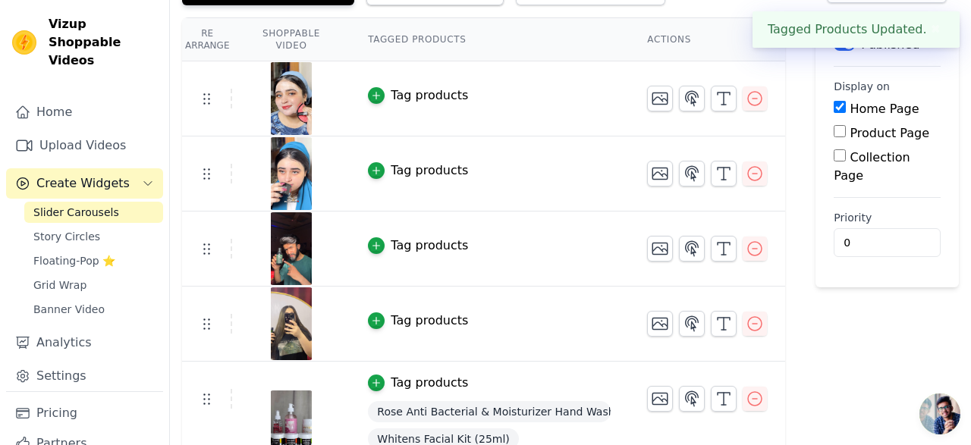
scroll to position [127, 0]
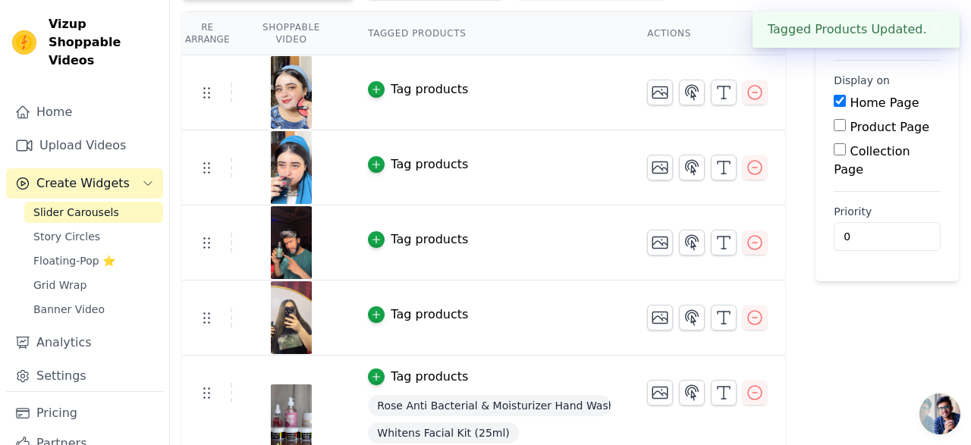
click at [446, 316] on div "Tag products" at bounding box center [429, 315] width 77 height 18
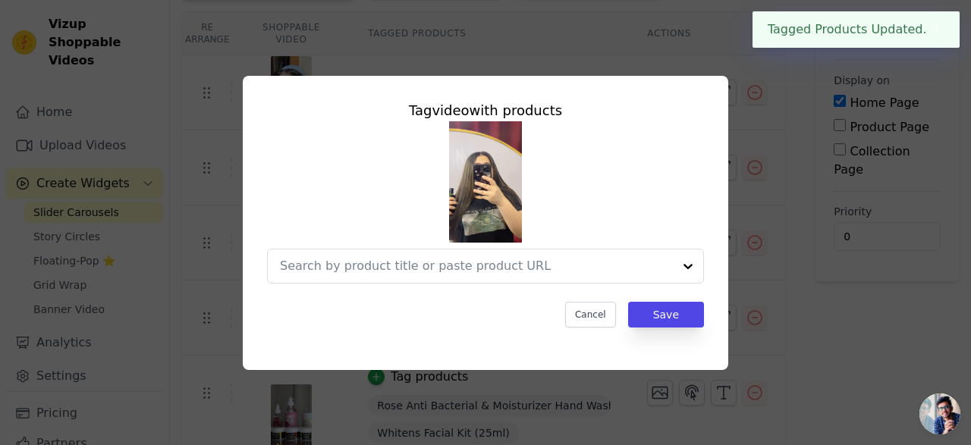
scroll to position [0, 0]
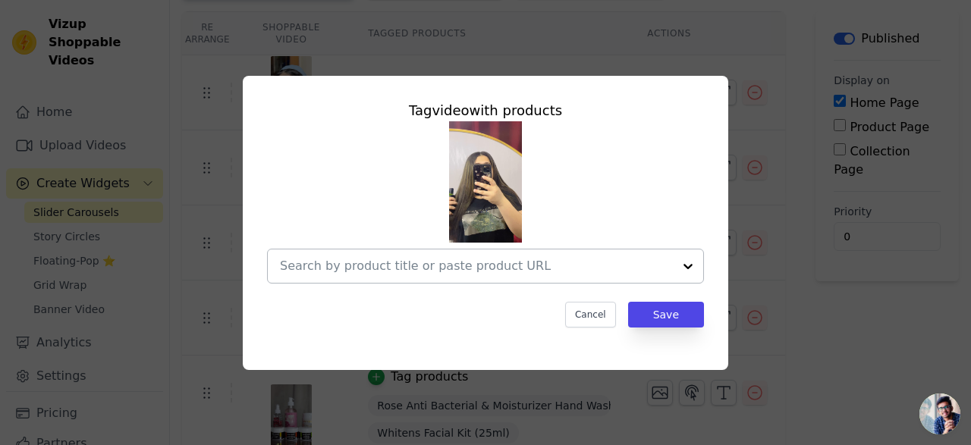
click at [473, 269] on input "text" at bounding box center [476, 266] width 393 height 18
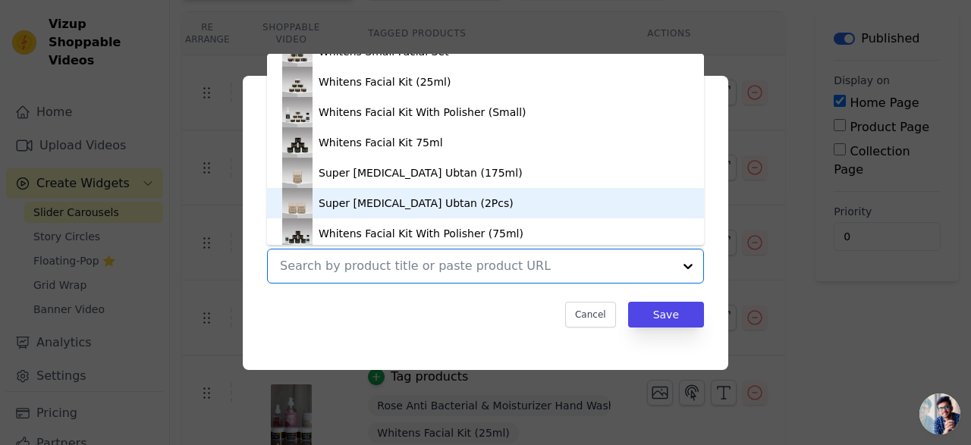
scroll to position [203, 0]
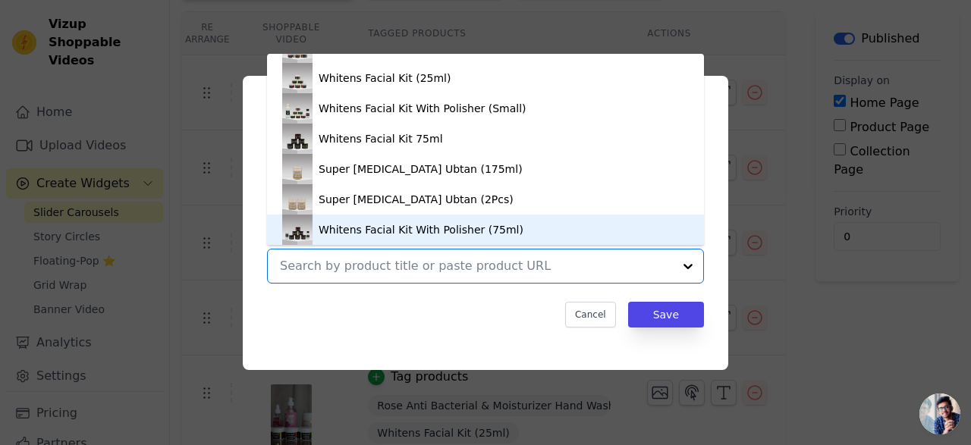
click at [418, 231] on div "Whitens Facial Kit With Polisher (75ml)" at bounding box center [421, 229] width 205 height 15
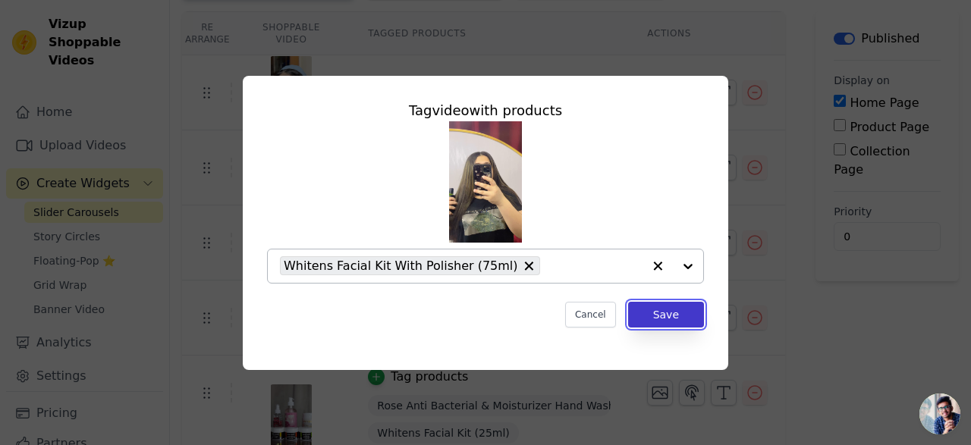
click at [649, 310] on button "Save" at bounding box center [666, 315] width 76 height 26
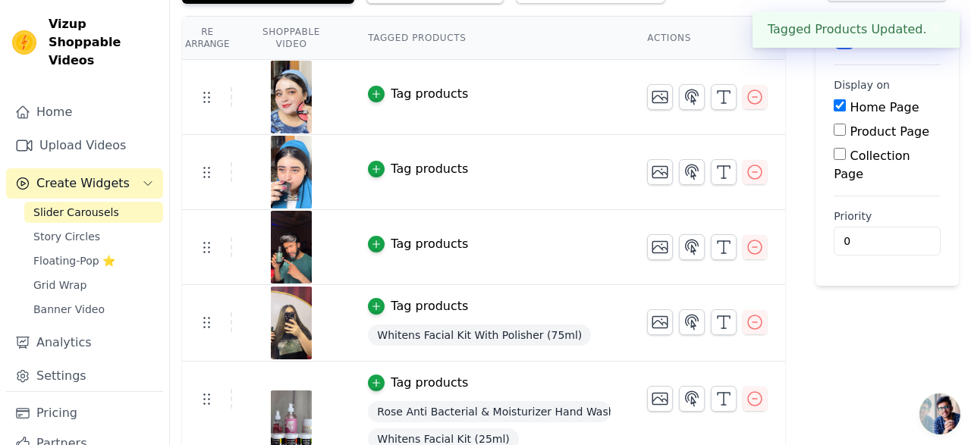
scroll to position [134, 0]
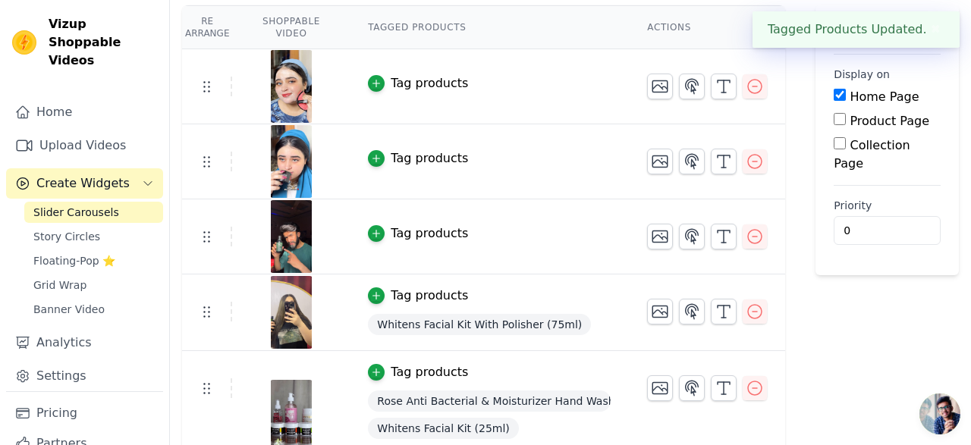
click at [451, 299] on div "Tag products" at bounding box center [429, 296] width 77 height 18
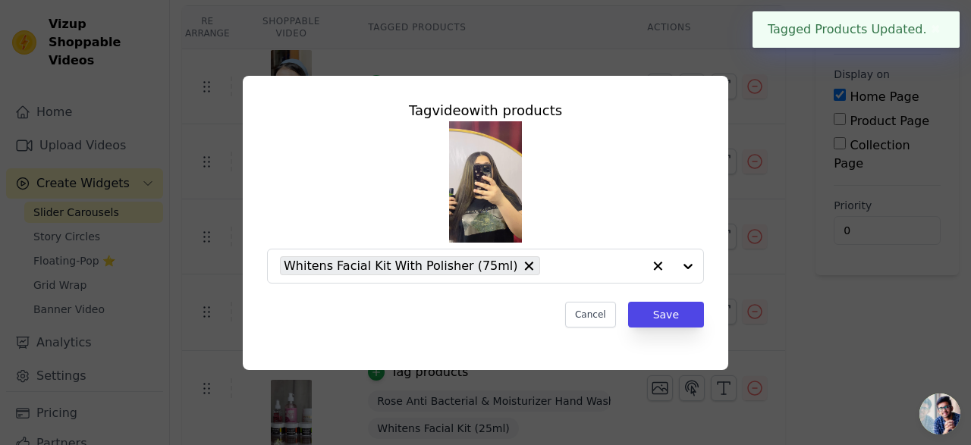
scroll to position [0, 0]
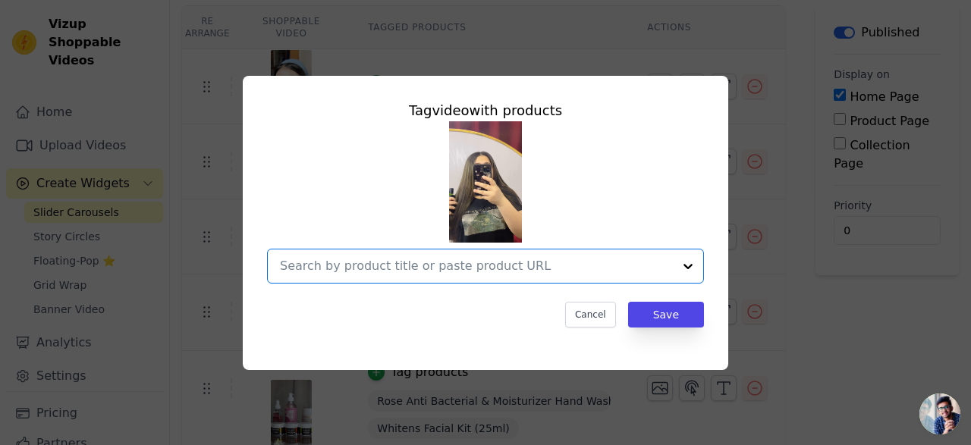
click at [480, 266] on input "text" at bounding box center [476, 266] width 393 height 18
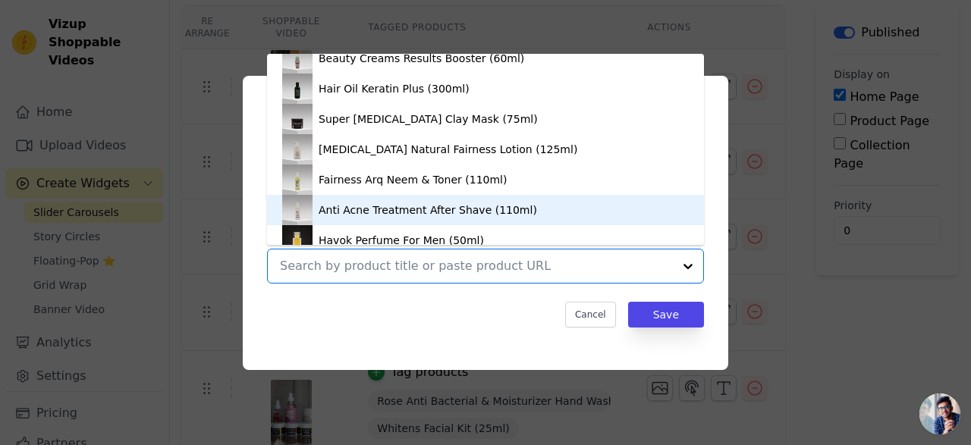
scroll to position [2631, 0]
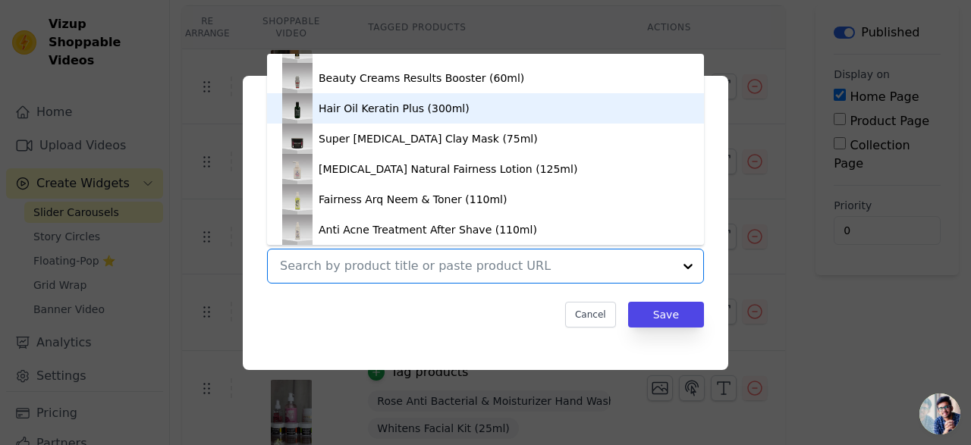
click at [411, 111] on div "Hair Oil Keratin Plus (300ml)" at bounding box center [394, 108] width 151 height 15
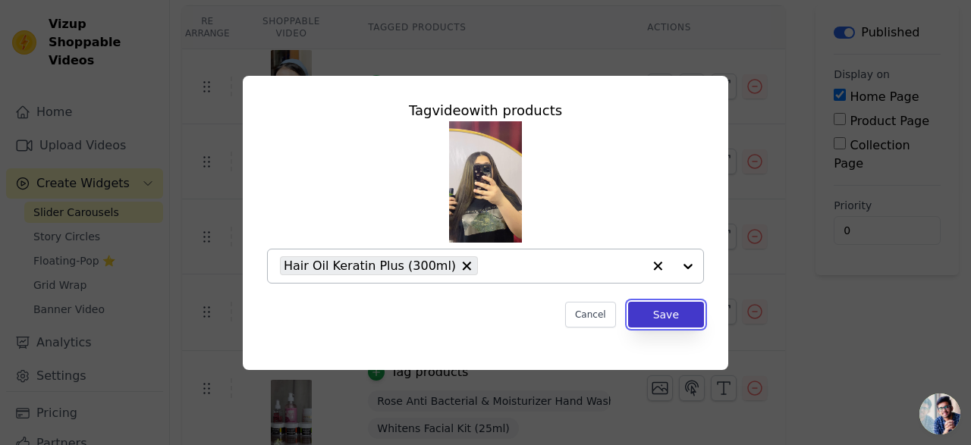
click at [668, 313] on button "Save" at bounding box center [666, 315] width 76 height 26
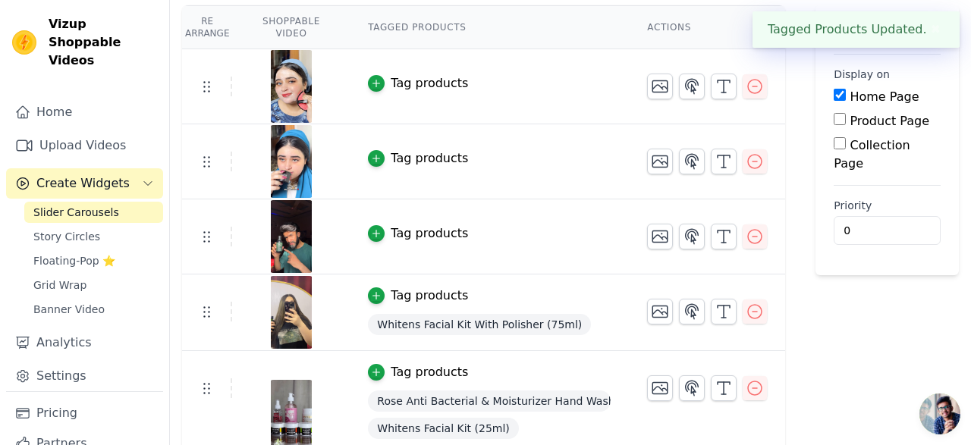
scroll to position [0, 0]
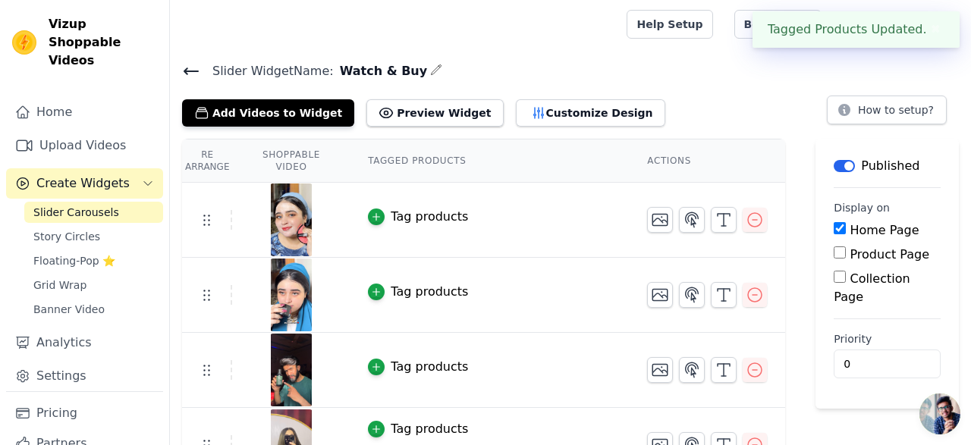
click at [455, 364] on div "Tag products" at bounding box center [429, 367] width 77 height 18
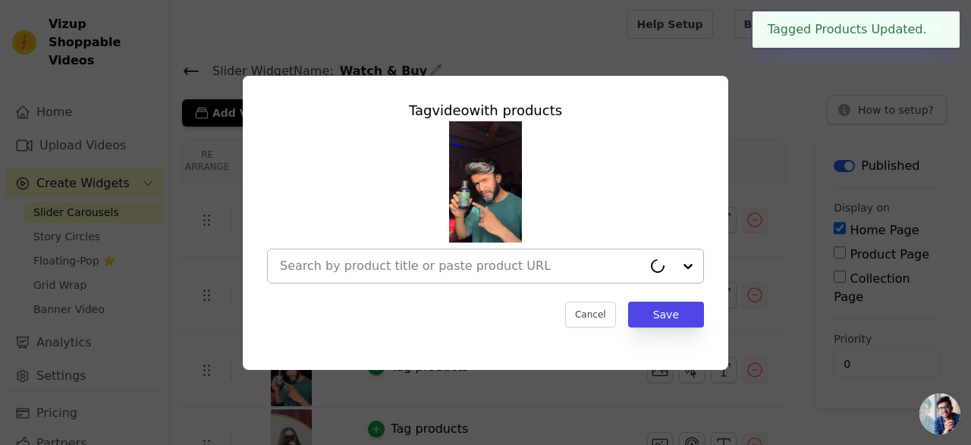
click at [471, 264] on input "text" at bounding box center [461, 266] width 363 height 18
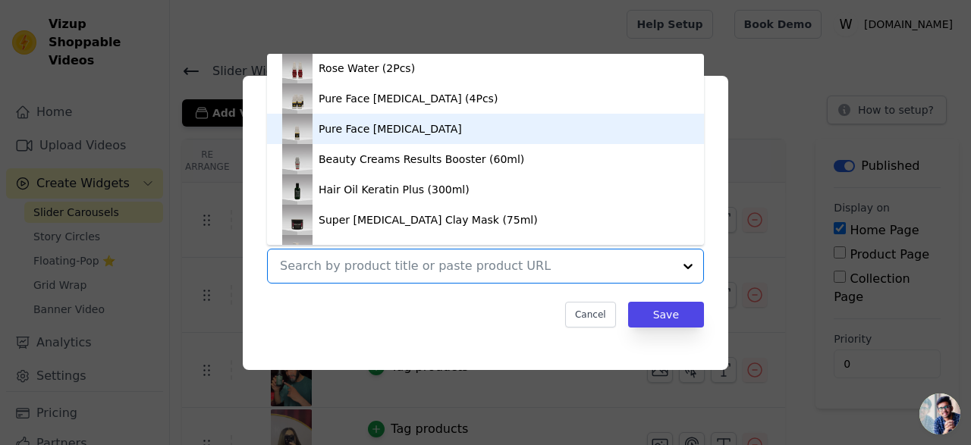
scroll to position [2584, 0]
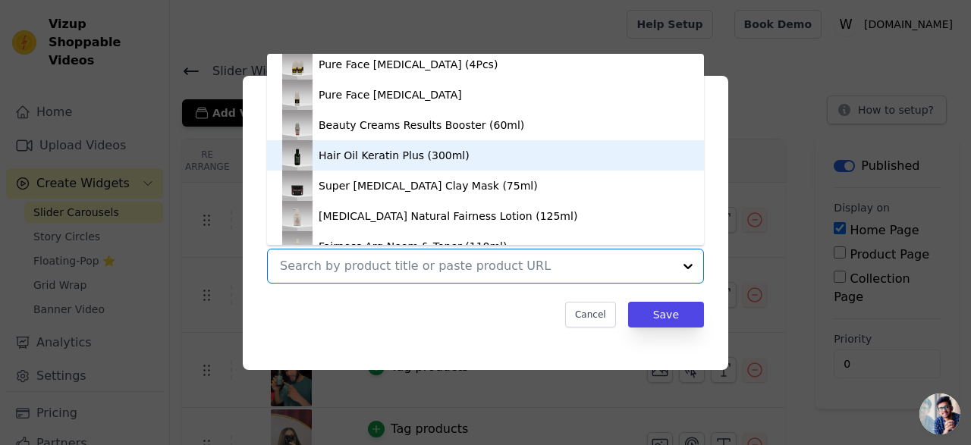
click at [425, 154] on div "Hair Oil Keratin Plus (300ml)" at bounding box center [394, 155] width 151 height 15
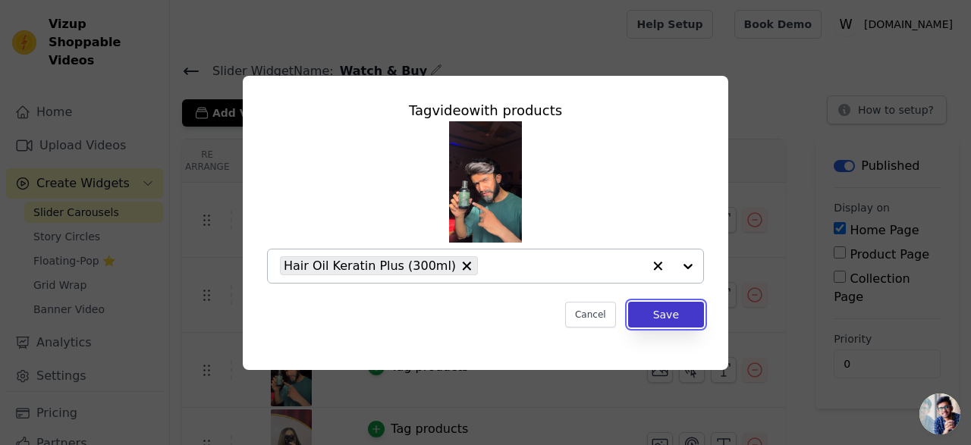
click at [655, 313] on button "Save" at bounding box center [666, 315] width 76 height 26
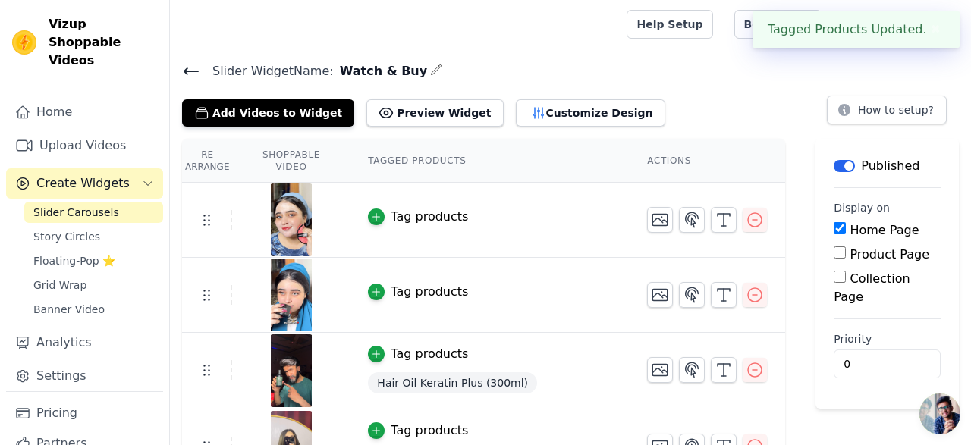
click at [435, 292] on div "Tag products" at bounding box center [429, 292] width 77 height 18
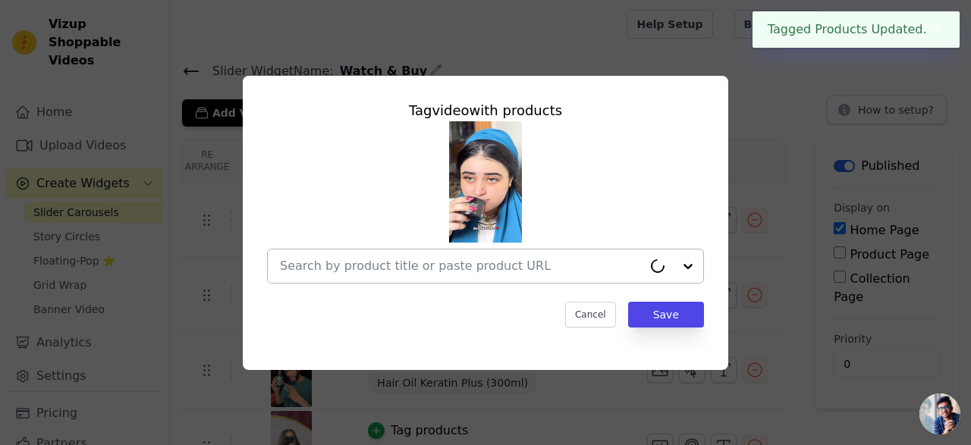
click at [441, 262] on input "text" at bounding box center [461, 266] width 363 height 18
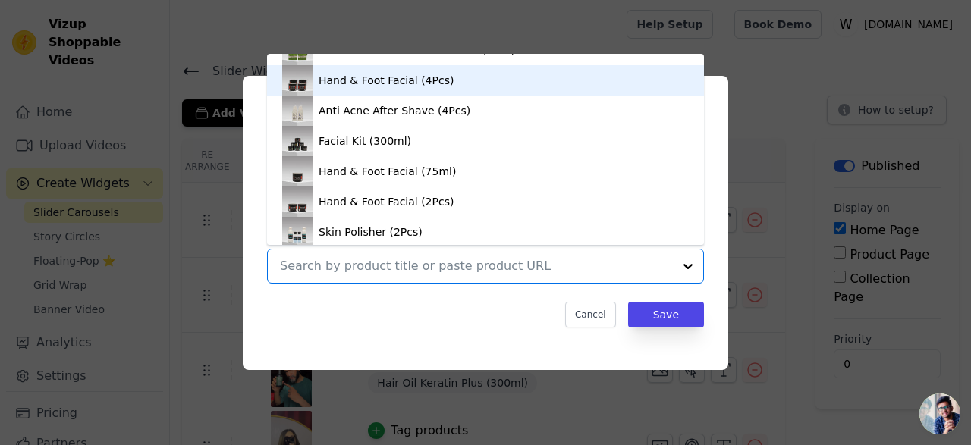
scroll to position [569, 0]
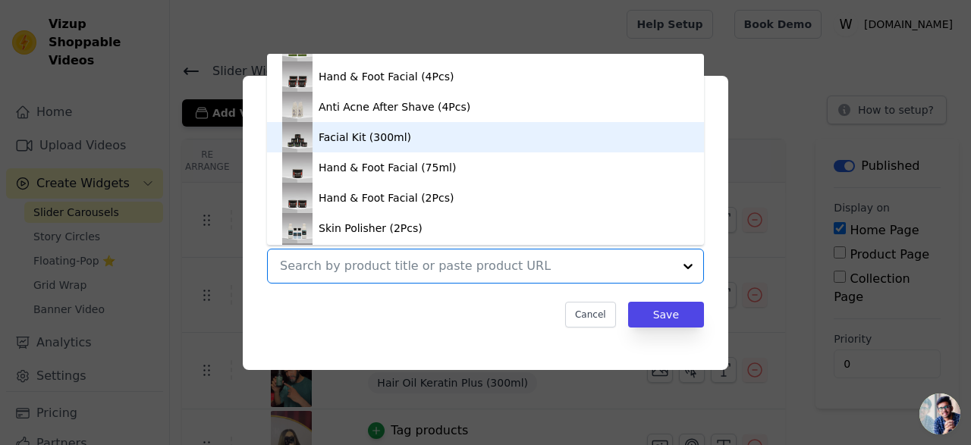
click at [405, 136] on div "Facial Kit (300ml)" at bounding box center [485, 137] width 407 height 30
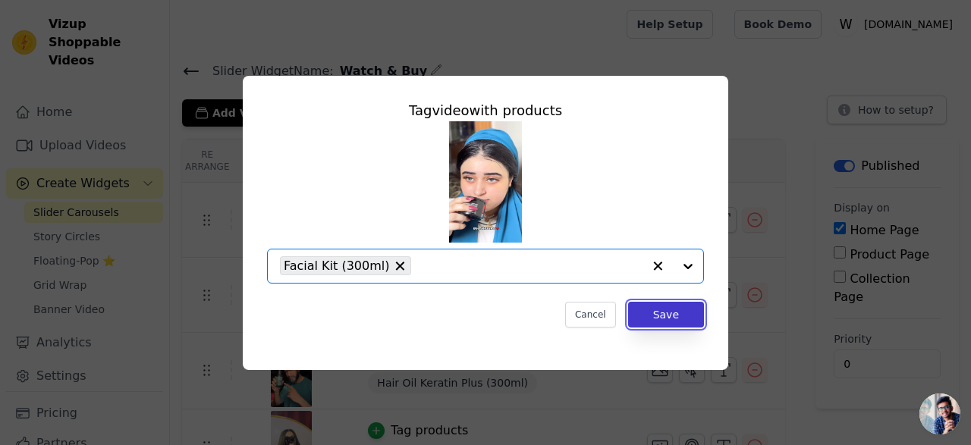
click at [671, 314] on button "Save" at bounding box center [666, 315] width 76 height 26
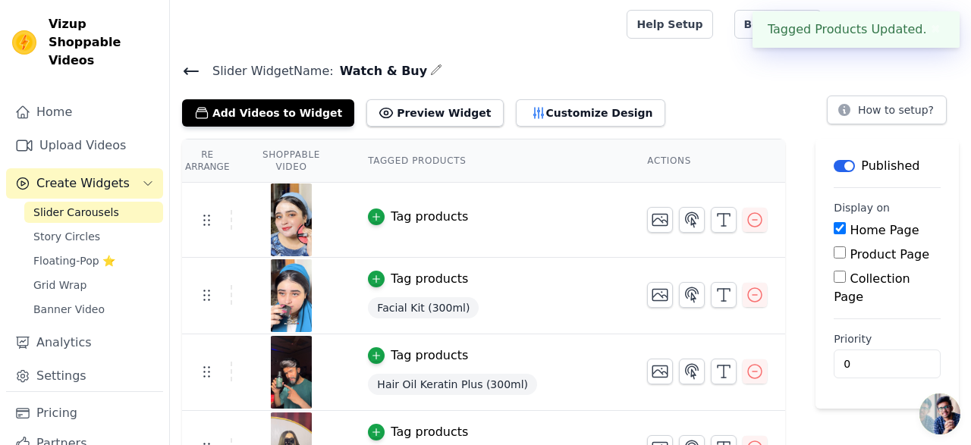
click at [433, 215] on div "Tag products" at bounding box center [429, 217] width 77 height 18
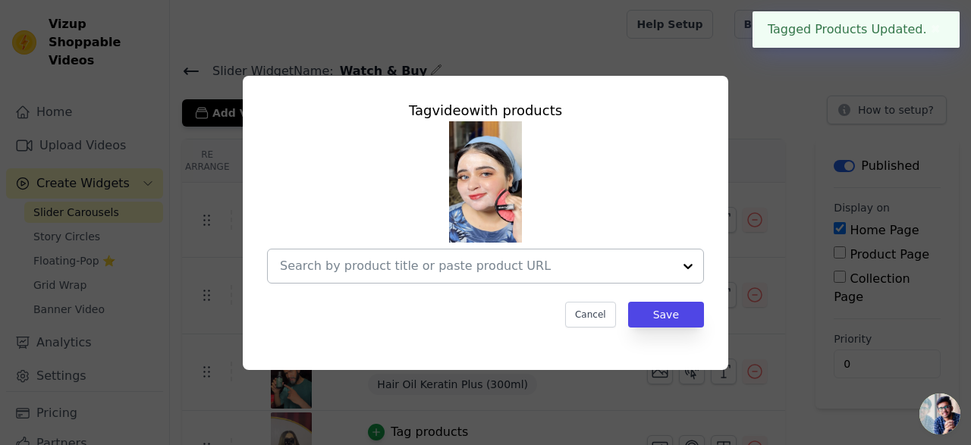
click at [450, 262] on input "text" at bounding box center [476, 266] width 393 height 18
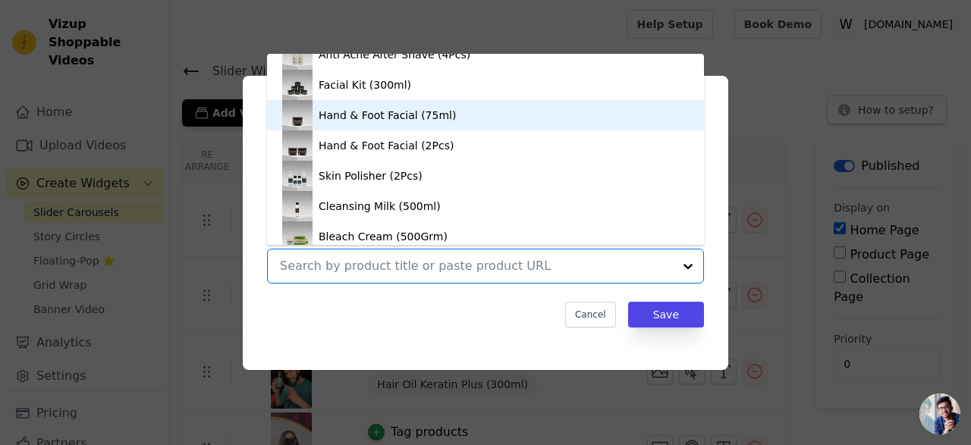
scroll to position [629, 0]
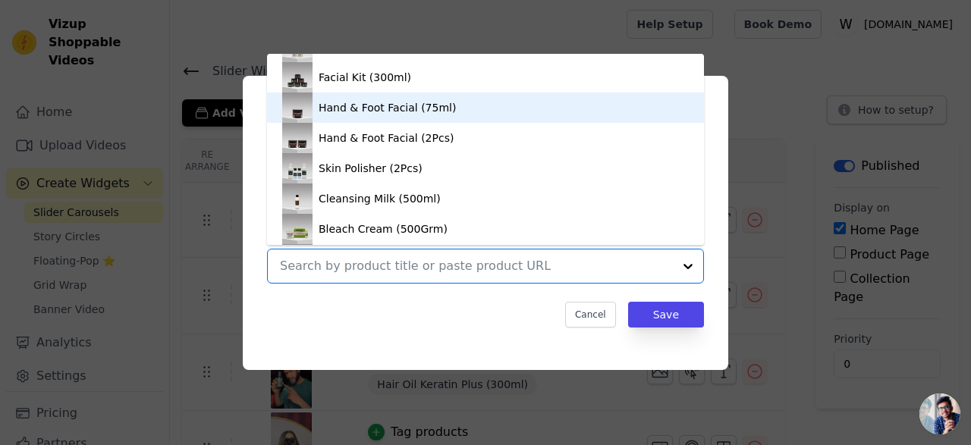
click at [407, 110] on div "Hand & Foot Facial (75ml)" at bounding box center [387, 107] width 137 height 15
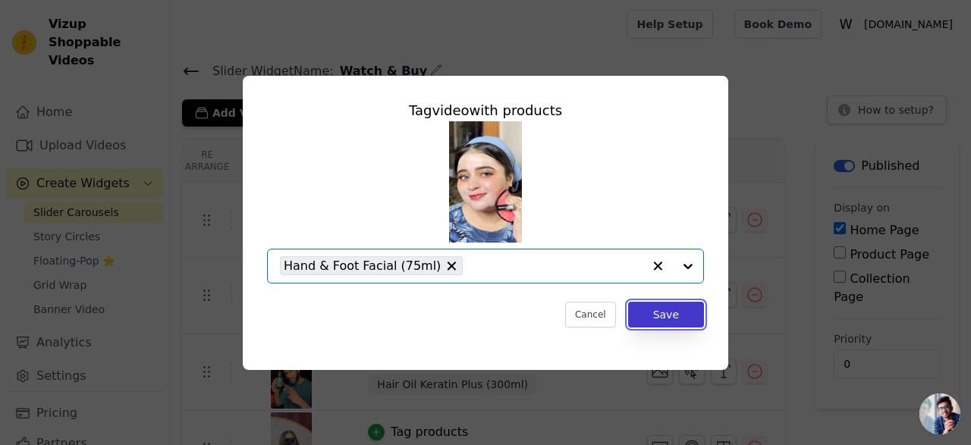
click at [676, 311] on button "Save" at bounding box center [666, 315] width 76 height 26
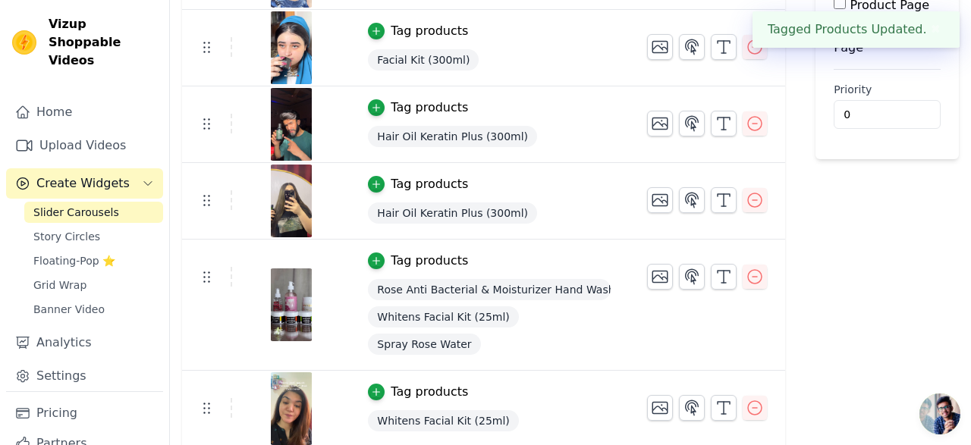
scroll to position [0, 0]
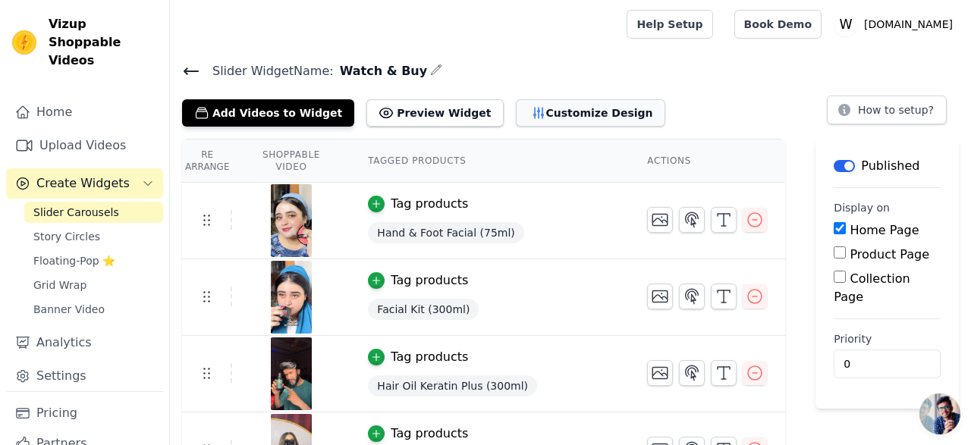
click at [549, 118] on button "Customize Design" at bounding box center [590, 112] width 149 height 27
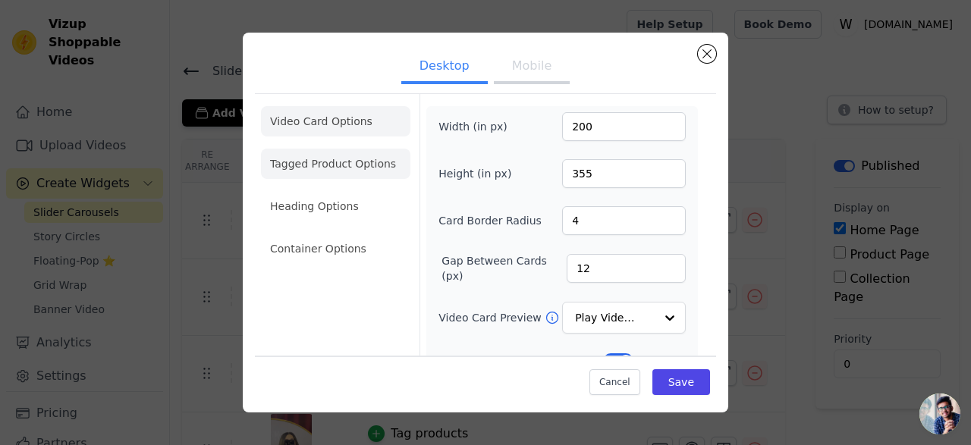
click at [379, 160] on li "Tagged Product Options" at bounding box center [335, 164] width 149 height 30
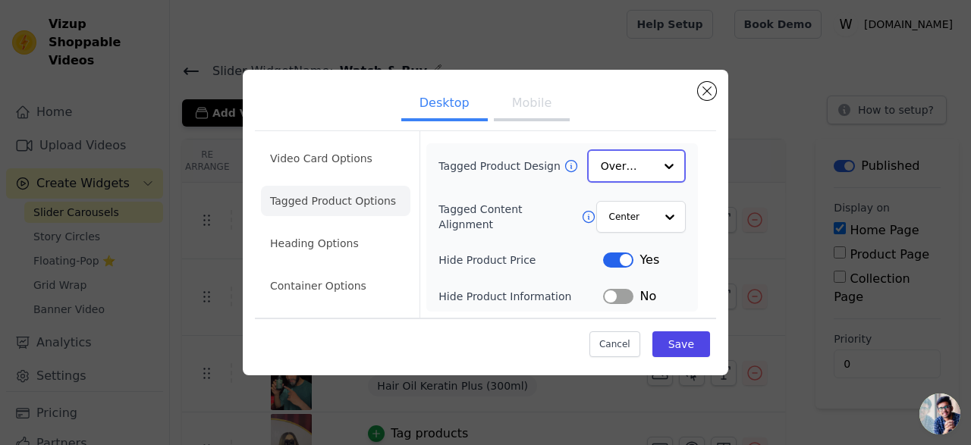
click at [643, 165] on input "Tagged Product Design" at bounding box center [627, 166] width 53 height 30
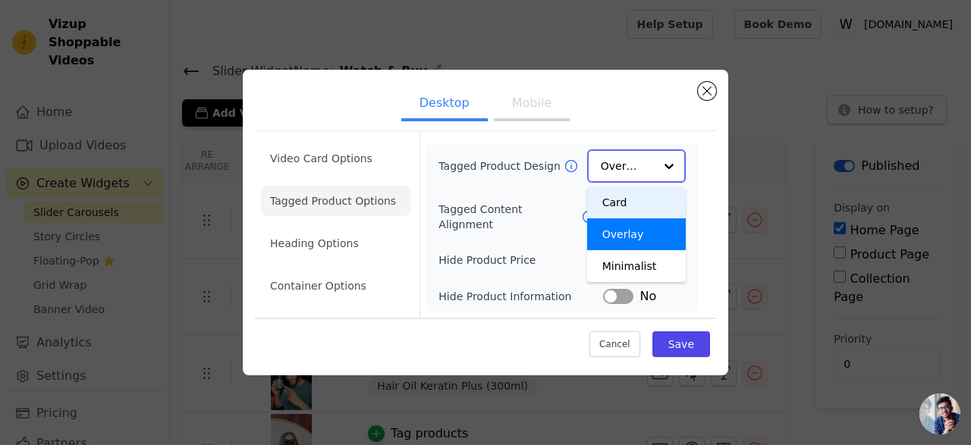
click at [642, 202] on div "Card" at bounding box center [636, 203] width 99 height 32
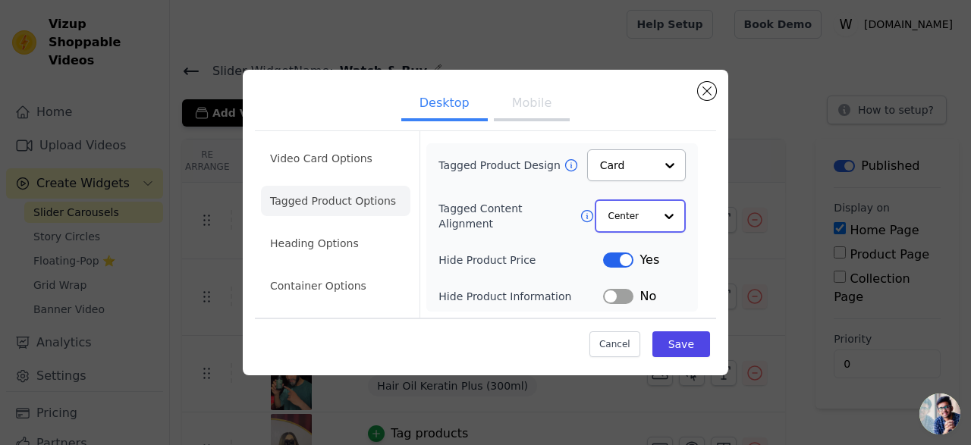
click at [640, 209] on input "Tagged Content Alignment" at bounding box center [631, 216] width 46 height 30
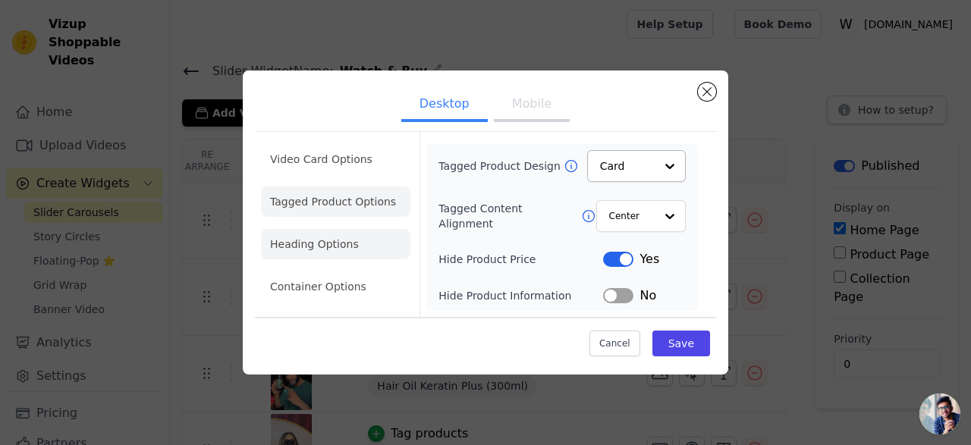
click at [350, 243] on li "Heading Options" at bounding box center [335, 244] width 149 height 30
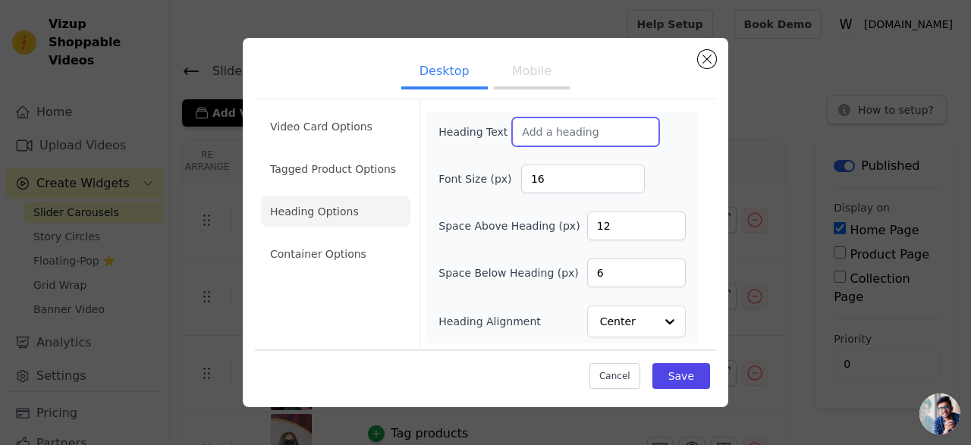
click at [564, 140] on input "Heading Text" at bounding box center [585, 132] width 147 height 29
type input "WATCH AND BUY"
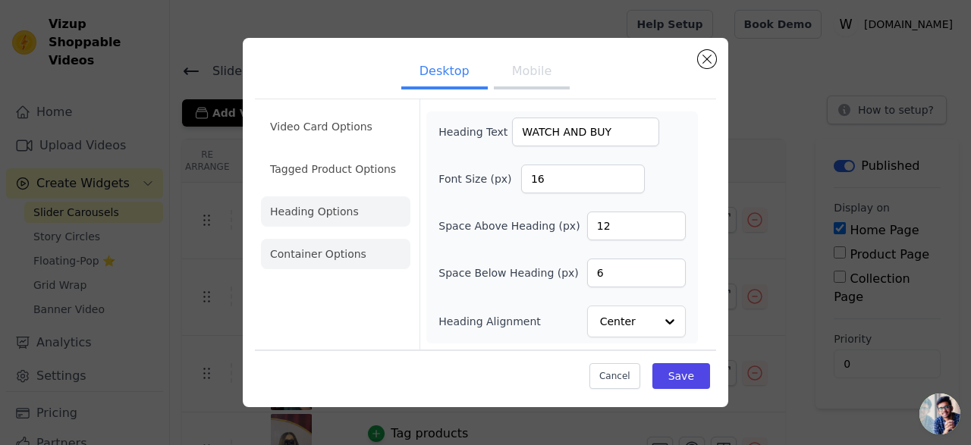
click at [354, 250] on li "Container Options" at bounding box center [335, 254] width 149 height 30
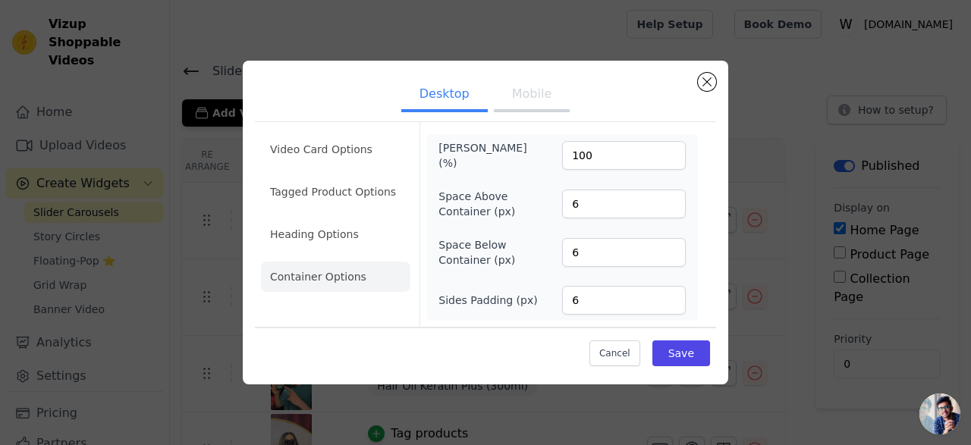
click at [523, 102] on button "Mobile" at bounding box center [532, 95] width 76 height 33
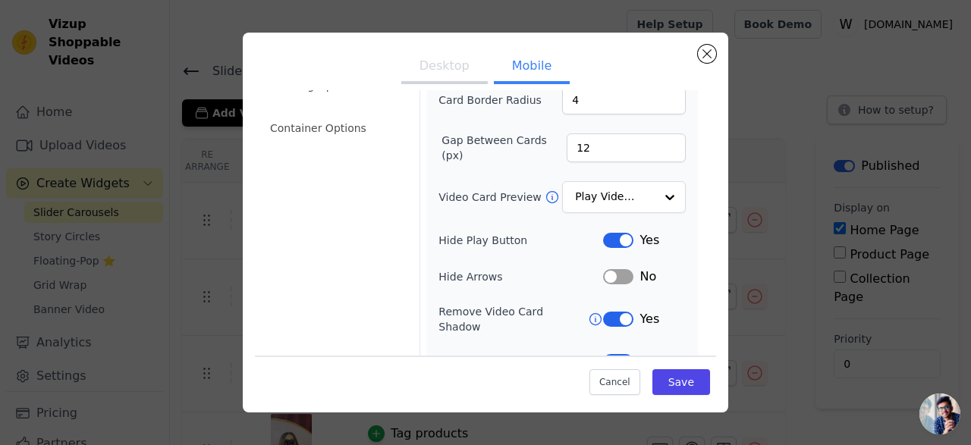
scroll to position [122, 0]
click at [641, 201] on input "Video Card Preview" at bounding box center [615, 196] width 78 height 30
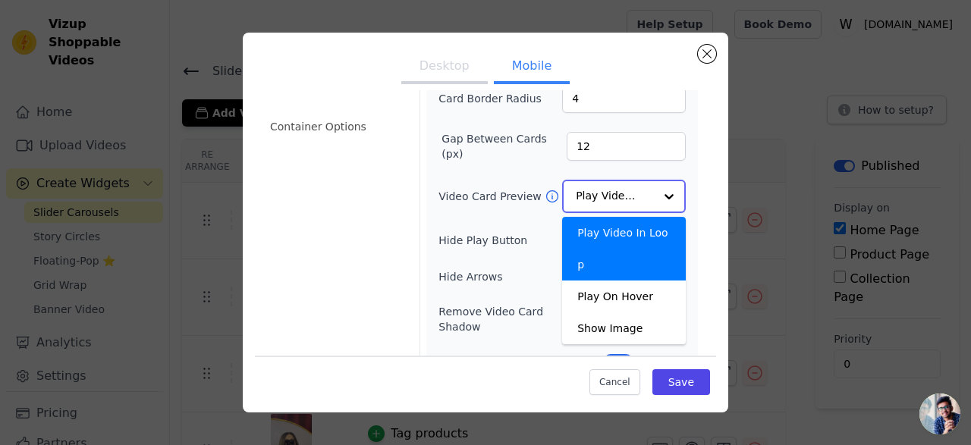
click at [643, 200] on input "Video Card Preview" at bounding box center [615, 196] width 78 height 30
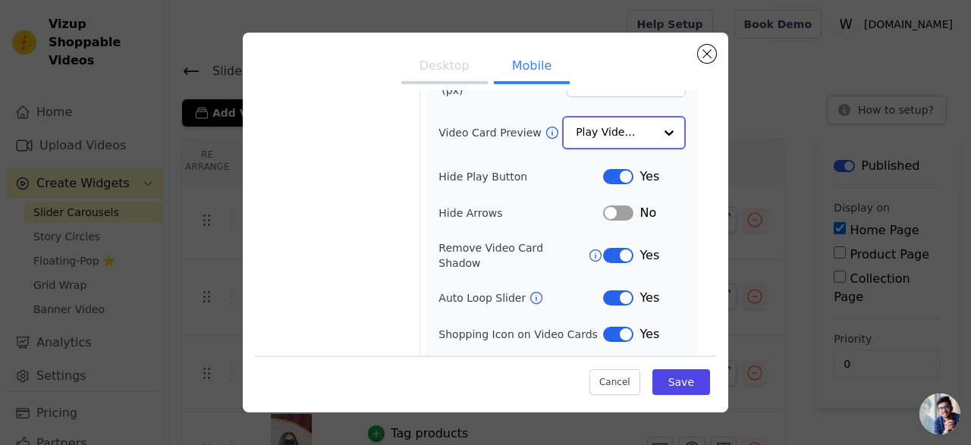
scroll to position [193, 0]
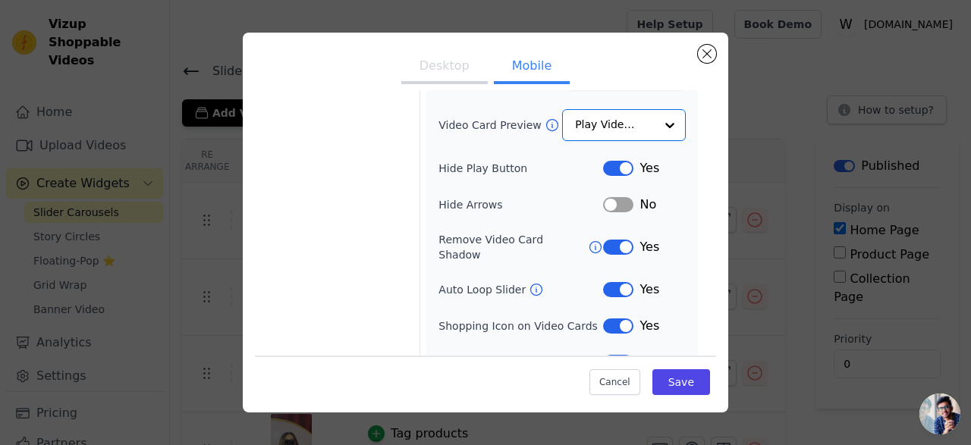
click at [623, 204] on button "Label" at bounding box center [618, 204] width 30 height 15
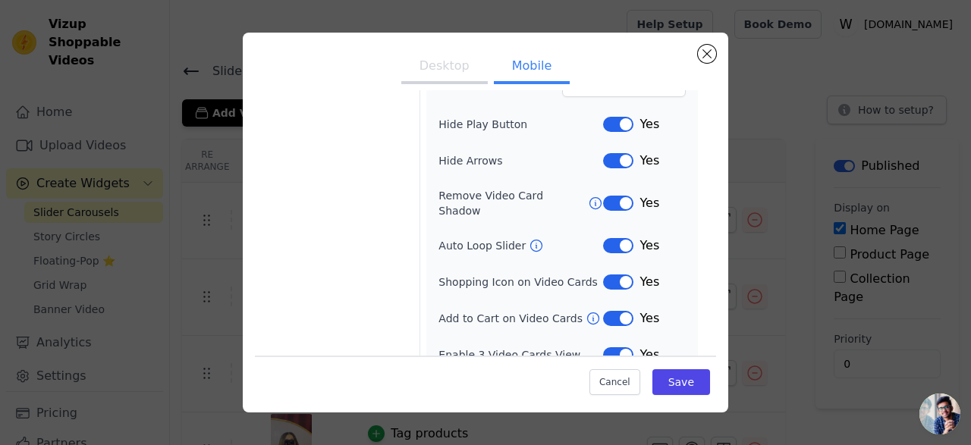
scroll to position [245, 0]
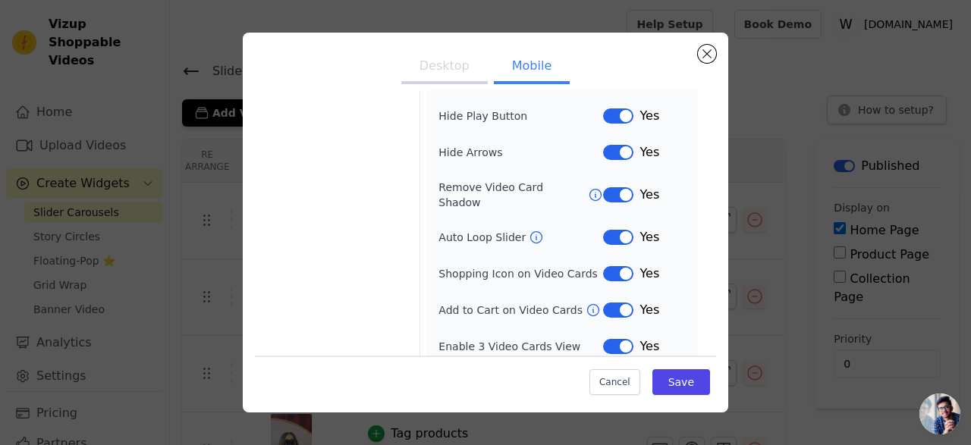
click at [614, 154] on button "Label" at bounding box center [618, 152] width 30 height 15
click at [614, 187] on button "Label" at bounding box center [618, 194] width 30 height 15
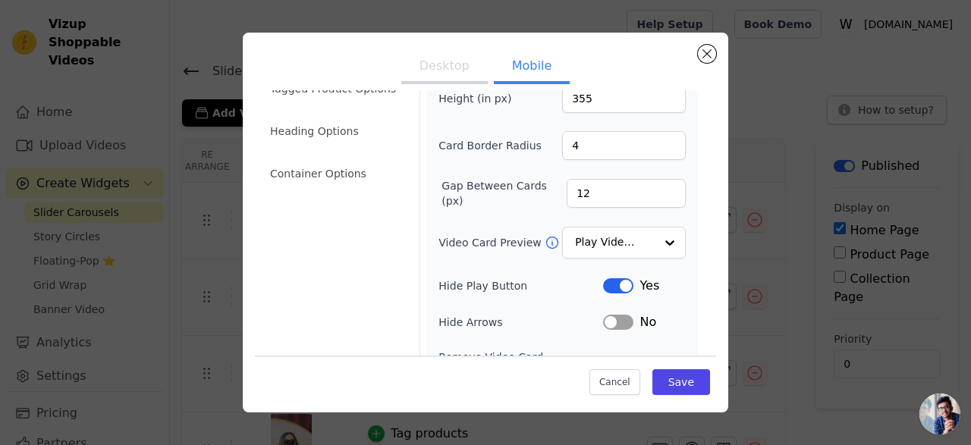
scroll to position [0, 0]
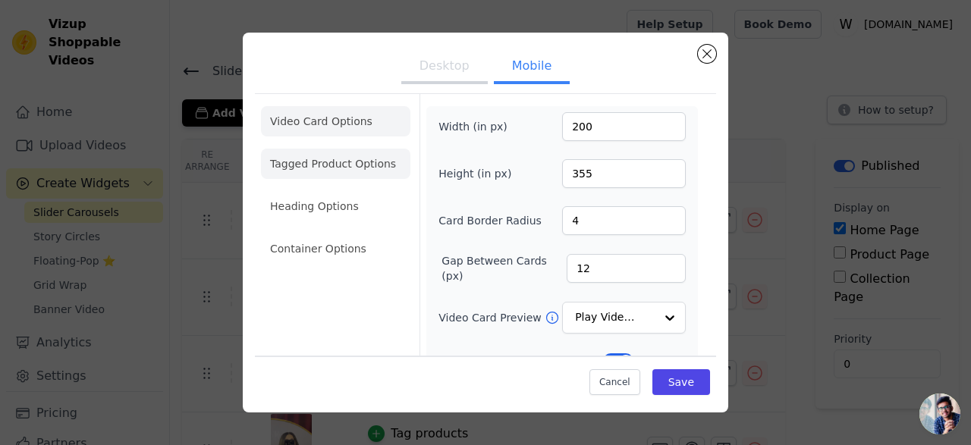
click at [361, 164] on li "Tagged Product Options" at bounding box center [335, 164] width 149 height 30
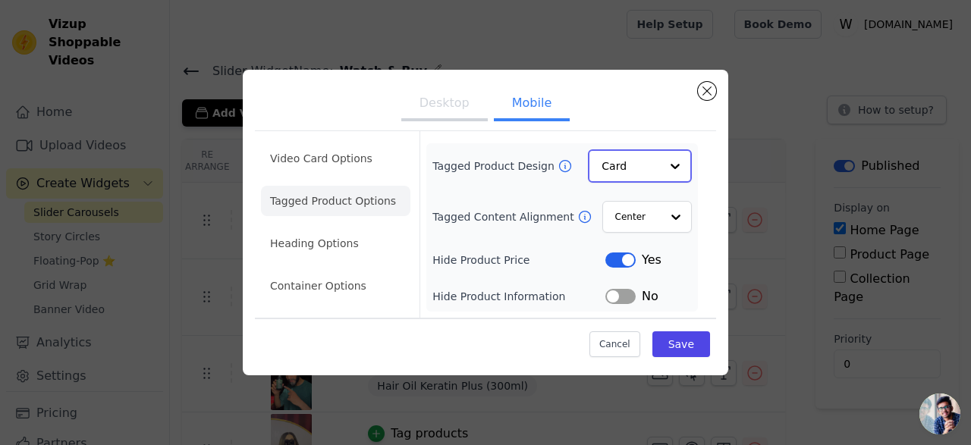
click at [659, 171] on input "Tagged Product Design" at bounding box center [631, 166] width 58 height 30
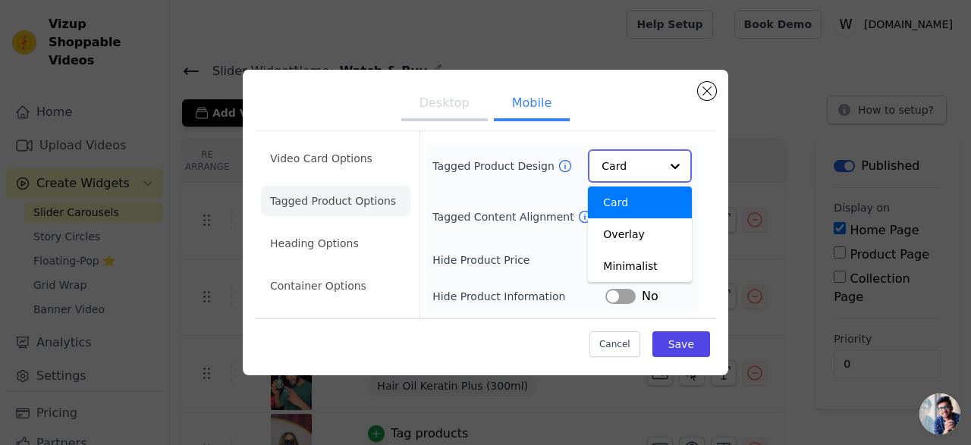
click at [659, 167] on input "Tagged Product Design" at bounding box center [631, 166] width 58 height 30
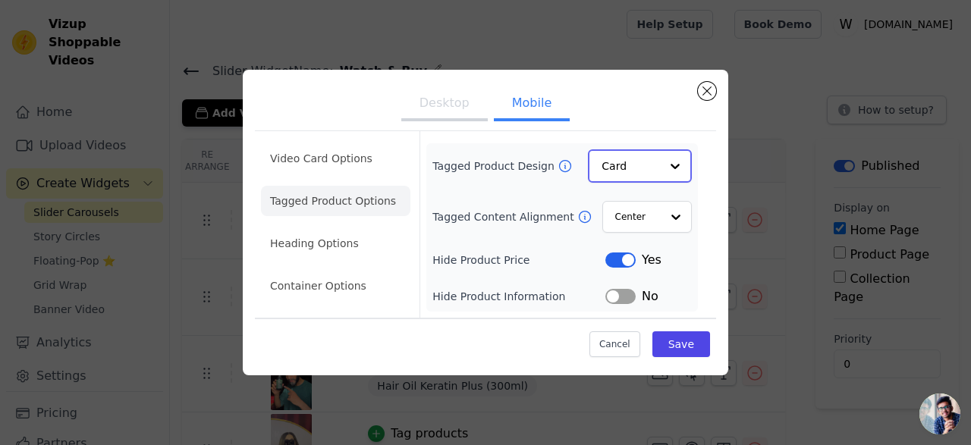
click at [655, 165] on input "Tagged Product Design" at bounding box center [631, 166] width 58 height 30
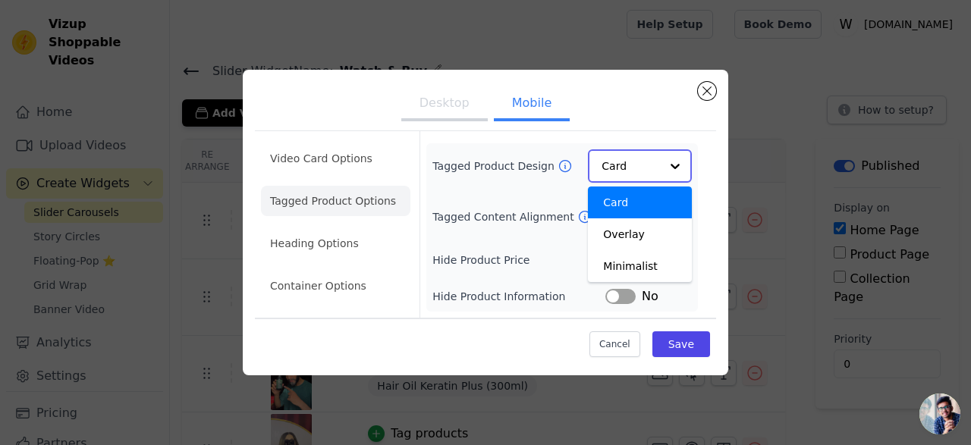
click at [655, 165] on input "Tagged Product Design" at bounding box center [631, 166] width 58 height 30
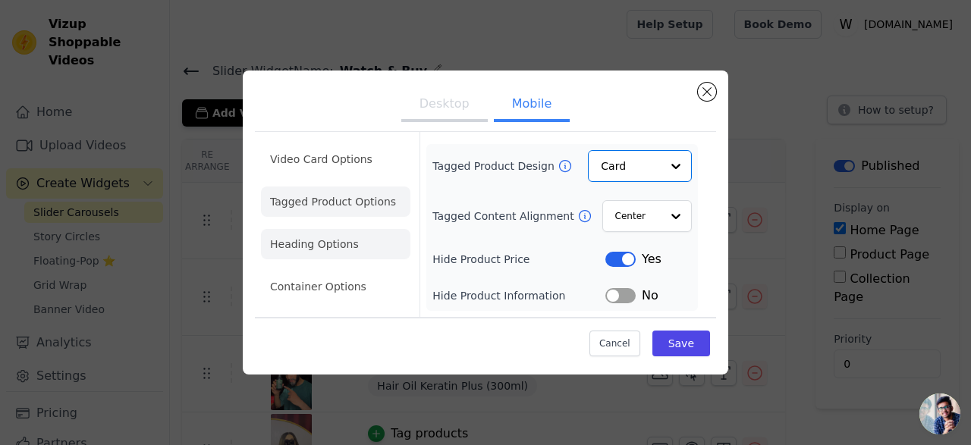
click at [339, 250] on li "Heading Options" at bounding box center [335, 244] width 149 height 30
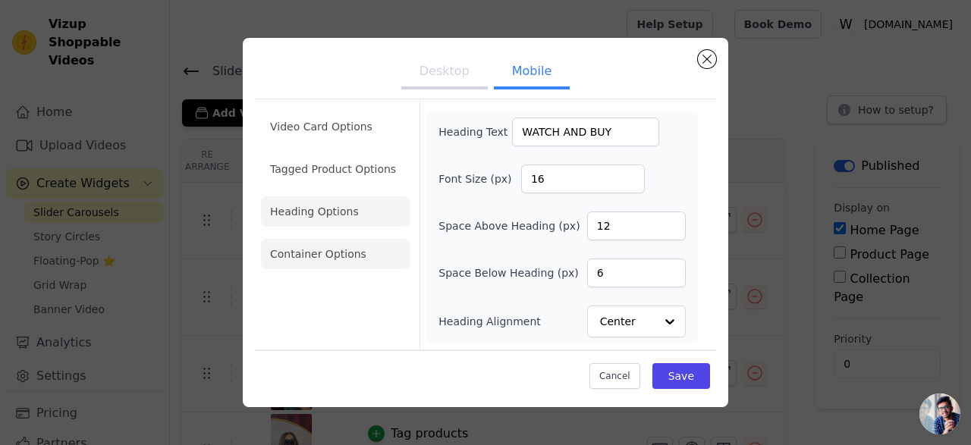
click at [339, 260] on li "Container Options" at bounding box center [335, 254] width 149 height 30
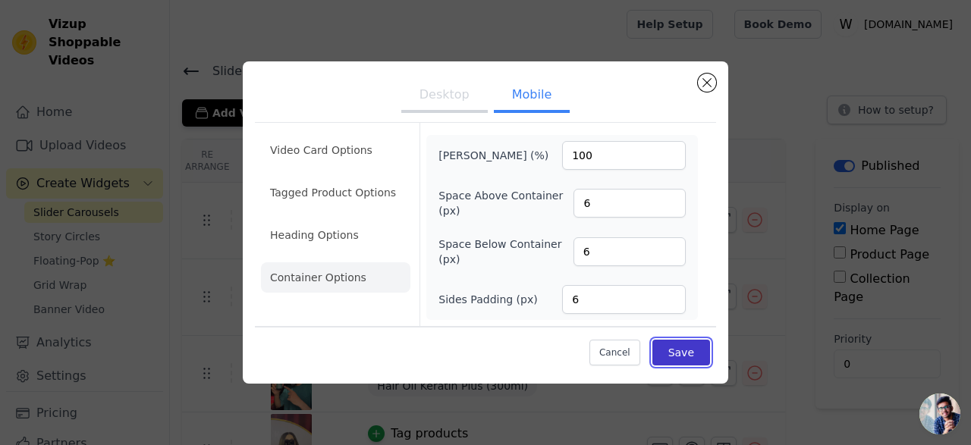
click at [679, 349] on button "Save" at bounding box center [681, 353] width 58 height 26
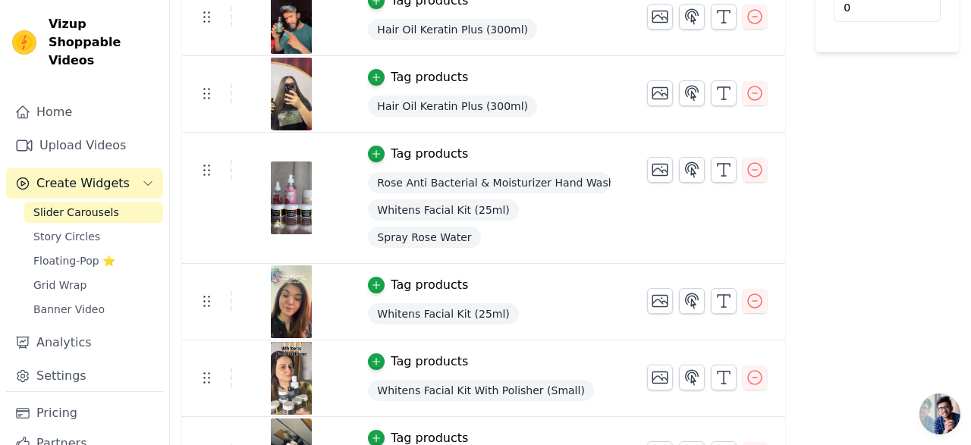
scroll to position [404, 0]
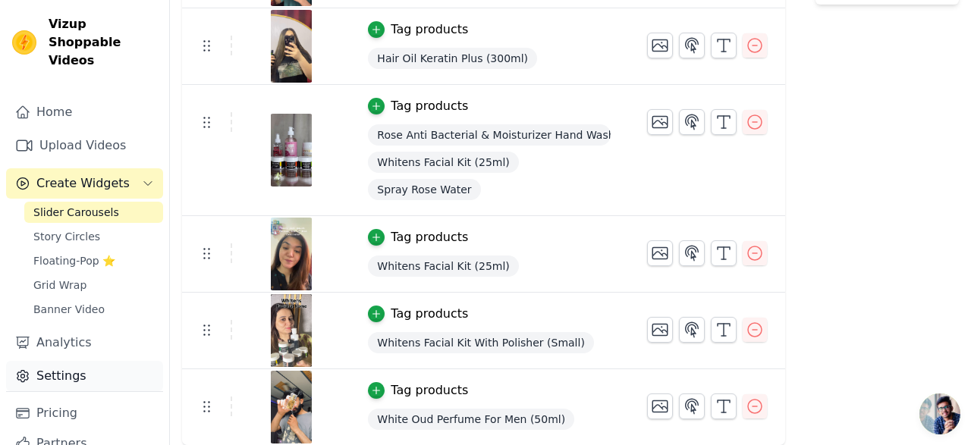
click at [99, 363] on link "Settings" at bounding box center [84, 376] width 157 height 30
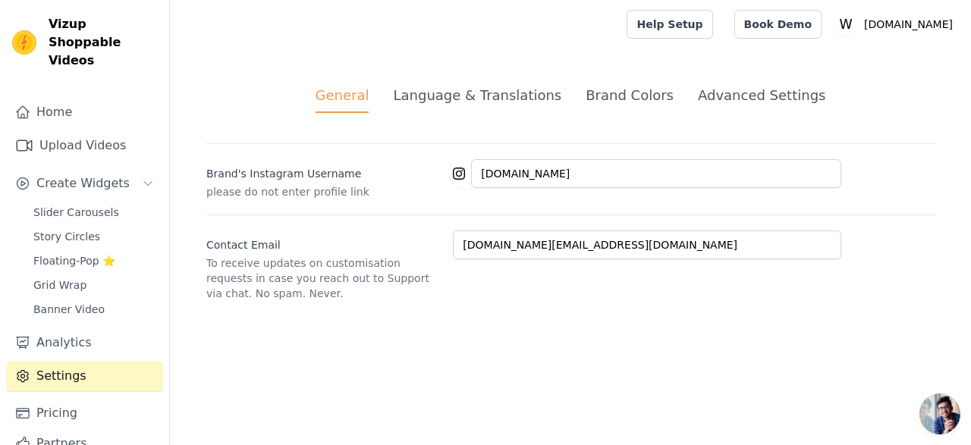
click at [474, 100] on div "Language & Translations" at bounding box center [477, 95] width 168 height 20
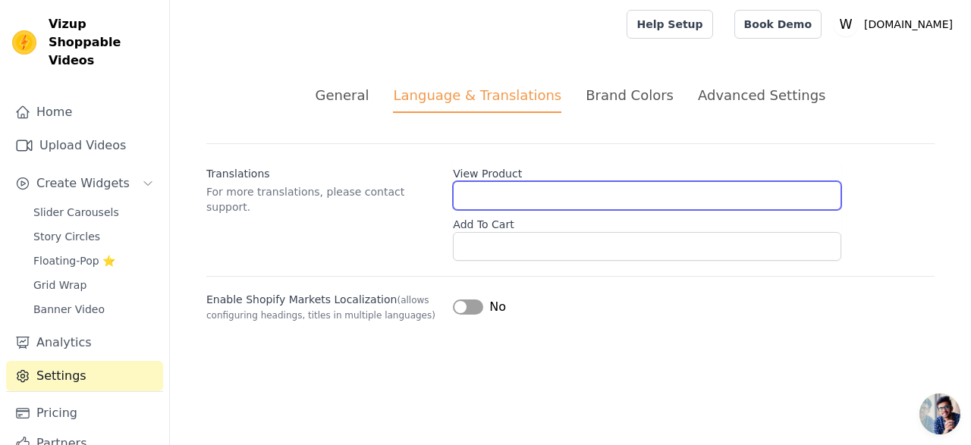
click at [517, 189] on input "View Product" at bounding box center [647, 195] width 388 height 29
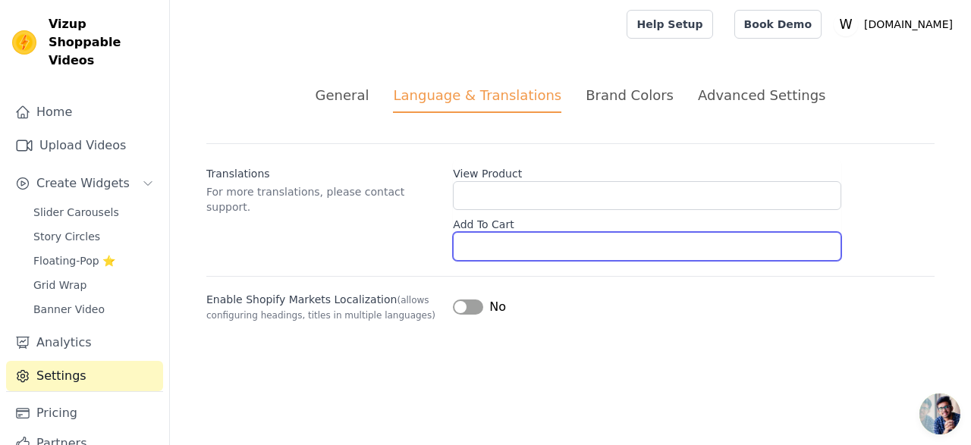
click at [517, 241] on input "Add To Cart" at bounding box center [647, 246] width 388 height 29
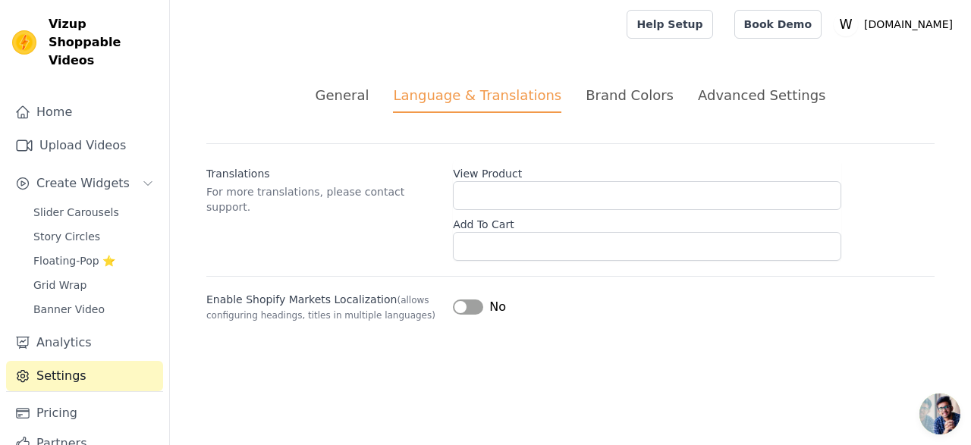
click at [627, 93] on div "Brand Colors" at bounding box center [630, 95] width 88 height 20
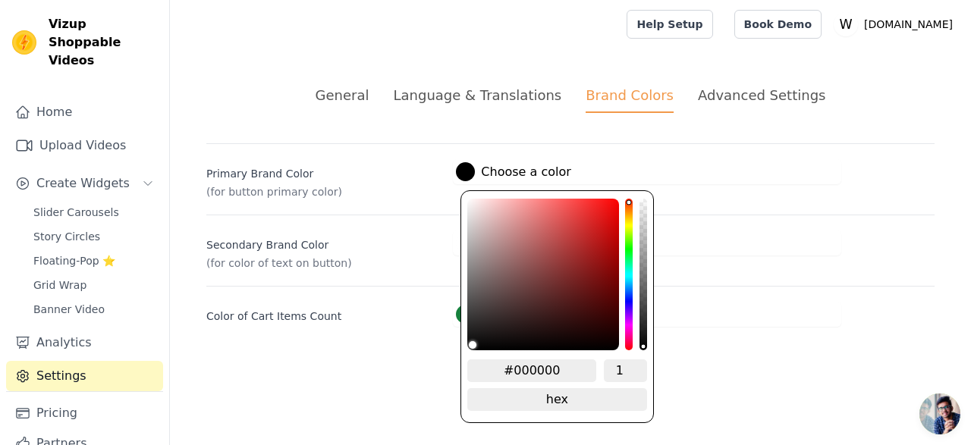
click at [539, 172] on label "#000000 Choose a color" at bounding box center [513, 171] width 115 height 19
click at [580, 151] on div "Primary Brand Color (for button primary color) #000000 Choose a color #000000 1…" at bounding box center [570, 171] width 728 height 56
click at [526, 173] on label "#000000 Choose a color" at bounding box center [513, 171] width 115 height 19
click at [628, 245] on div "hue channel" at bounding box center [629, 275] width 8 height 152
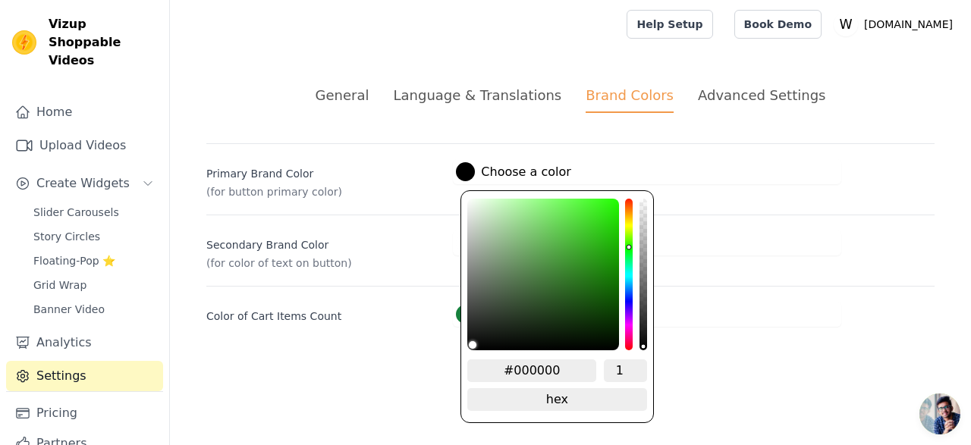
drag, startPoint x: 476, startPoint y: 344, endPoint x: 464, endPoint y: 358, distance: 18.8
click at [464, 358] on div "#000000 1 hex change to rgb" at bounding box center [556, 306] width 193 height 233
click at [402, 363] on html "Vizup Shoppable Videos Home Upload Videos Create Widgets Slider Carousels Story…" at bounding box center [485, 181] width 971 height 363
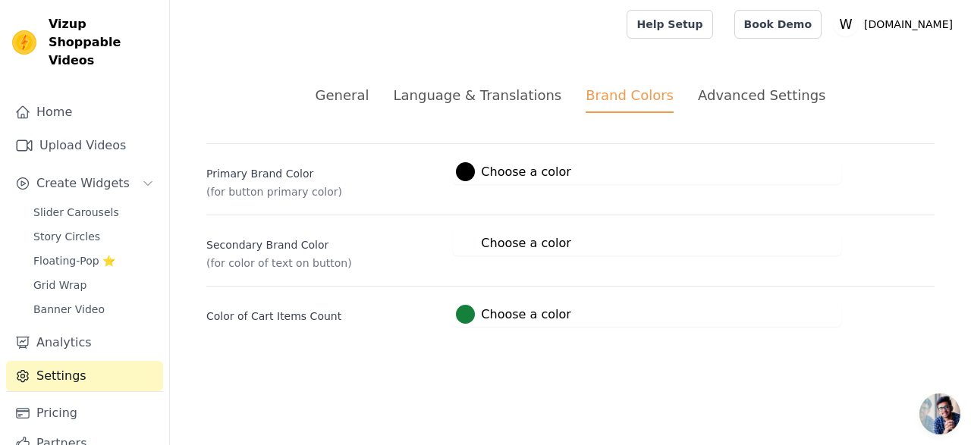
click at [529, 165] on label "#000000 Choose a color" at bounding box center [513, 171] width 115 height 19
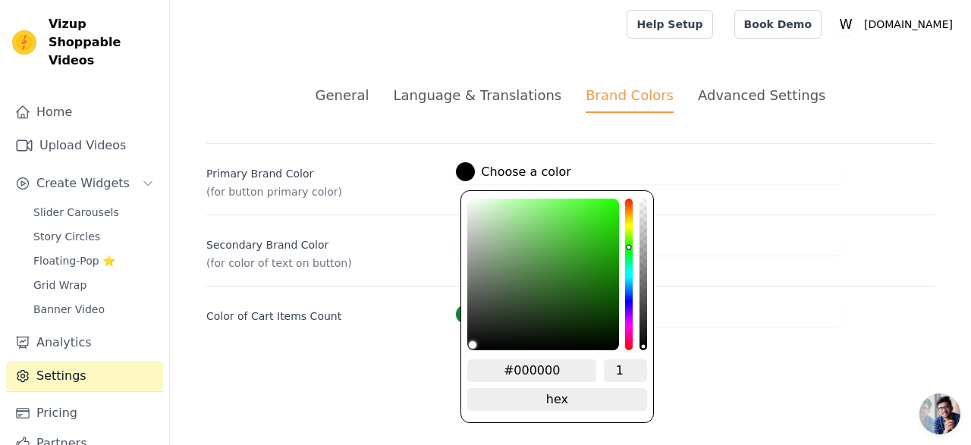
click at [570, 368] on input "#000000" at bounding box center [531, 371] width 129 height 23
paste input "1D5E59"
type input "#1D5E59"
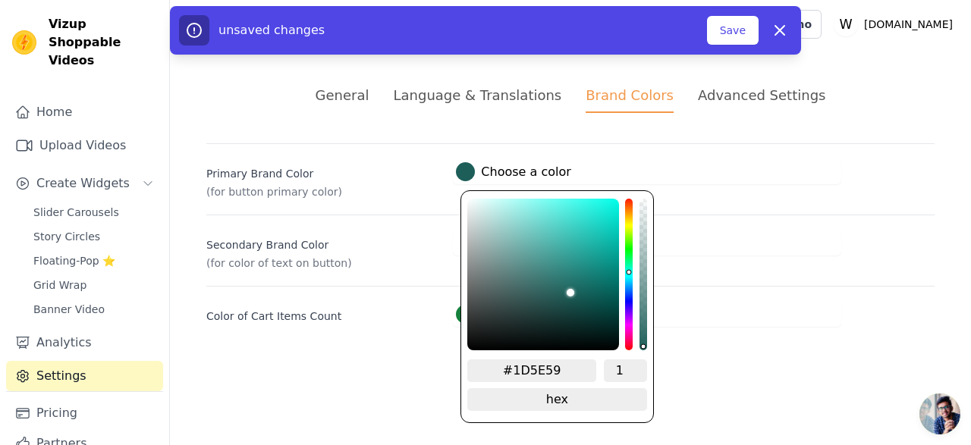
click at [700, 338] on div "General Language & Translations Brand Colors Advanced Settings unsaved changes …" at bounding box center [570, 206] width 801 height 315
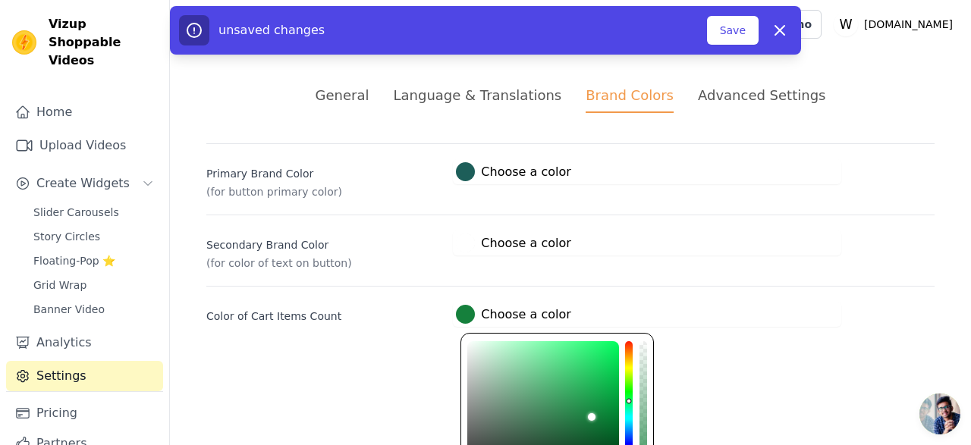
click at [523, 313] on label "#15803c Choose a color" at bounding box center [513, 314] width 115 height 19
click at [416, 333] on div "General Language & Translations Brand Colors Advanced Settings unsaved changes …" at bounding box center [570, 206] width 801 height 315
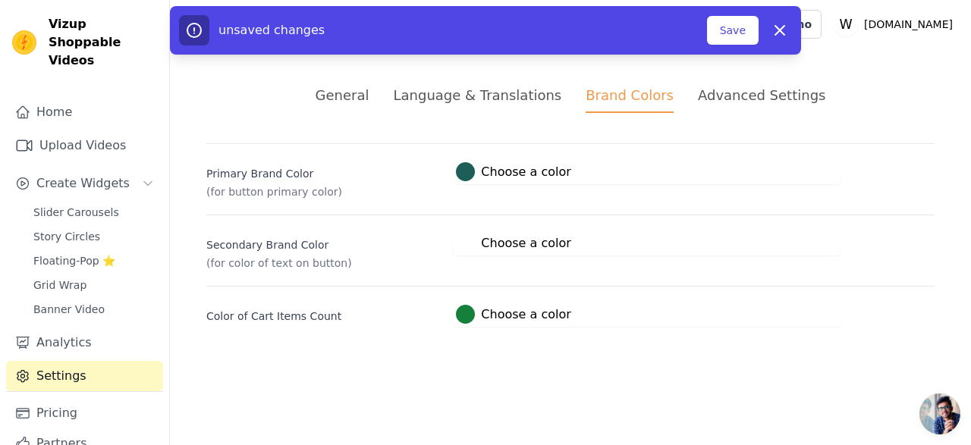
click at [568, 311] on div "#15803c Choose a color #15803c 1 hex change to rgb" at bounding box center [647, 314] width 388 height 25
click at [523, 306] on label "#15803c Choose a color" at bounding box center [513, 314] width 115 height 19
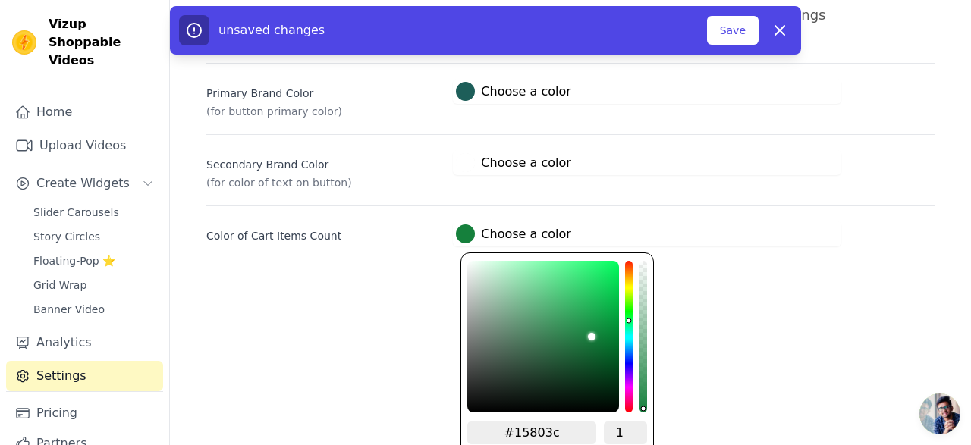
scroll to position [118, 0]
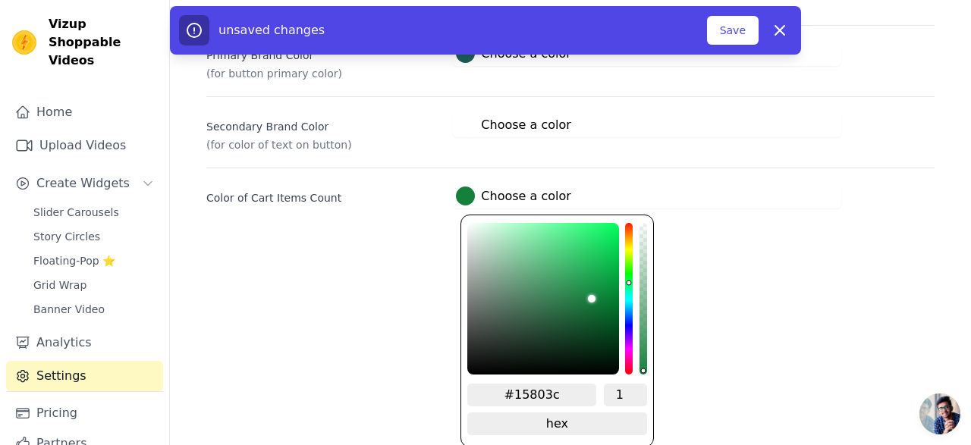
click at [567, 397] on input "#15803c" at bounding box center [531, 395] width 129 height 23
paste input "D5E59"
type input "#1D5E59"
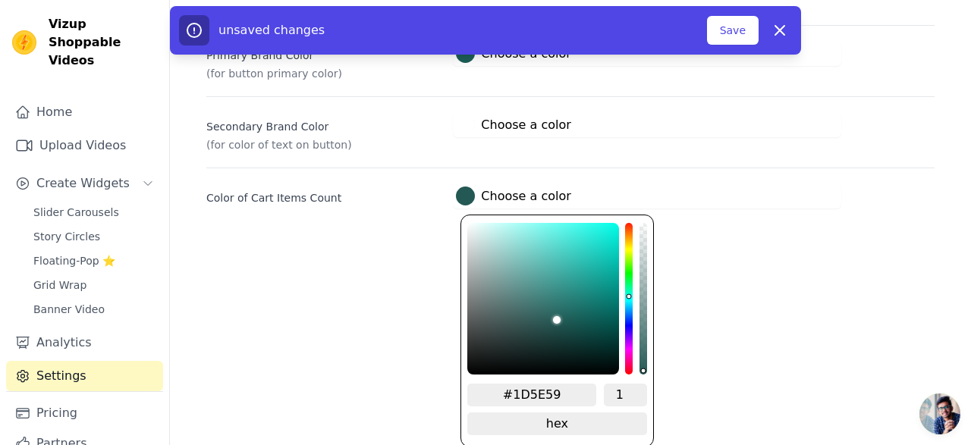
drag, startPoint x: 571, startPoint y: 315, endPoint x: 558, endPoint y: 322, distance: 15.3
click at [558, 322] on div "brightness channel" at bounding box center [557, 299] width 8 height 149
drag, startPoint x: 559, startPoint y: 320, endPoint x: 445, endPoint y: 387, distance: 131.9
click at [445, 245] on html "Vizup Shoppable Videos Home Upload Videos Create Widgets Slider Carousels Story…" at bounding box center [485, 63] width 971 height 363
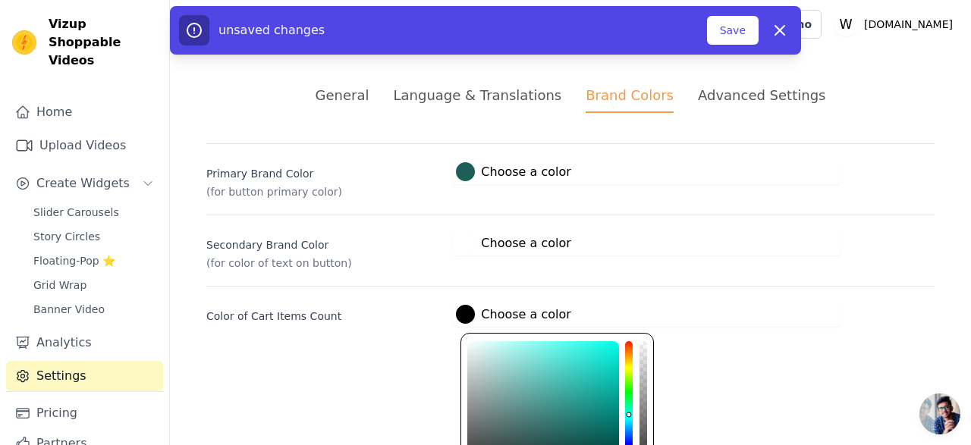
click at [397, 353] on html "Vizup Shoppable Videos Home Upload Videos Create Widgets Slider Carousels Story…" at bounding box center [485, 181] width 971 height 363
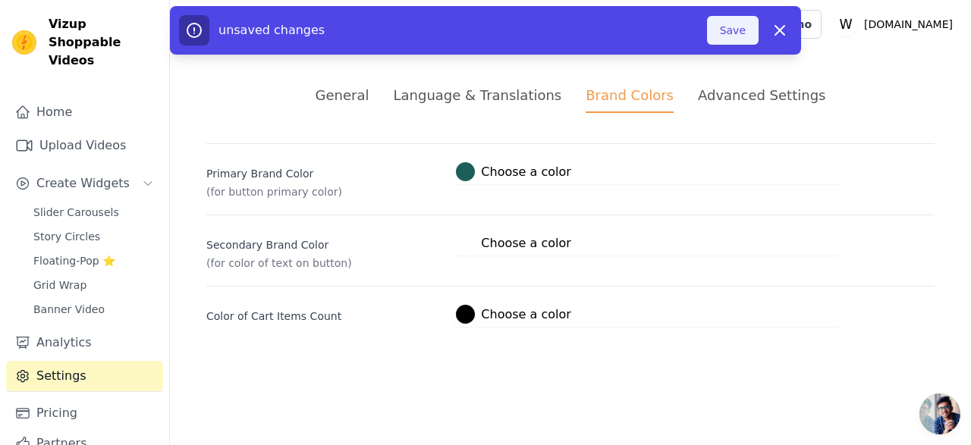
click at [732, 30] on button "Save" at bounding box center [733, 30] width 52 height 29
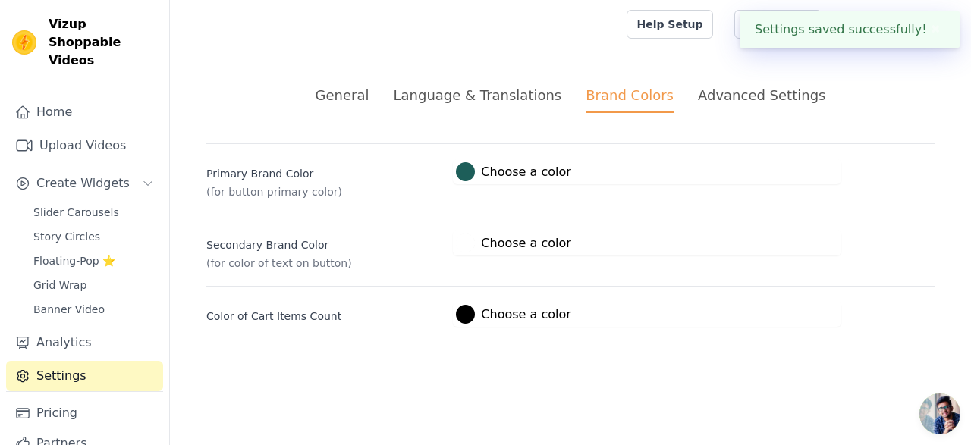
click at [748, 99] on div "Advanced Settings" at bounding box center [761, 95] width 127 height 20
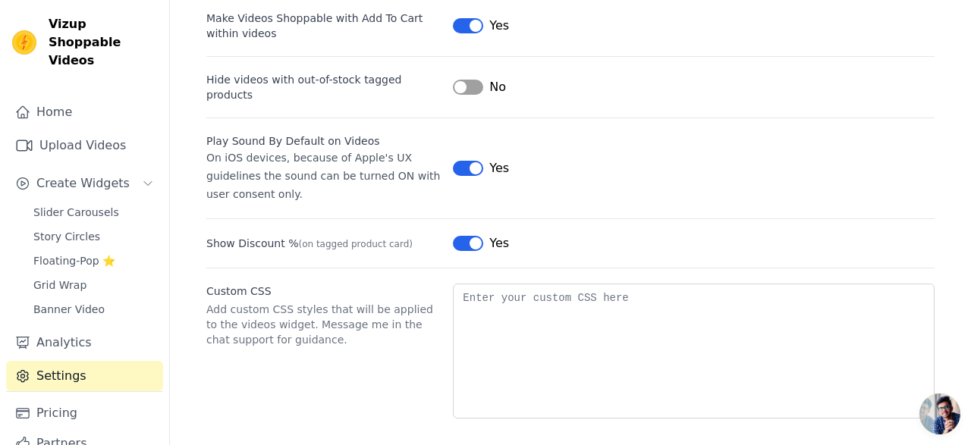
scroll to position [218, 0]
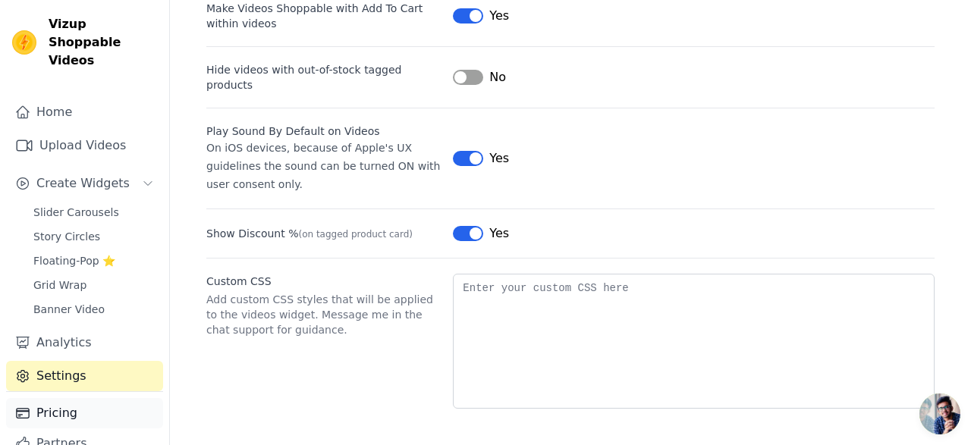
click at [108, 398] on link "Pricing" at bounding box center [84, 413] width 157 height 30
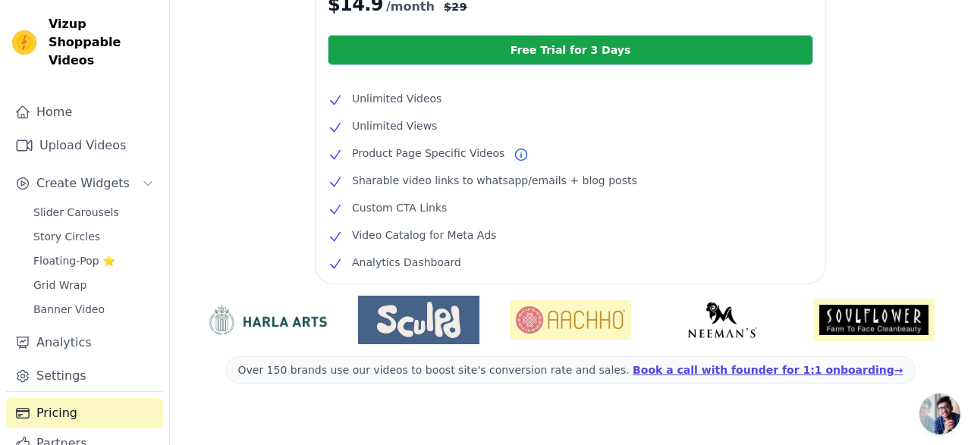
scroll to position [419, 0]
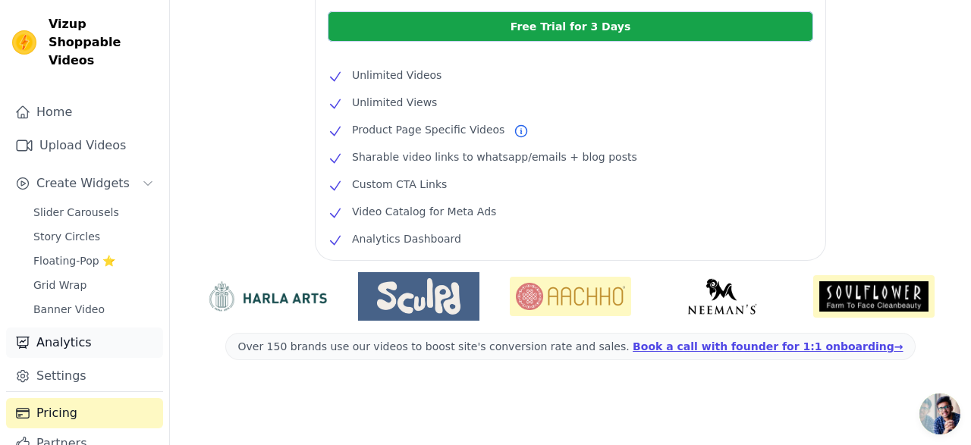
click at [97, 328] on link "Analytics" at bounding box center [84, 343] width 157 height 30
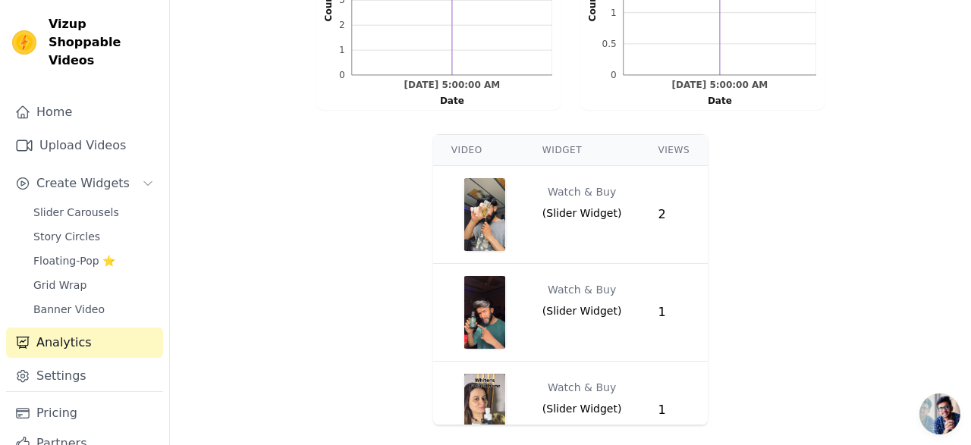
scroll to position [517, 0]
click at [97, 97] on link "Home" at bounding box center [84, 112] width 157 height 30
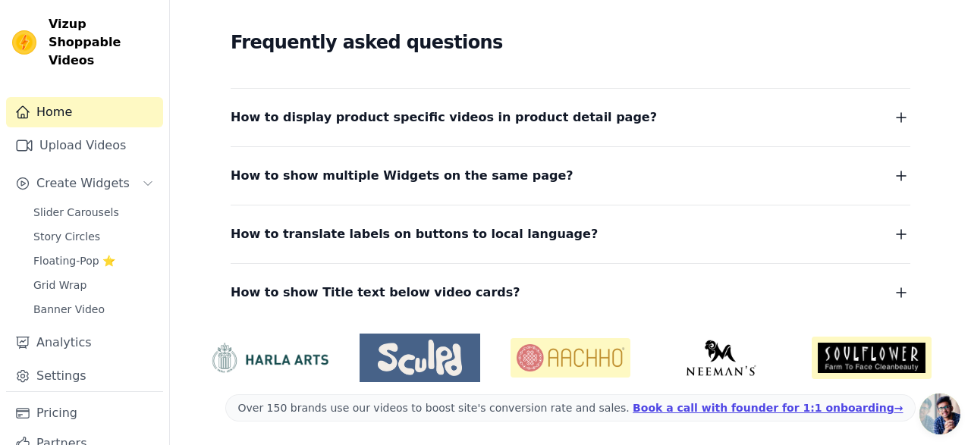
scroll to position [277, 0]
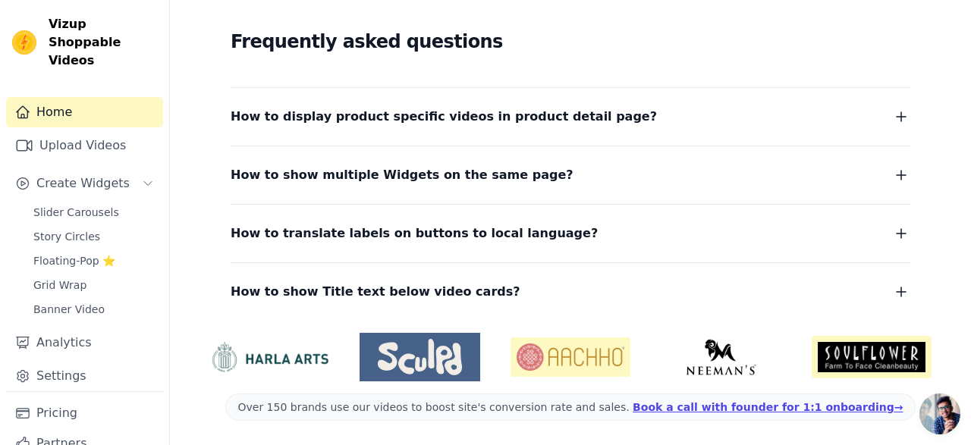
click at [602, 124] on button "How to display product specific videos in product detail page?" at bounding box center [571, 116] width 680 height 21
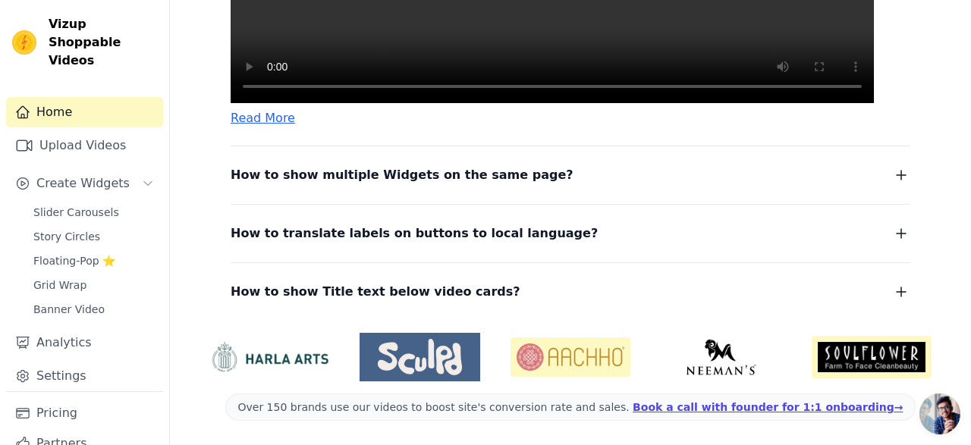
scroll to position [712, 0]
click at [471, 180] on span "How to show multiple Widgets on the same page?" at bounding box center [402, 175] width 343 height 21
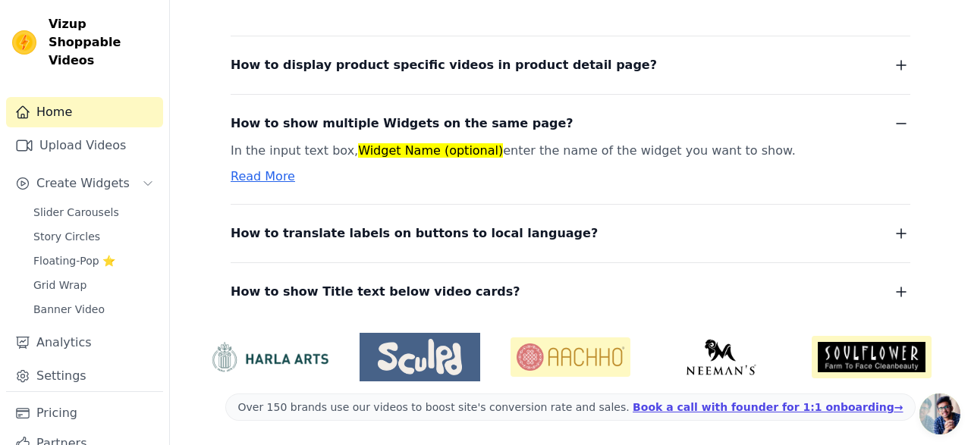
click at [482, 243] on span "How to translate labels on buttons to local language?" at bounding box center [414, 233] width 367 height 21
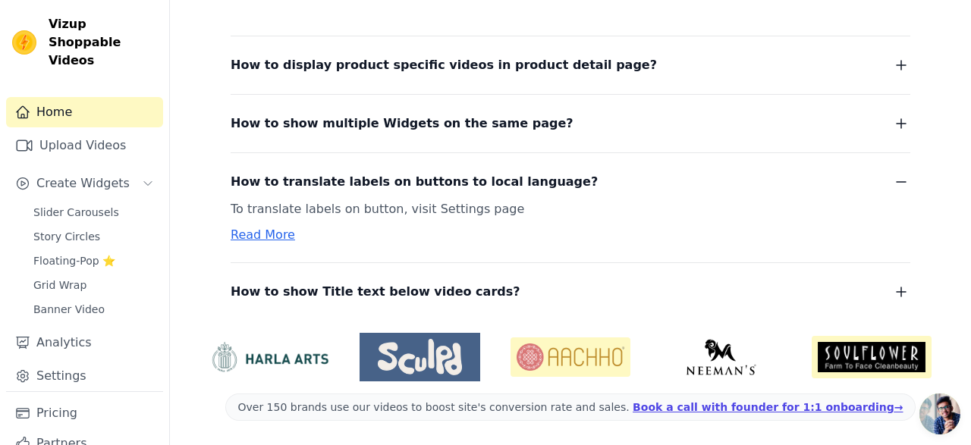
click at [456, 295] on span "How to show Title text below video cards?" at bounding box center [376, 291] width 290 height 21
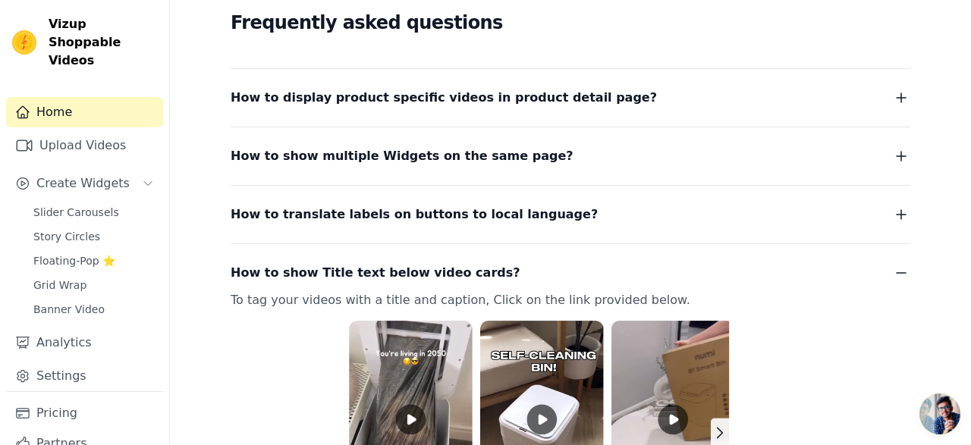
scroll to position [0, 0]
